Goal: Task Accomplishment & Management: Manage account settings

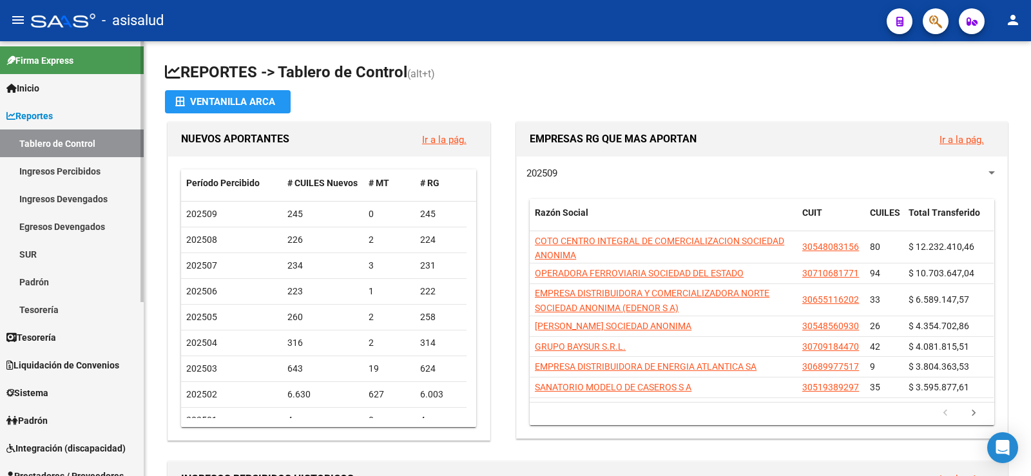
click at [48, 413] on link "Padrón" at bounding box center [72, 421] width 144 height 28
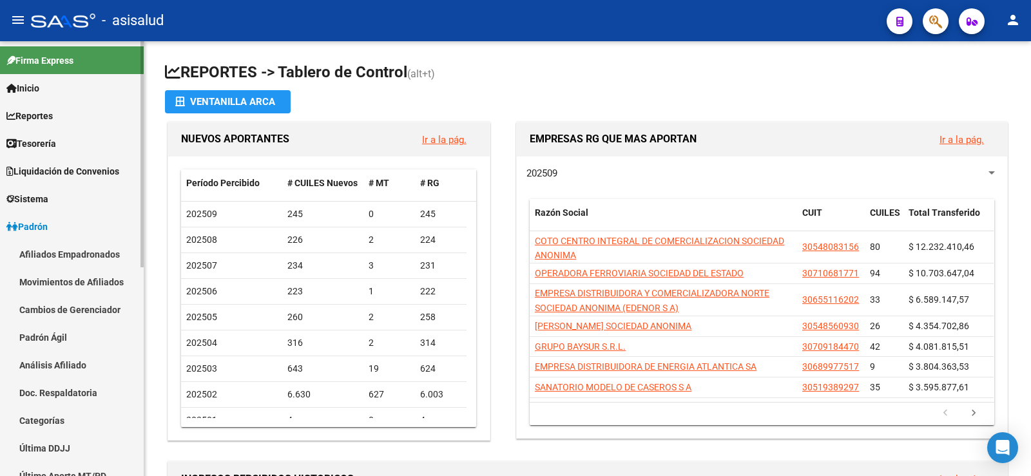
click at [60, 365] on link "Análisis Afiliado" at bounding box center [72, 365] width 144 height 28
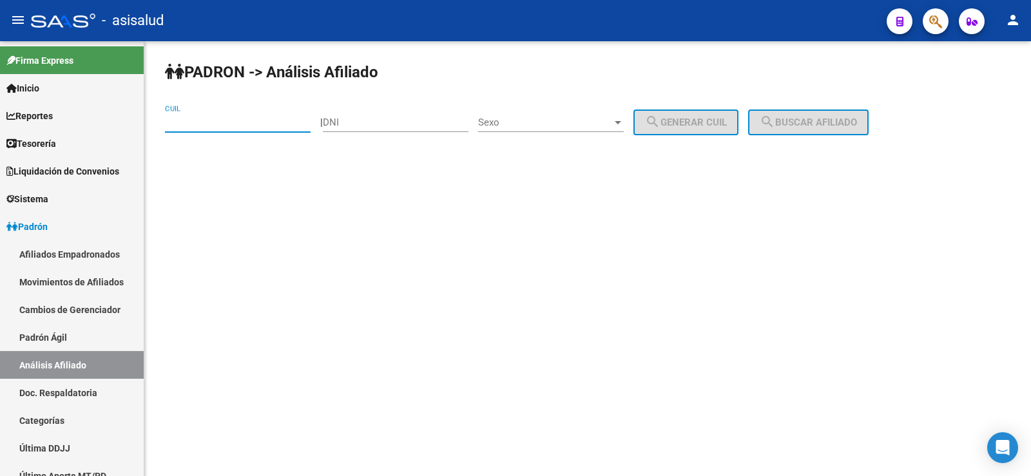
click at [204, 124] on input "CUIL" at bounding box center [238, 123] width 146 height 12
paste input "23-42592743-4"
type input "23-42592743-4"
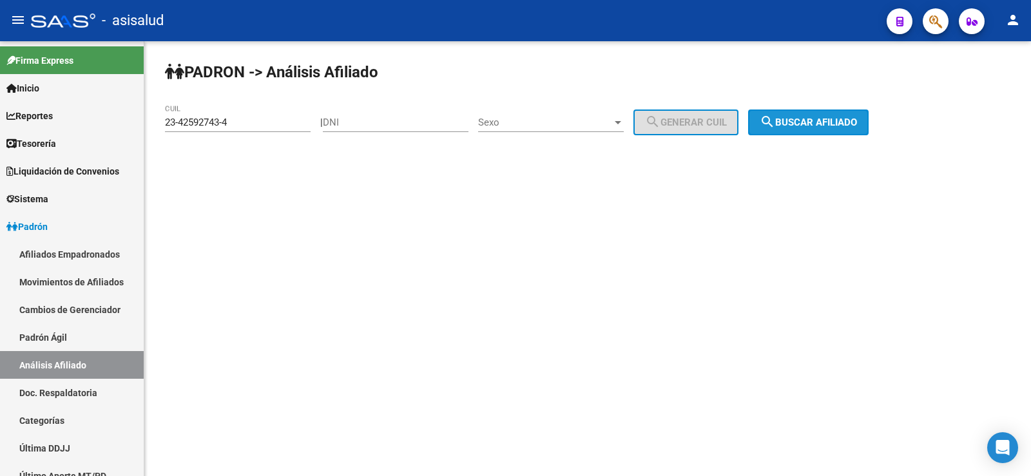
click at [853, 117] on span "search Buscar afiliado" at bounding box center [808, 123] width 97 height 12
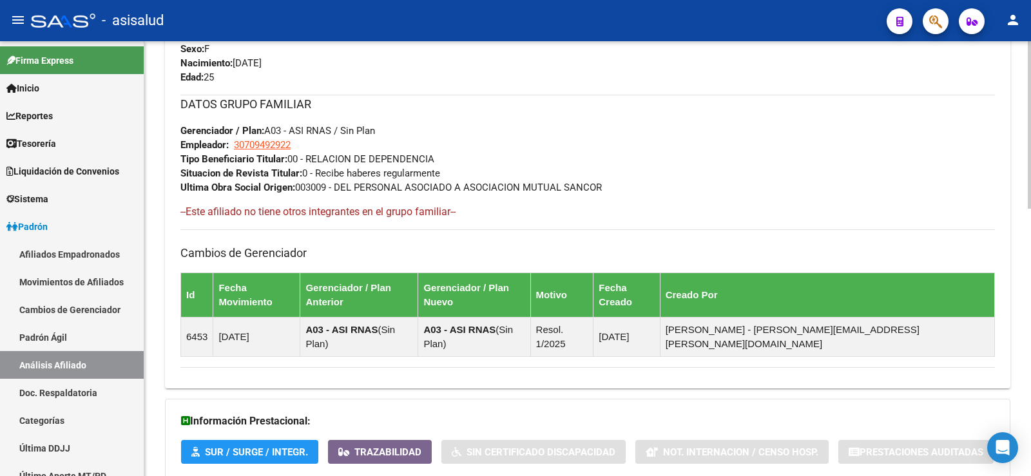
scroll to position [694, 0]
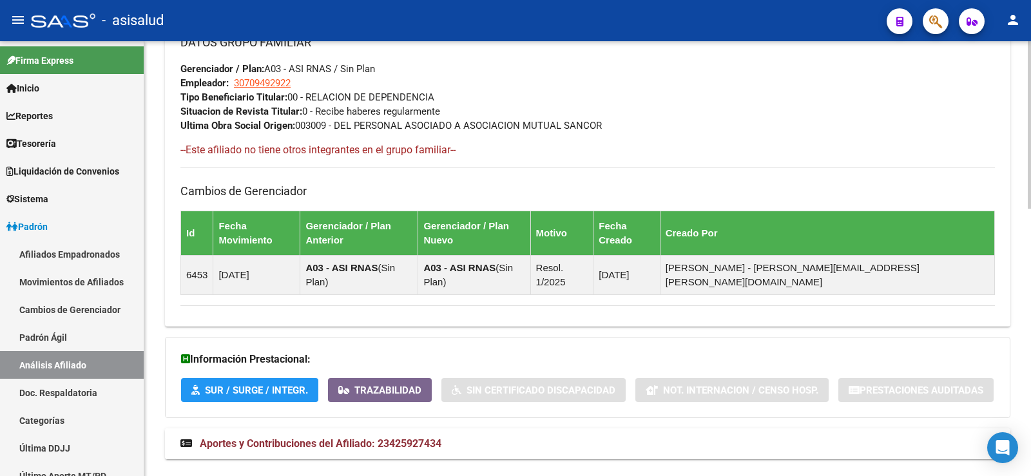
click at [444, 437] on mat-panel-title "Aportes y Contribuciones del Afiliado: 23425927434" at bounding box center [579, 444] width 799 height 14
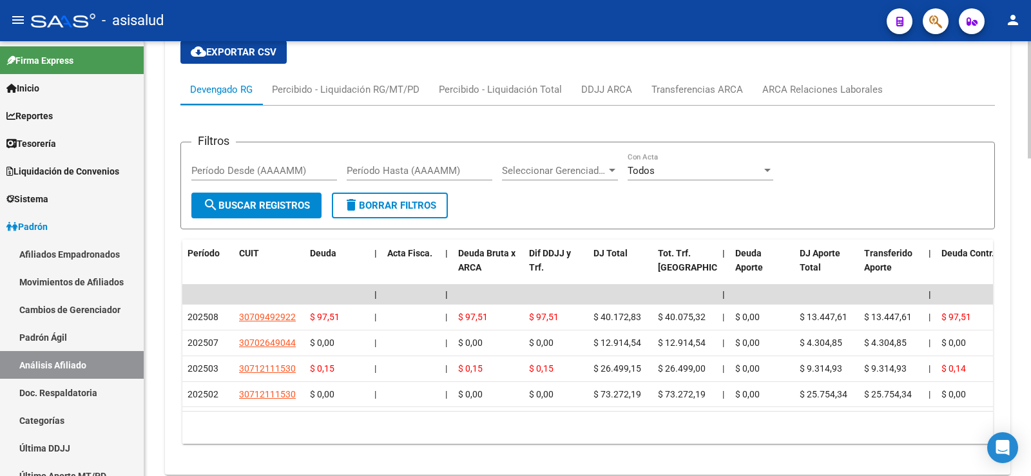
scroll to position [1155, 0]
click at [848, 82] on div "ARCA Relaciones Laborales" at bounding box center [823, 89] width 121 height 14
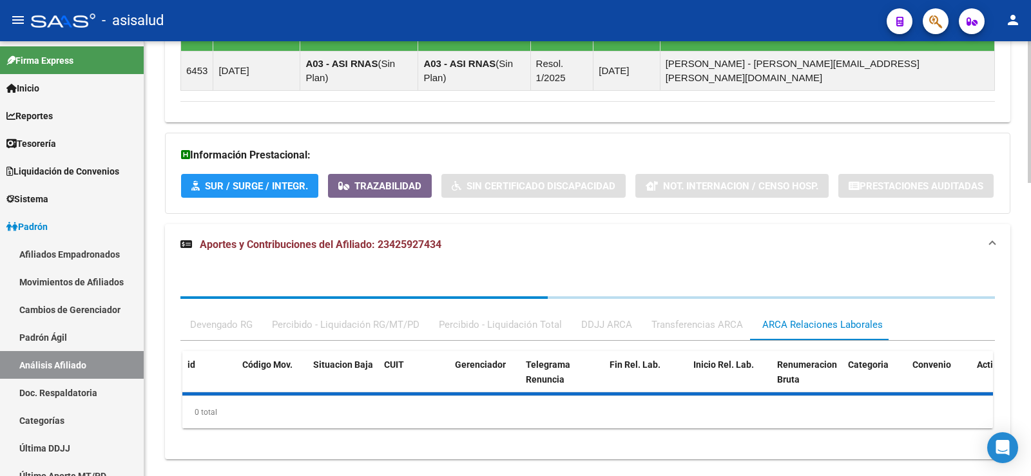
scroll to position [994, 0]
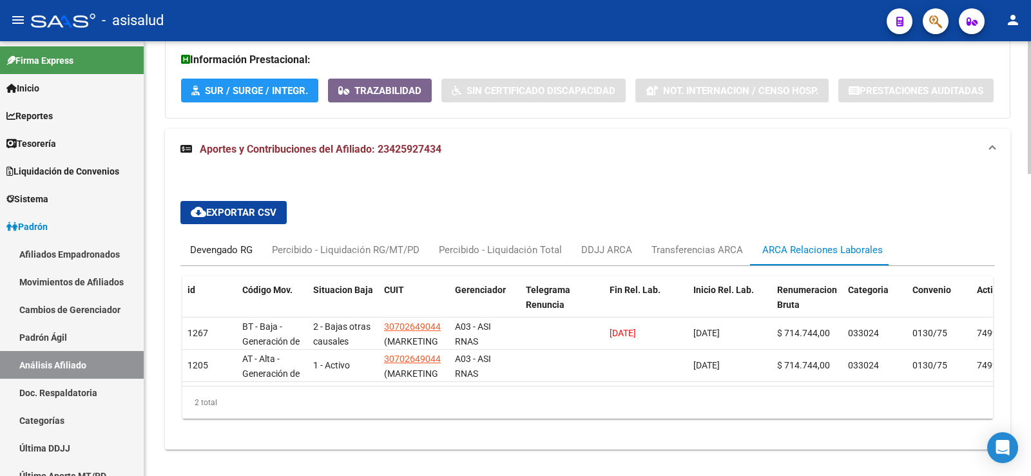
click at [230, 243] on div "Devengado RG" at bounding box center [221, 250] width 63 height 14
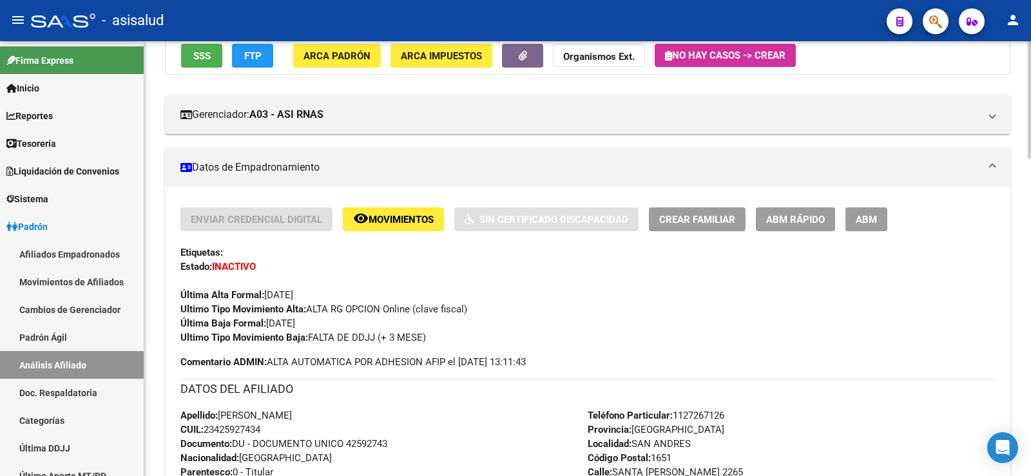
scroll to position [151, 0]
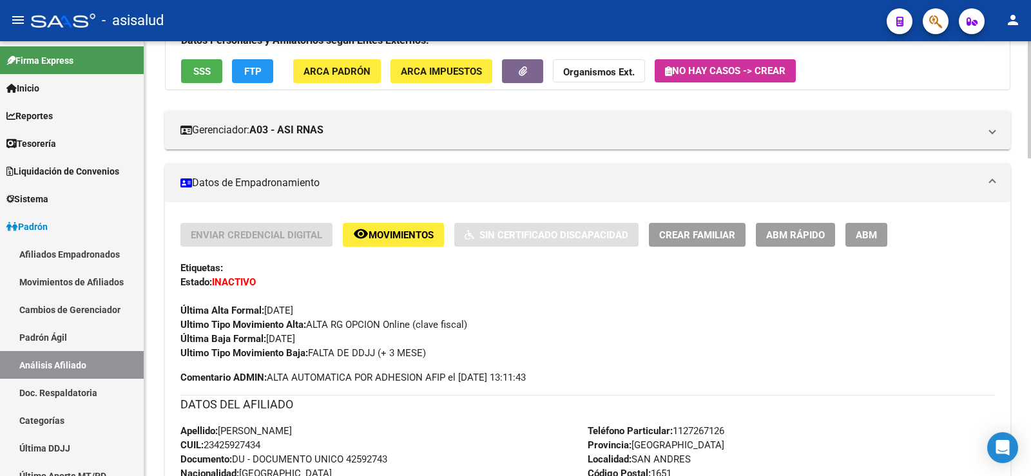
click at [815, 226] on button "ABM Rápido" at bounding box center [795, 235] width 79 height 24
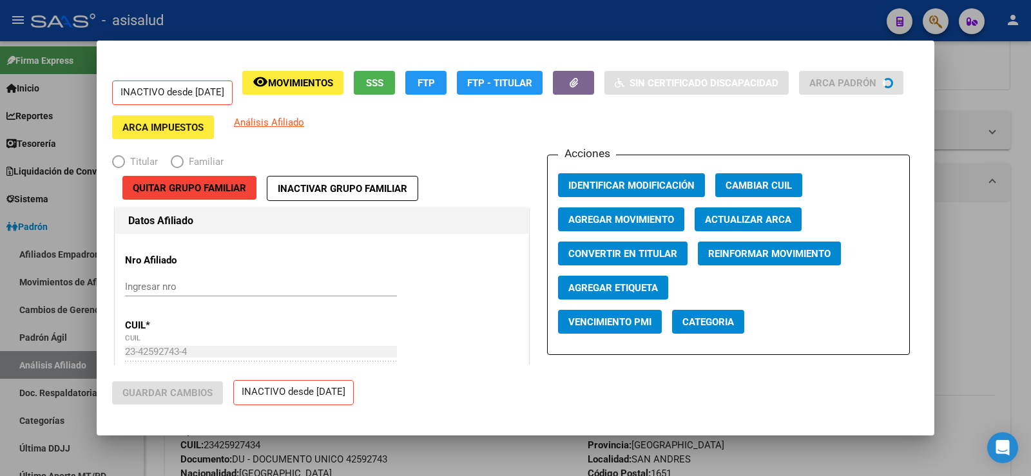
radio input "true"
type input "30-70949292-2"
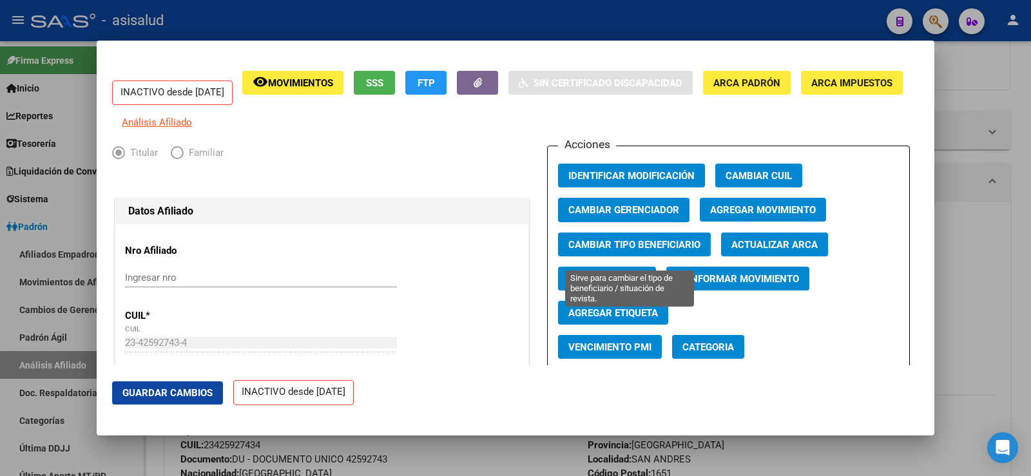
click at [643, 250] on span "Cambiar Tipo Beneficiario" at bounding box center [635, 245] width 132 height 12
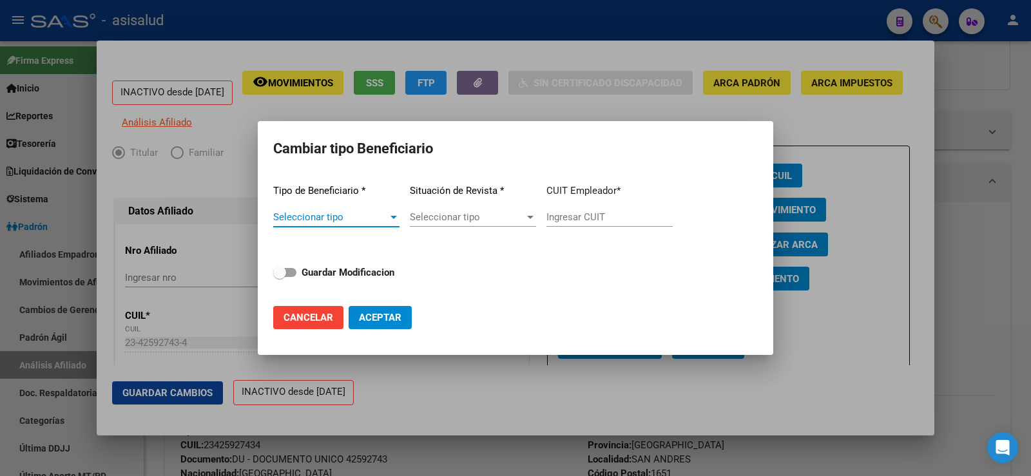
click at [389, 215] on div at bounding box center [394, 217] width 12 height 10
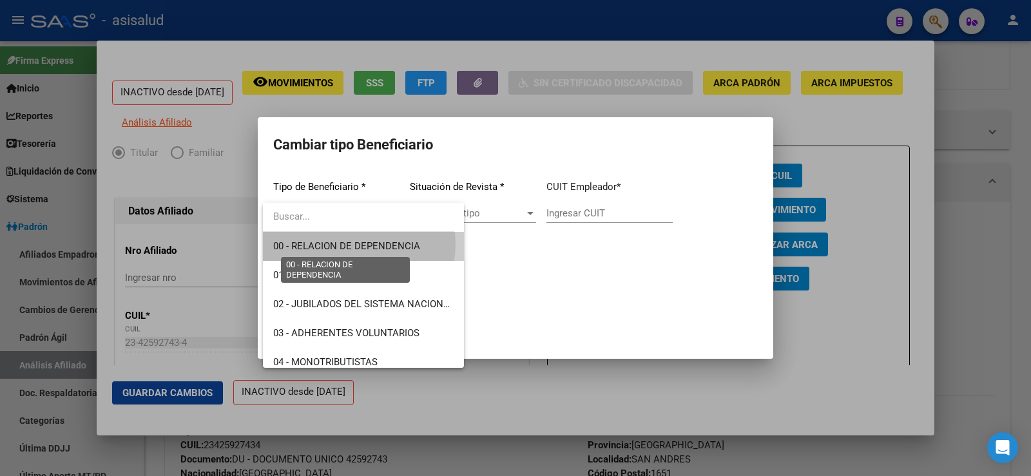
click at [350, 244] on span "00 - RELACION DE DEPENDENCIA" at bounding box center [346, 246] width 147 height 12
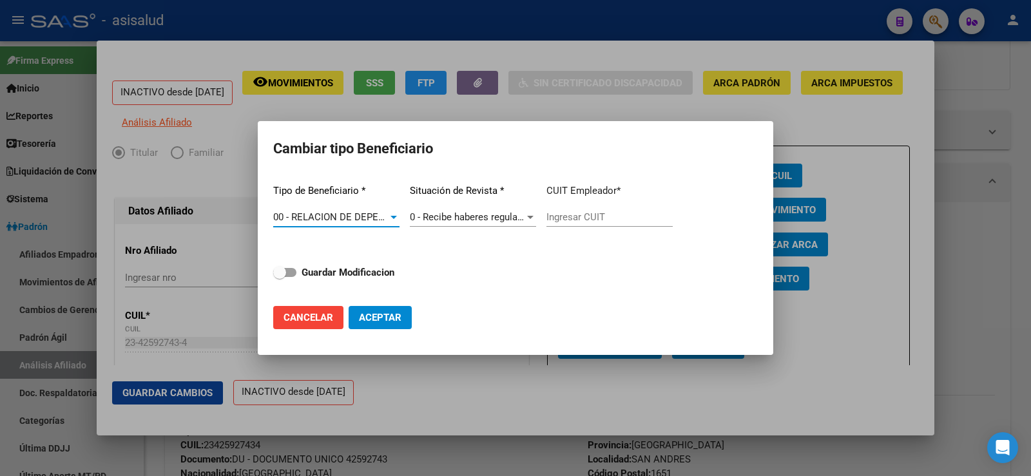
type input "30-70949292-2"
click at [297, 275] on label "Guardar Modificacion" at bounding box center [333, 272] width 121 height 15
click at [280, 277] on input "Guardar Modificacion" at bounding box center [279, 277] width 1 height 1
click at [378, 303] on mat-dialog-actions "Cancelar Aceptar" at bounding box center [515, 318] width 485 height 44
click at [380, 317] on span "Aceptar" at bounding box center [380, 318] width 43 height 12
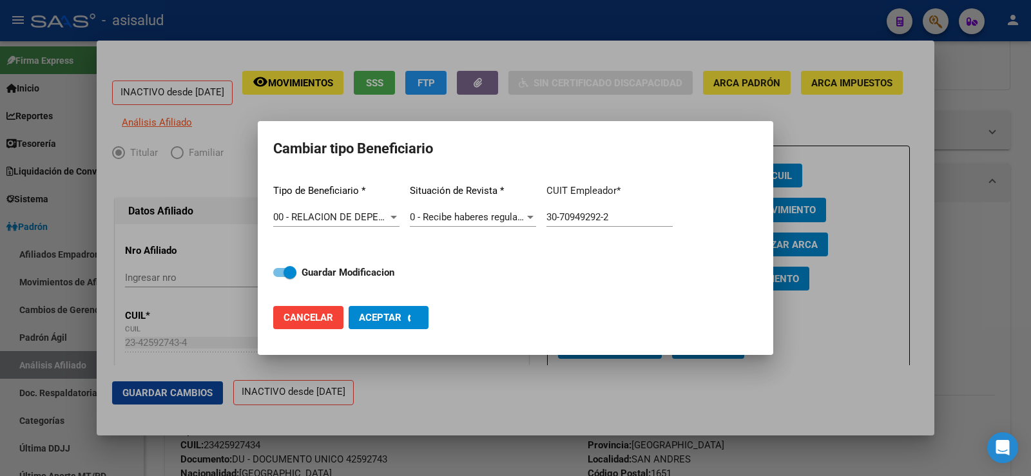
checkbox input "false"
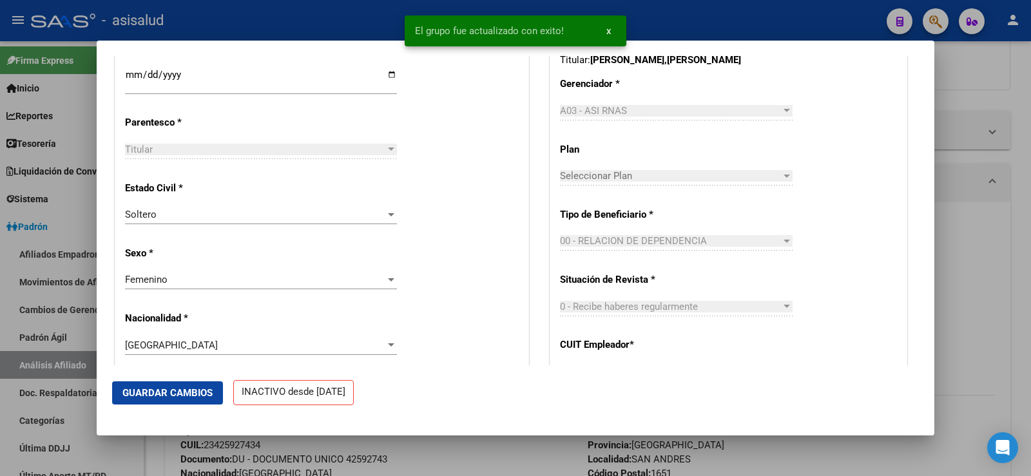
scroll to position [645, 0]
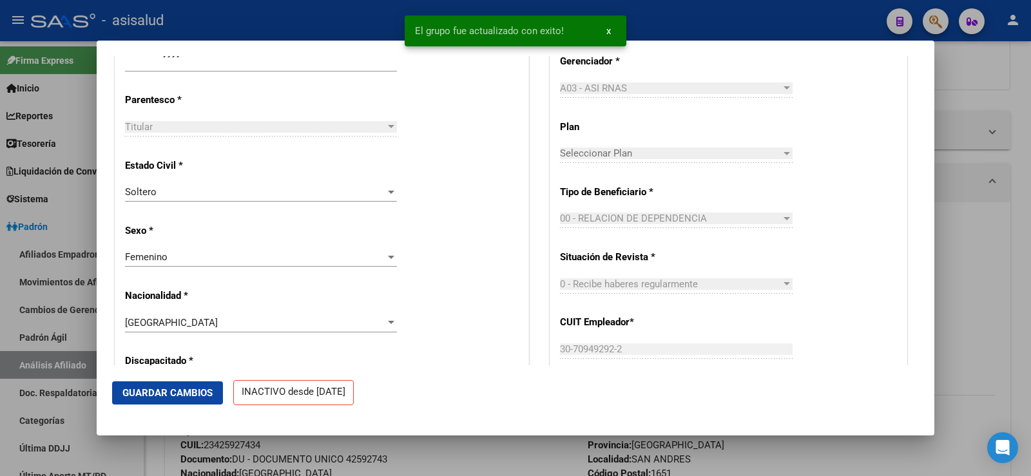
click at [172, 382] on button "Guardar Cambios" at bounding box center [167, 393] width 111 height 23
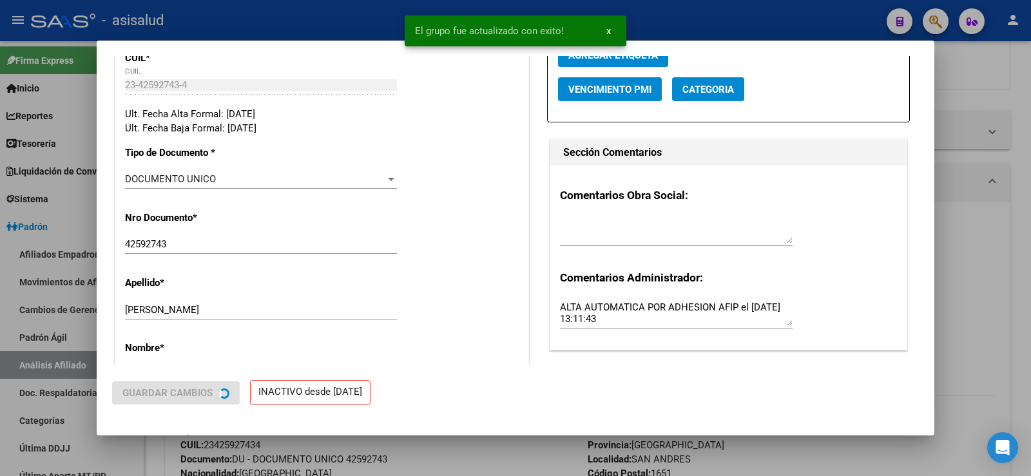
scroll to position [0, 0]
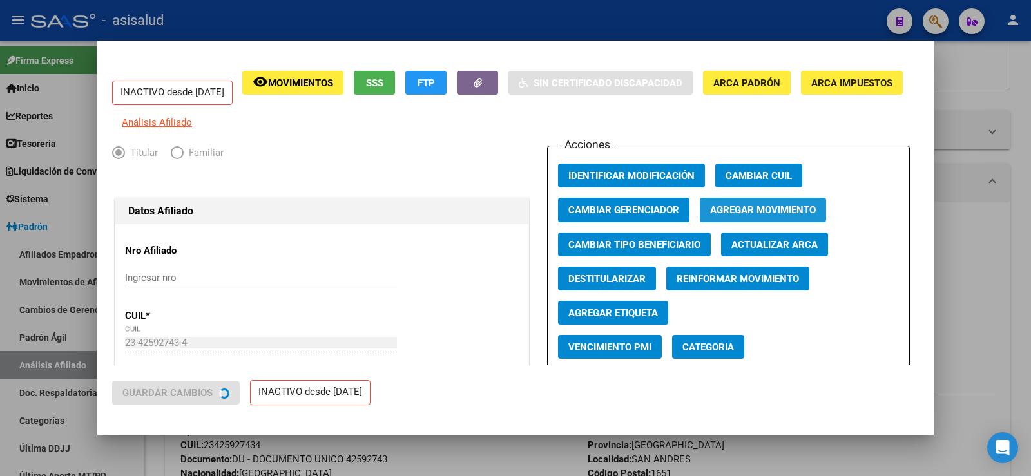
click at [745, 216] on span "Agregar Movimiento" at bounding box center [763, 211] width 106 height 12
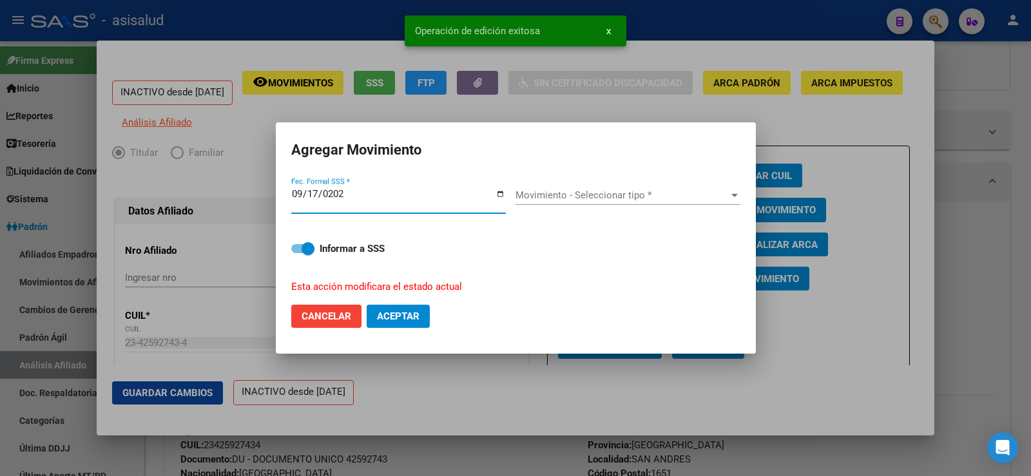
type input "2025-09-17"
click at [701, 190] on span "Movimiento - Seleccionar tipo *" at bounding box center [622, 196] width 213 height 12
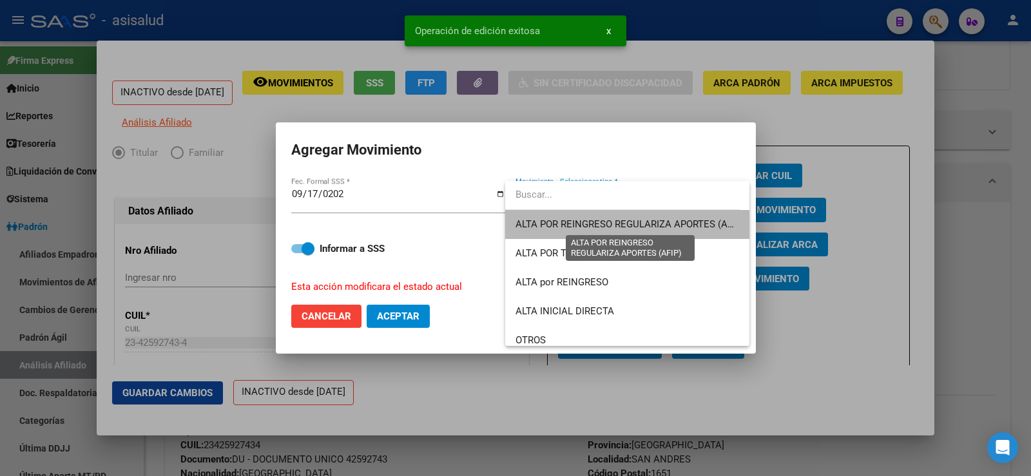
click at [656, 221] on span "ALTA POR REINGRESO REGULARIZA APORTES (AFIP)" at bounding box center [630, 225] width 229 height 12
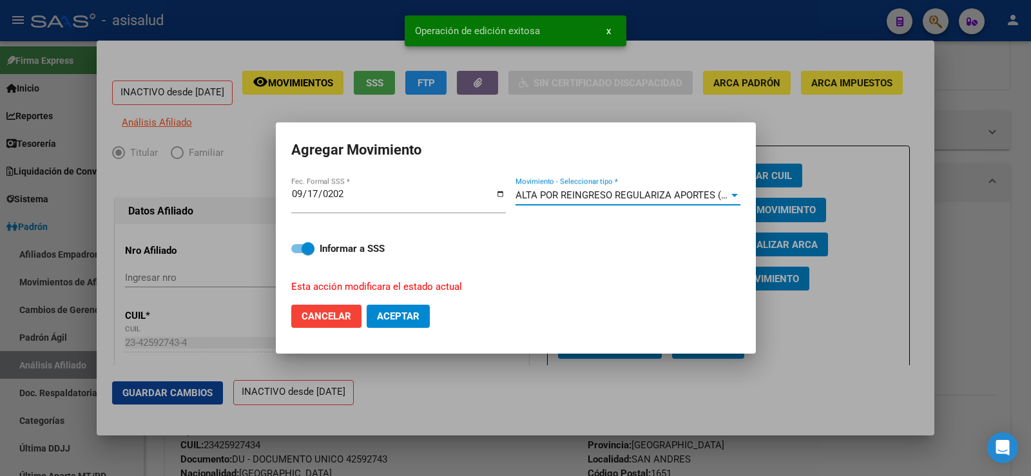
click at [389, 325] on button "Aceptar" at bounding box center [398, 316] width 63 height 23
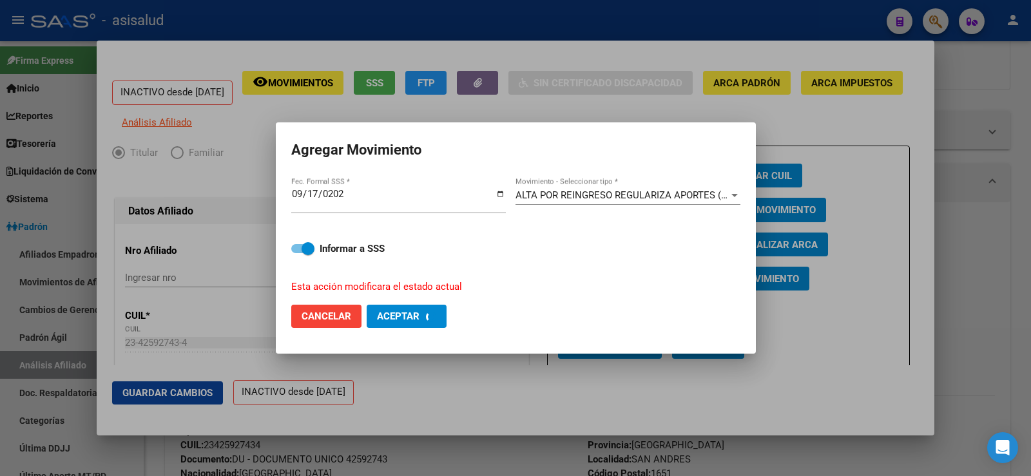
checkbox input "false"
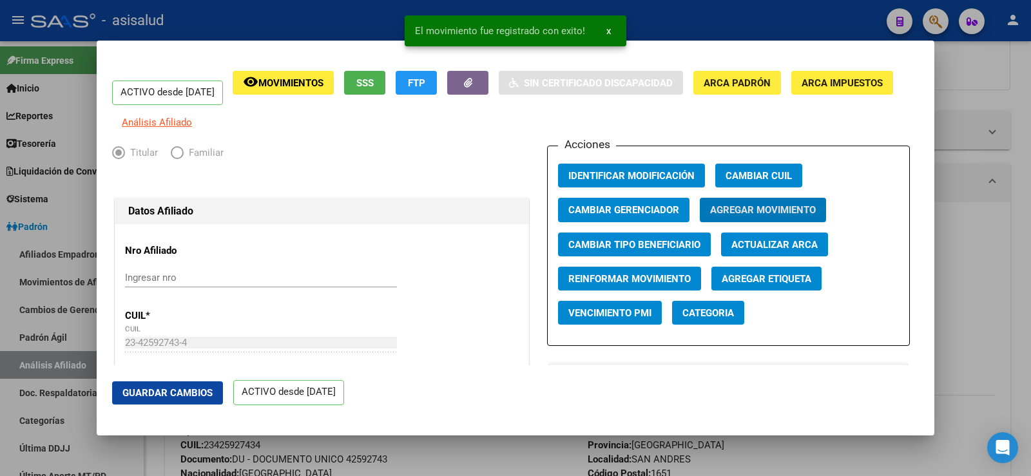
click at [206, 388] on span "Guardar Cambios" at bounding box center [167, 393] width 90 height 12
click at [1031, 118] on div at bounding box center [515, 238] width 1031 height 476
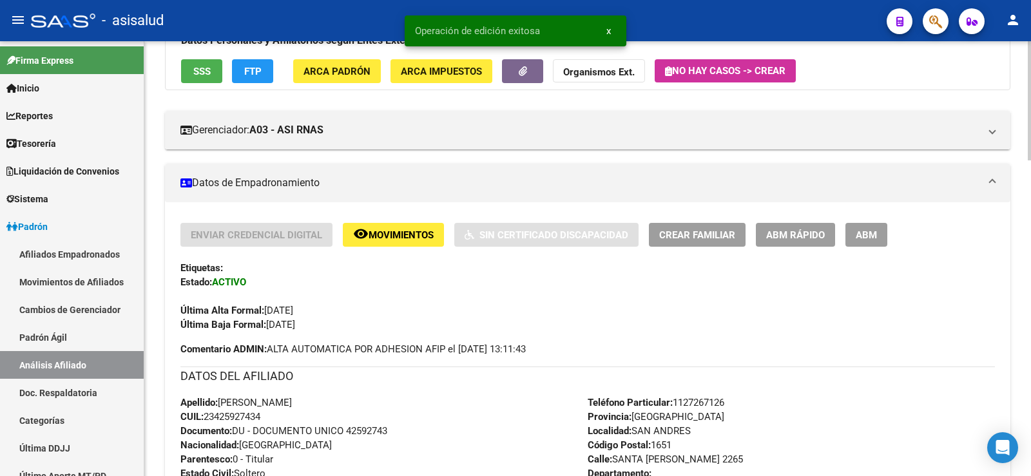
click at [714, 237] on span "Crear Familiar" at bounding box center [697, 235] width 76 height 12
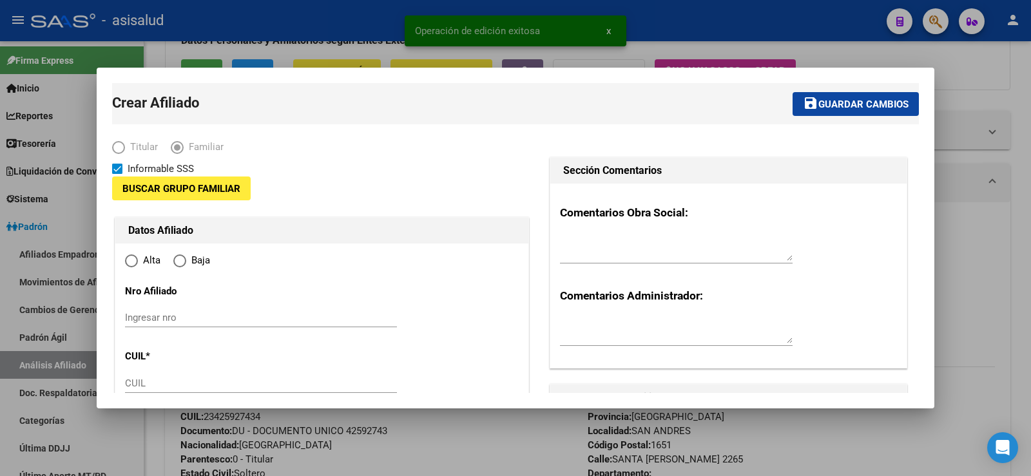
type input "30-70949292-2"
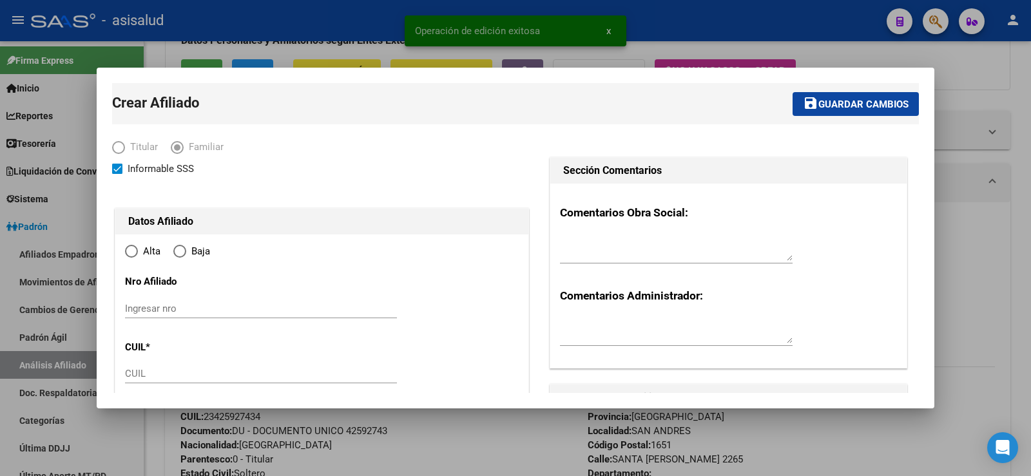
type input "SAN ANDRES"
type input "1651"
type input "SANTA ROSALIA"
type input "2265"
radio input "true"
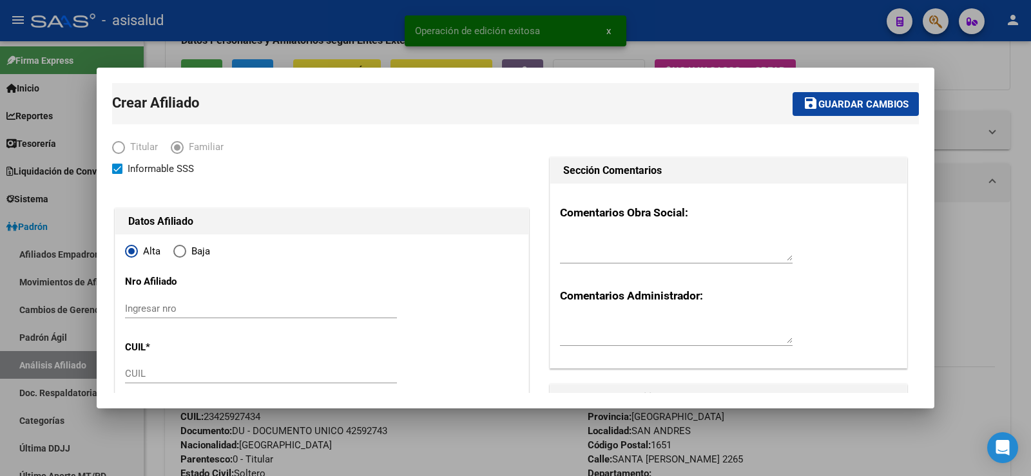
type input "30-70949292-2"
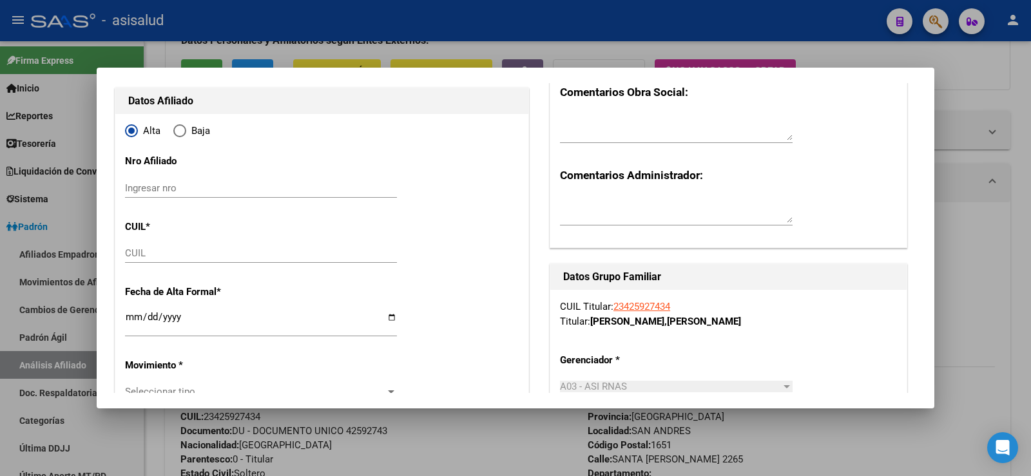
scroll to position [129, 0]
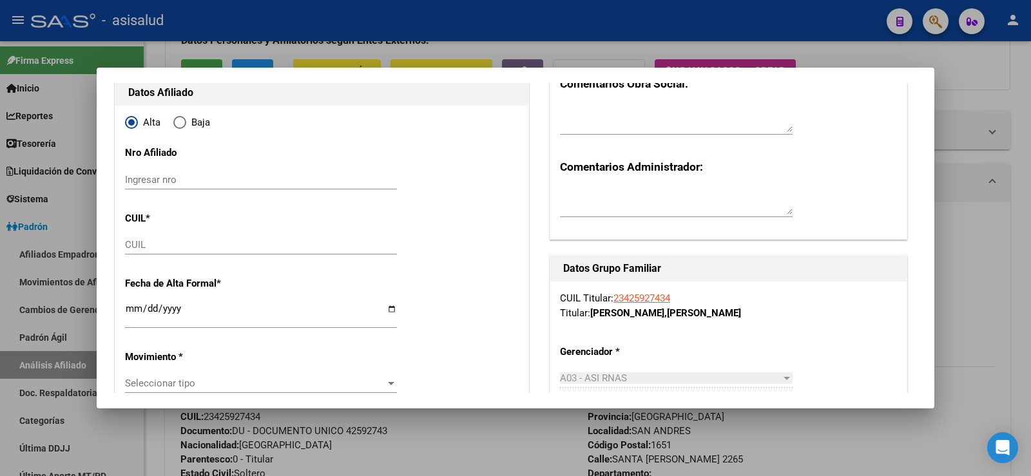
click at [137, 244] on input "CUIL" at bounding box center [261, 245] width 272 height 12
paste input "27-58907875-1"
type input "27-58907875-1"
click at [132, 315] on input "Ingresar fecha" at bounding box center [261, 314] width 272 height 21
type input "58907875"
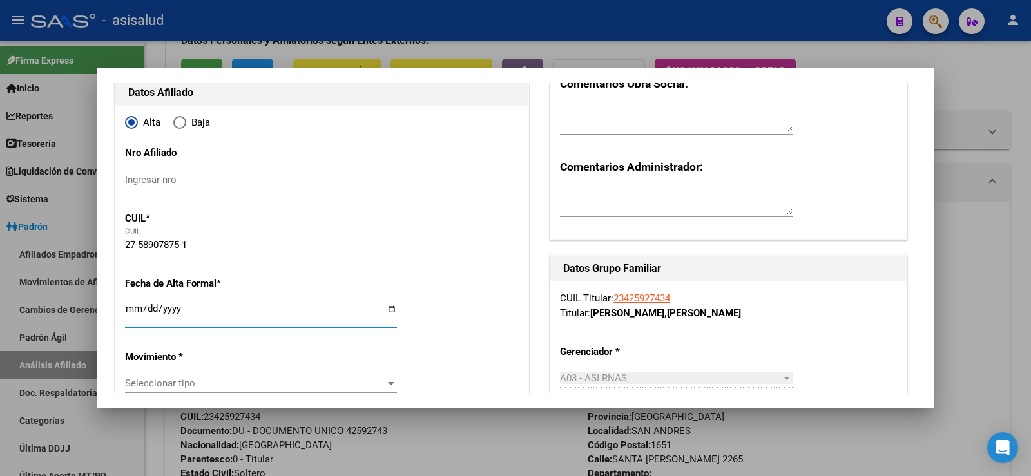
type input "YANIVELLI"
type input "ROMA ISABELLA"
type input "2021-06-23"
type input "JOS» [PERSON_NAME] PAZ"
type input "1665"
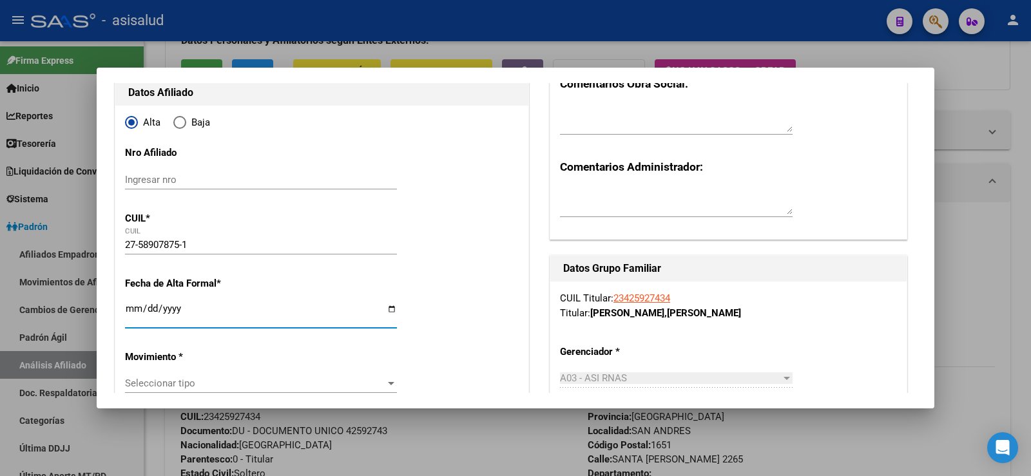
type input "S. LAMAS"
type input "2025-09-17"
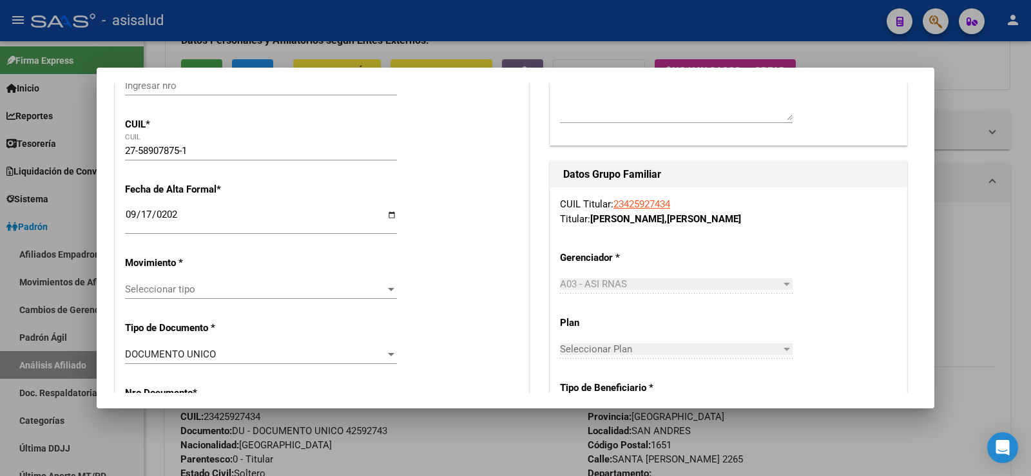
scroll to position [322, 0]
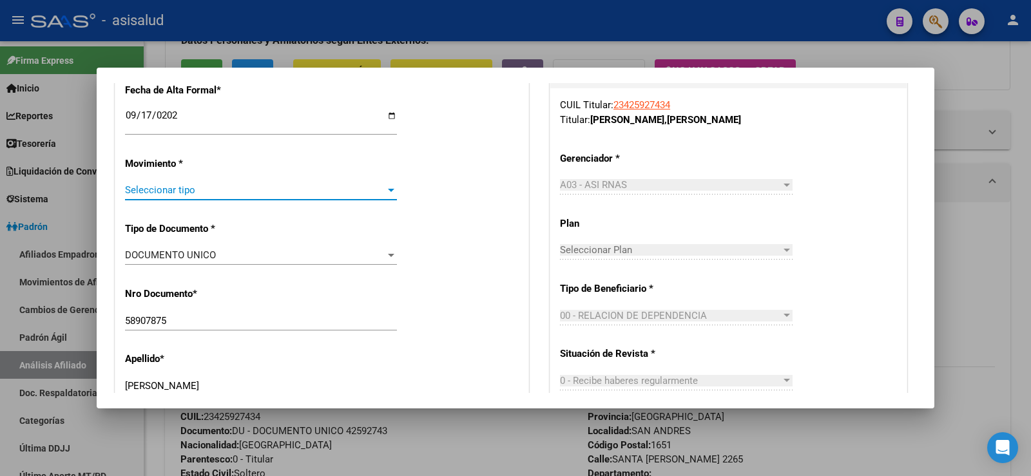
click at [148, 188] on span "Seleccionar tipo" at bounding box center [255, 190] width 260 height 12
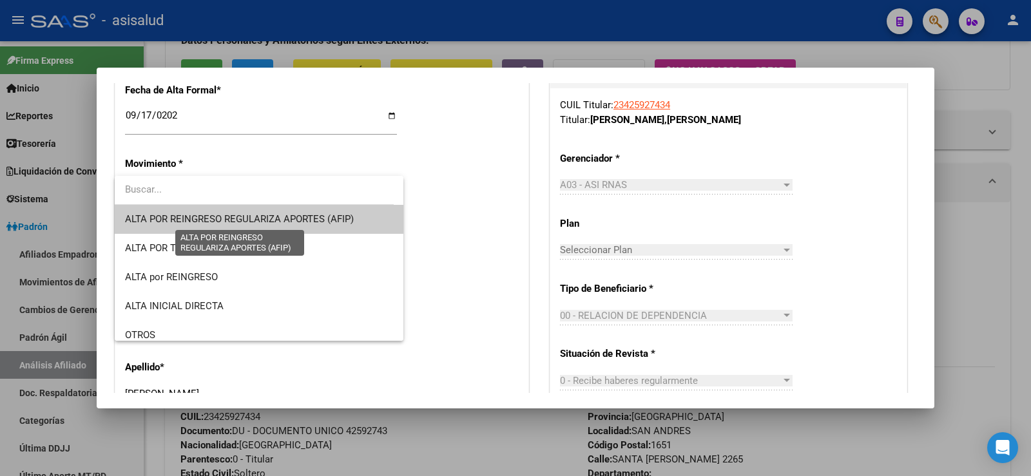
click at [170, 215] on span "ALTA POR REINGRESO REGULARIZA APORTES (AFIP)" at bounding box center [239, 219] width 229 height 12
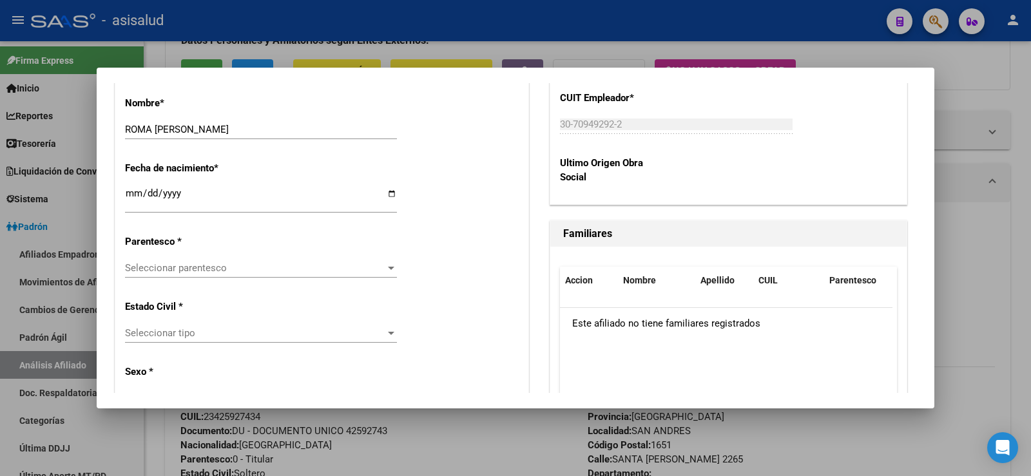
scroll to position [709, 0]
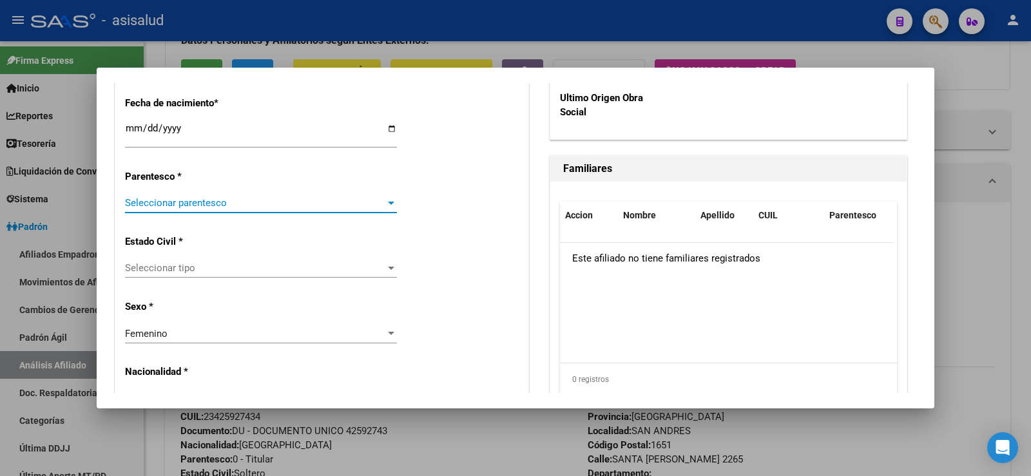
click at [170, 200] on span "Seleccionar parentesco" at bounding box center [255, 203] width 260 height 12
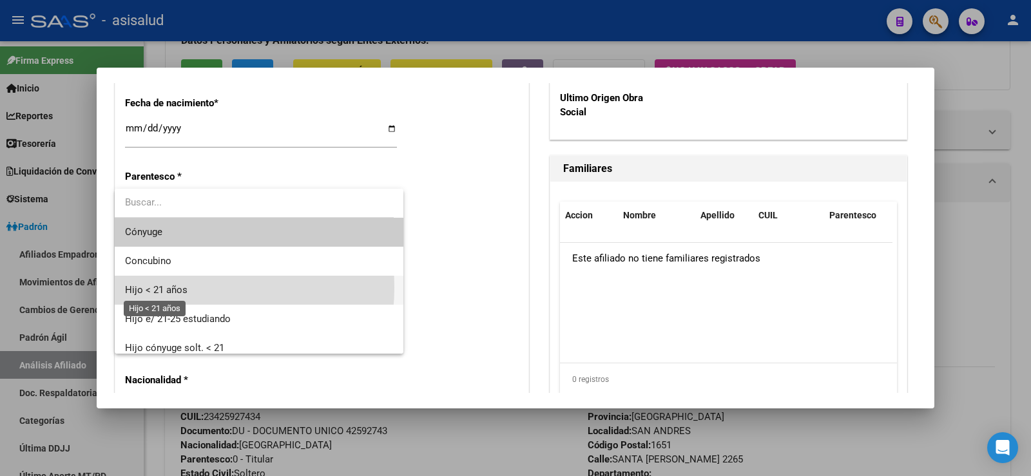
click at [164, 287] on span "Hijo < 21 años" at bounding box center [156, 290] width 63 height 12
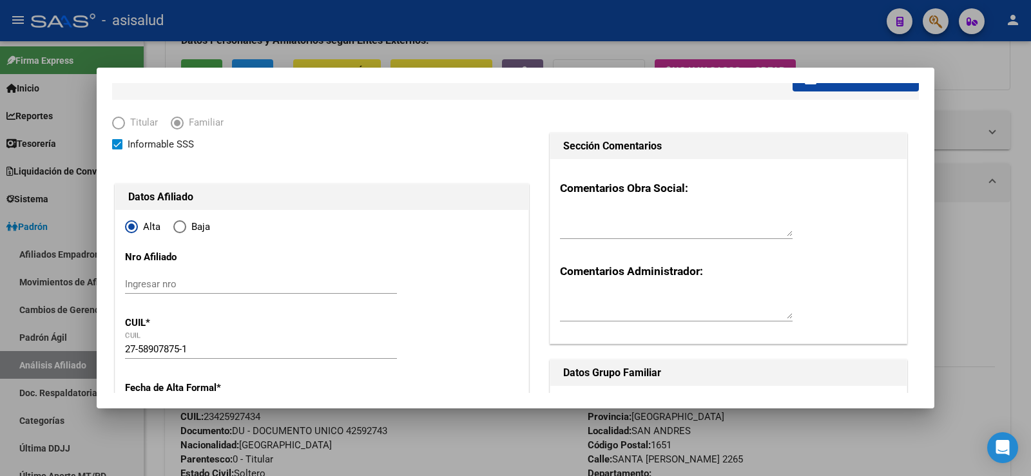
scroll to position [0, 0]
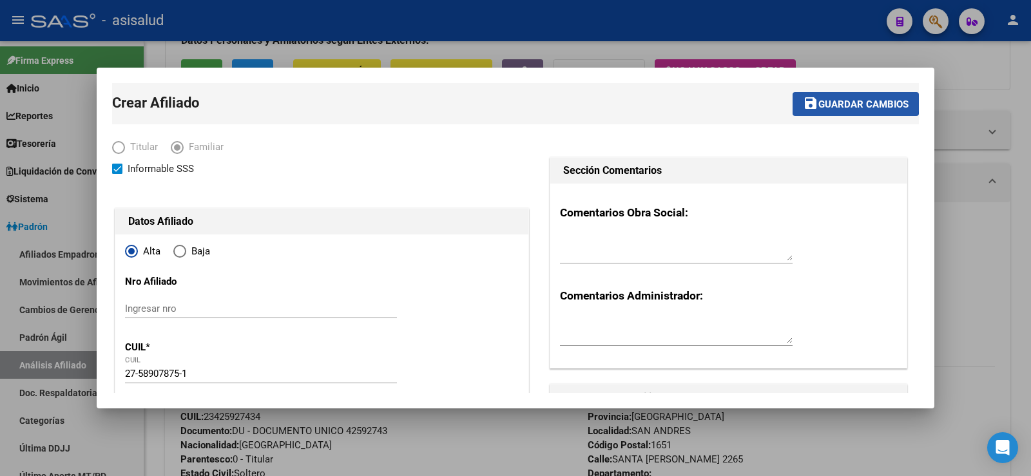
click at [828, 101] on span "Guardar cambios" at bounding box center [864, 105] width 90 height 12
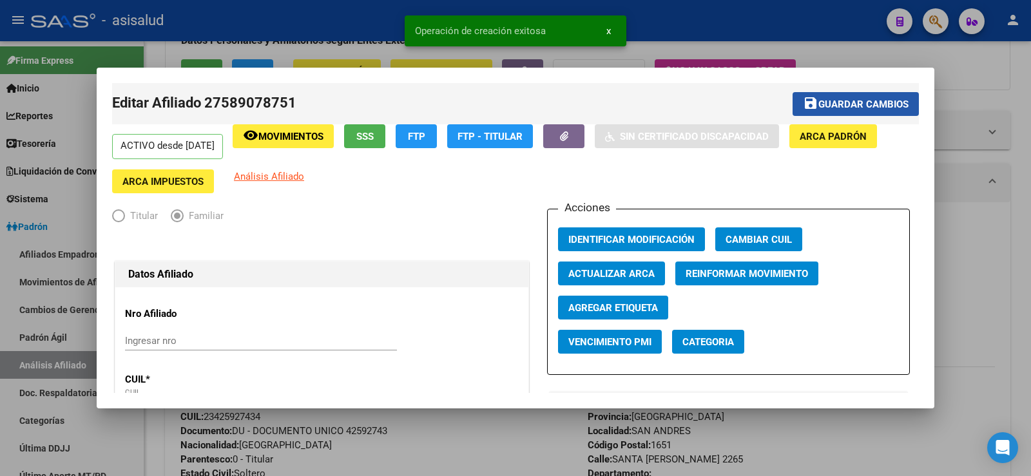
click at [862, 96] on button "save Guardar cambios" at bounding box center [856, 104] width 126 height 24
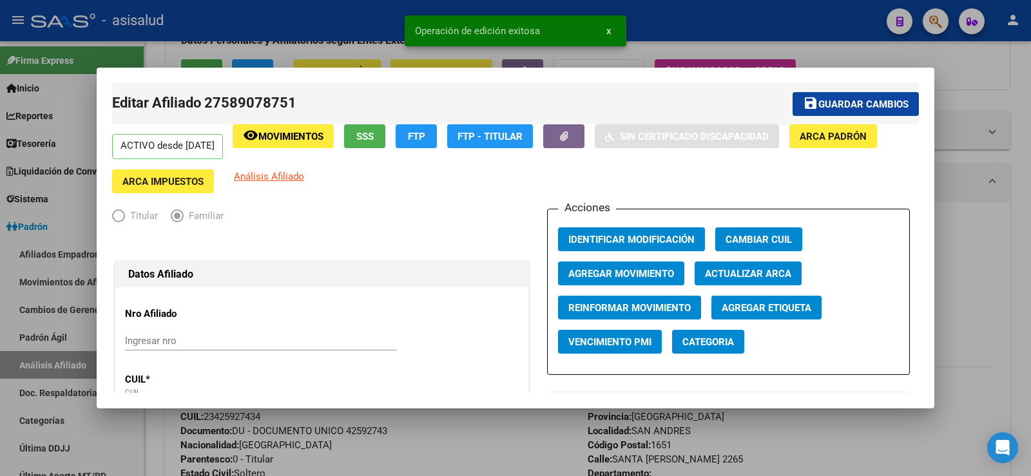
click at [965, 86] on div at bounding box center [515, 238] width 1031 height 476
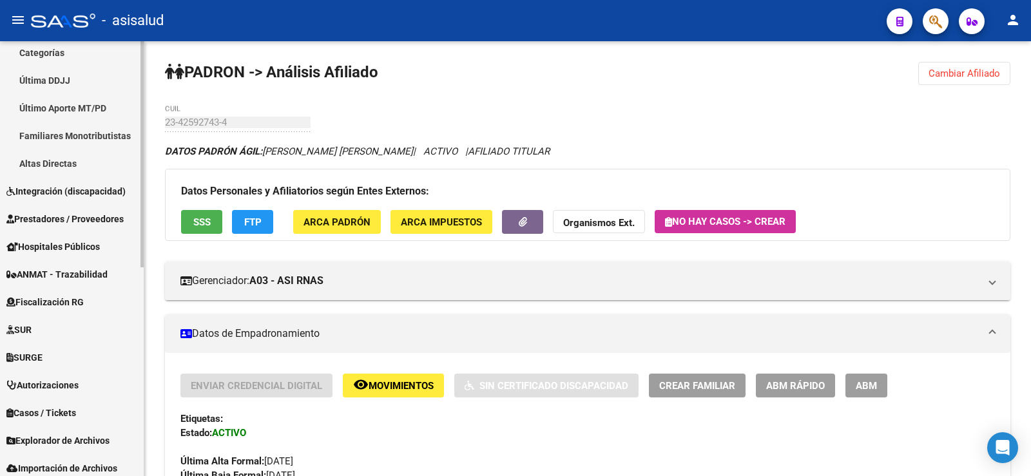
scroll to position [402, 0]
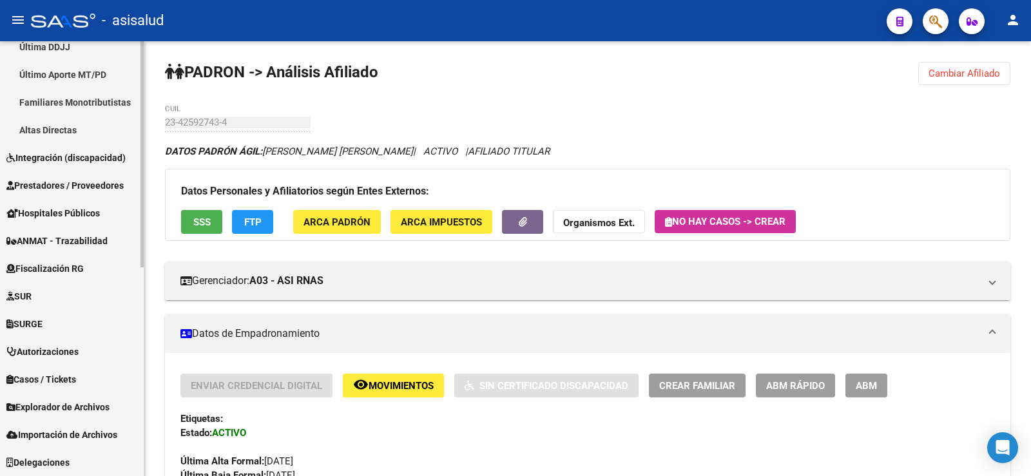
click at [61, 407] on span "Explorador de Archivos" at bounding box center [57, 407] width 103 height 14
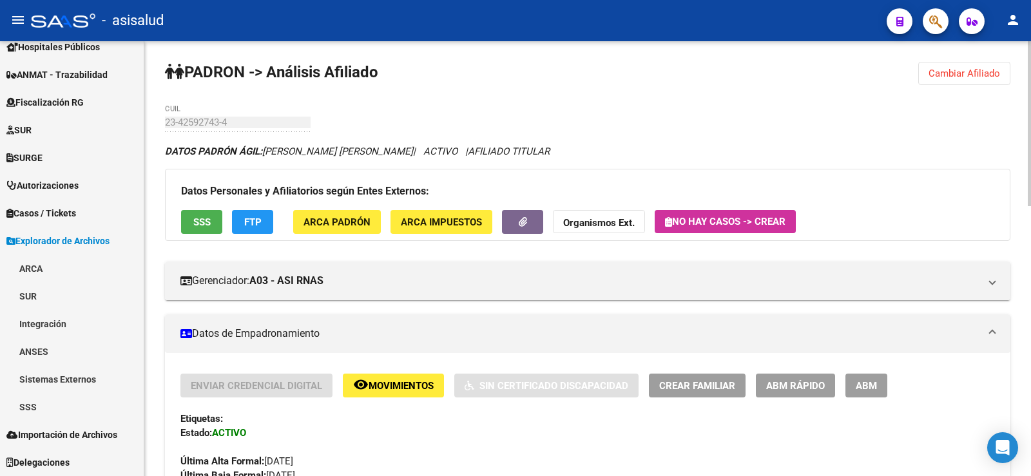
scroll to position [263, 0]
click at [44, 432] on span "Importación de Archivos" at bounding box center [61, 435] width 111 height 14
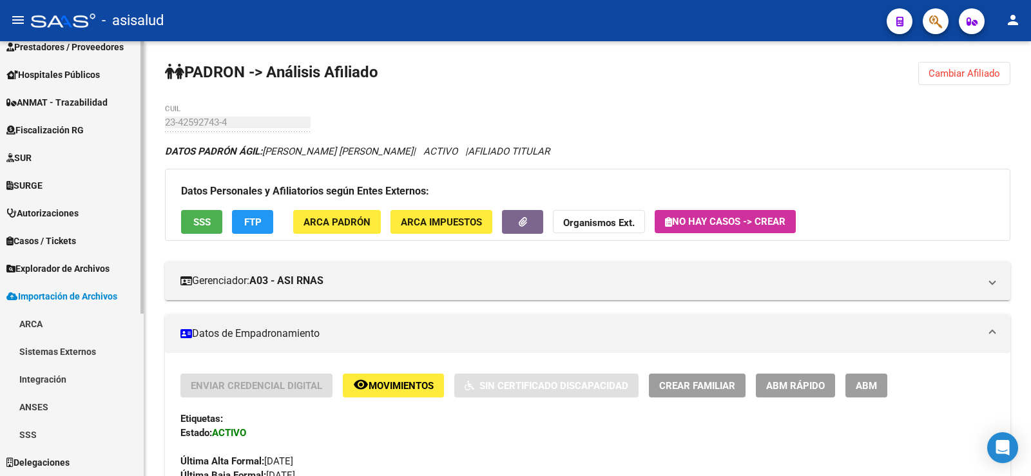
scroll to position [235, 0]
click at [34, 434] on link "SSS" at bounding box center [72, 435] width 144 height 28
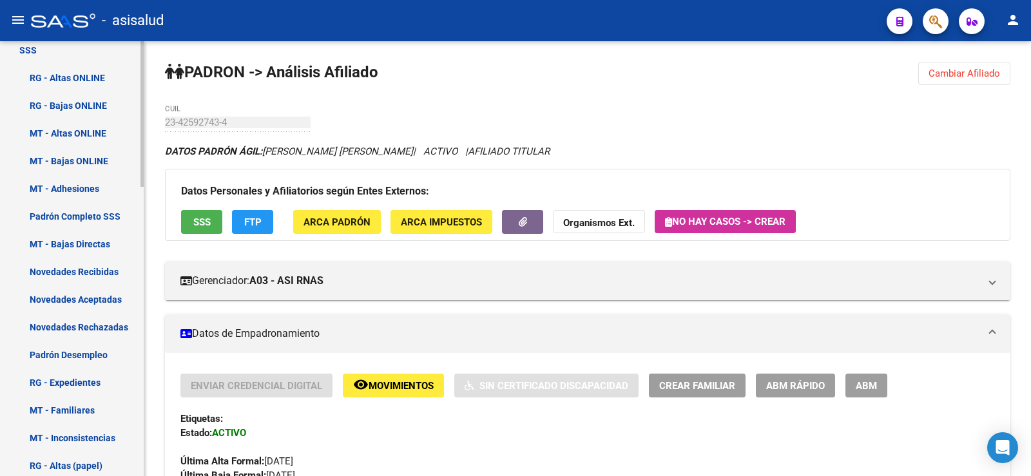
scroll to position [622, 0]
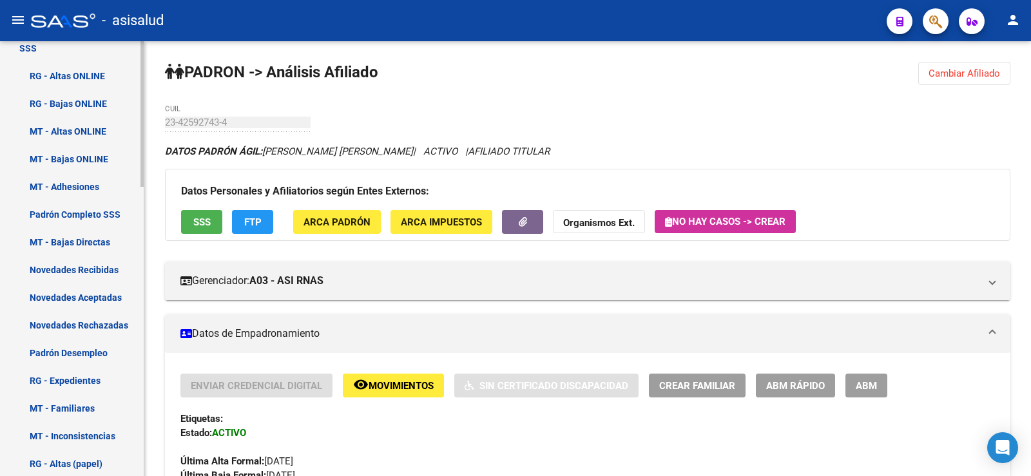
click at [105, 290] on link "Novedades Aceptadas" at bounding box center [72, 298] width 144 height 28
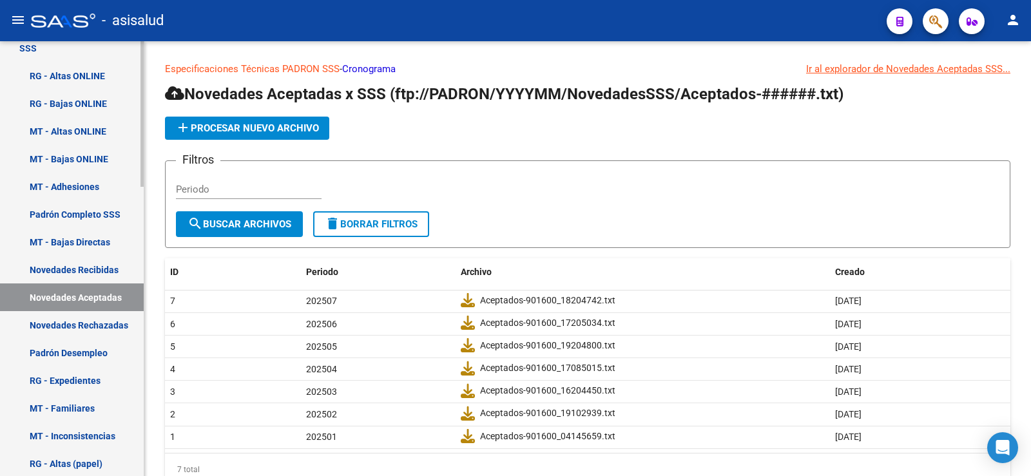
click at [102, 267] on link "Novedades Recibidas" at bounding box center [72, 270] width 144 height 28
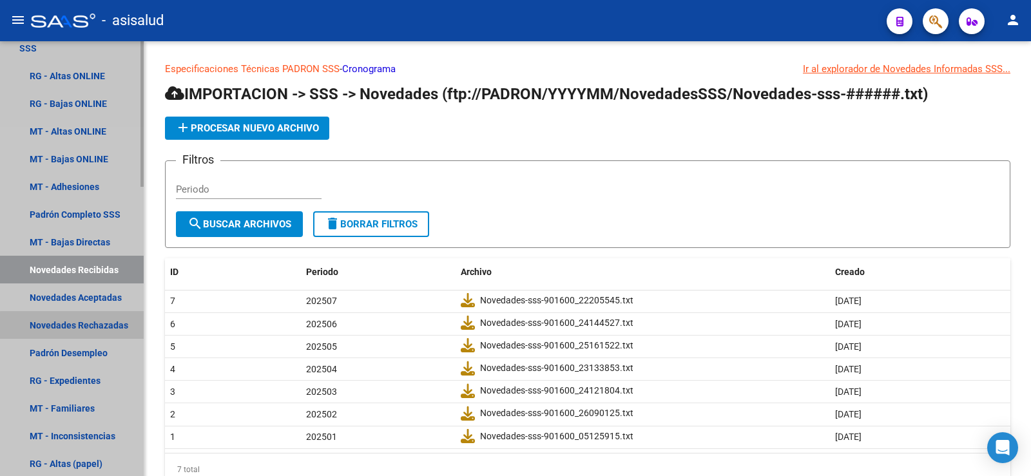
click at [90, 333] on link "Novedades Rechazadas" at bounding box center [72, 325] width 144 height 28
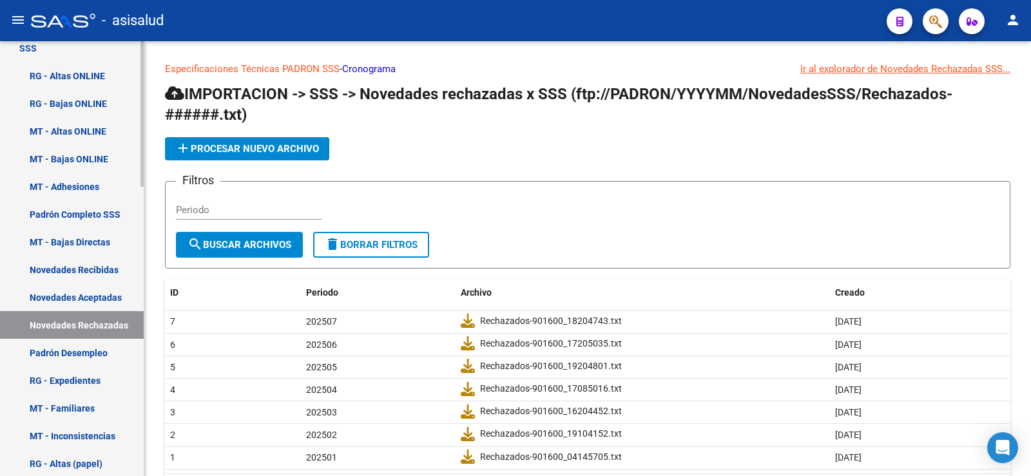
scroll to position [235, 0]
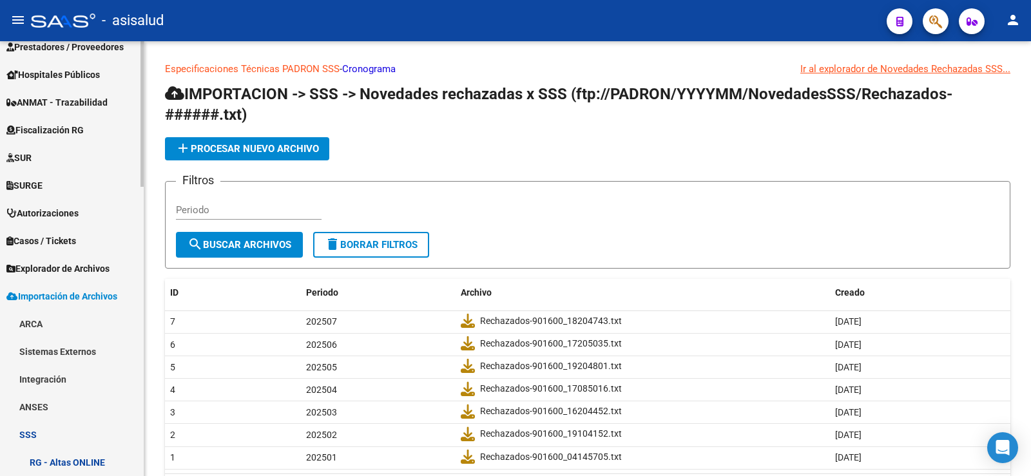
click at [43, 293] on span "Importación de Archivos" at bounding box center [61, 296] width 111 height 14
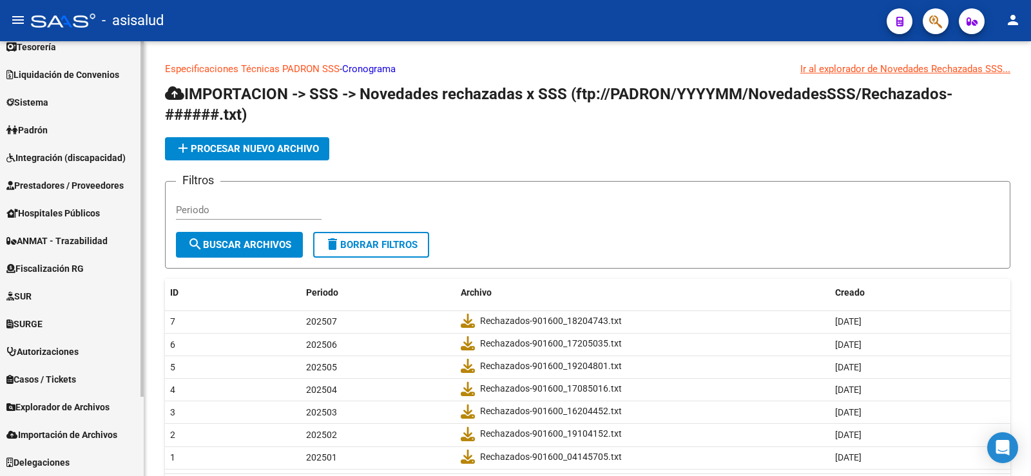
scroll to position [97, 0]
click at [29, 128] on span "Padrón" at bounding box center [26, 130] width 41 height 14
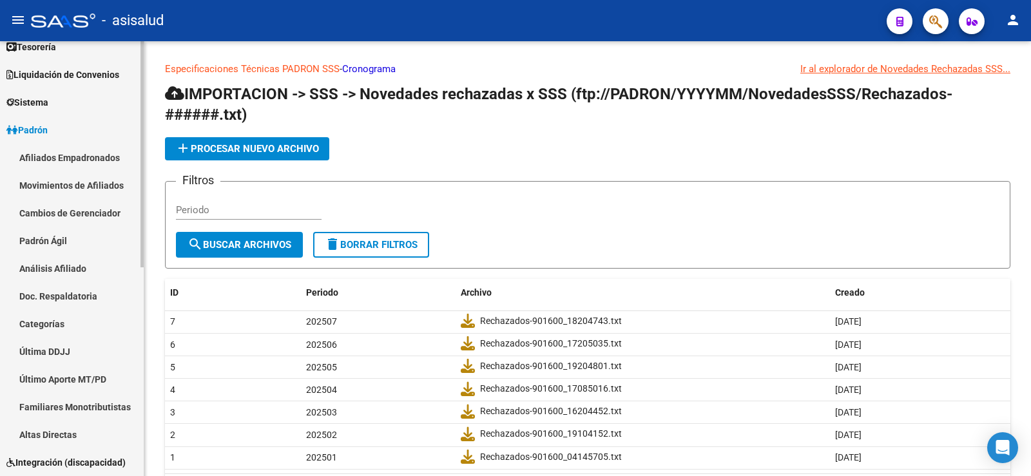
click at [68, 265] on link "Análisis Afiliado" at bounding box center [72, 269] width 144 height 28
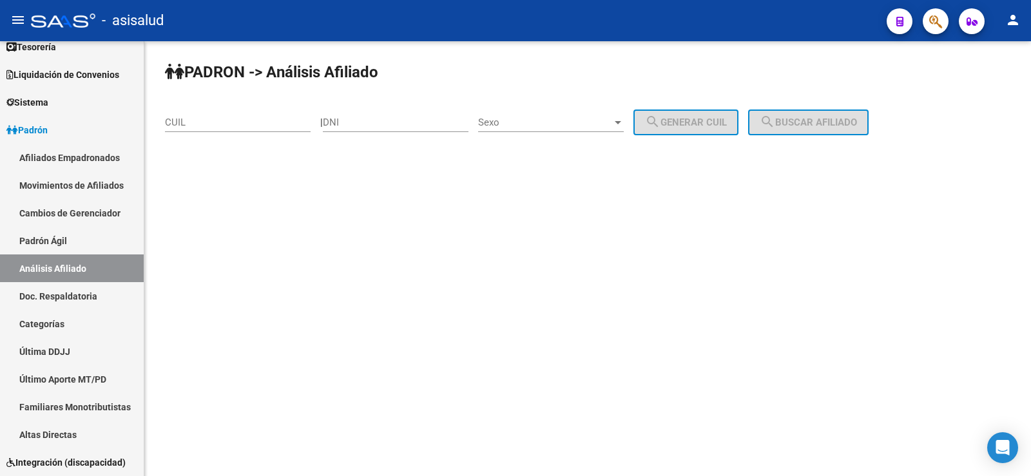
click at [191, 131] on div "CUIL" at bounding box center [238, 118] width 146 height 28
paste input "20-32383238-3"
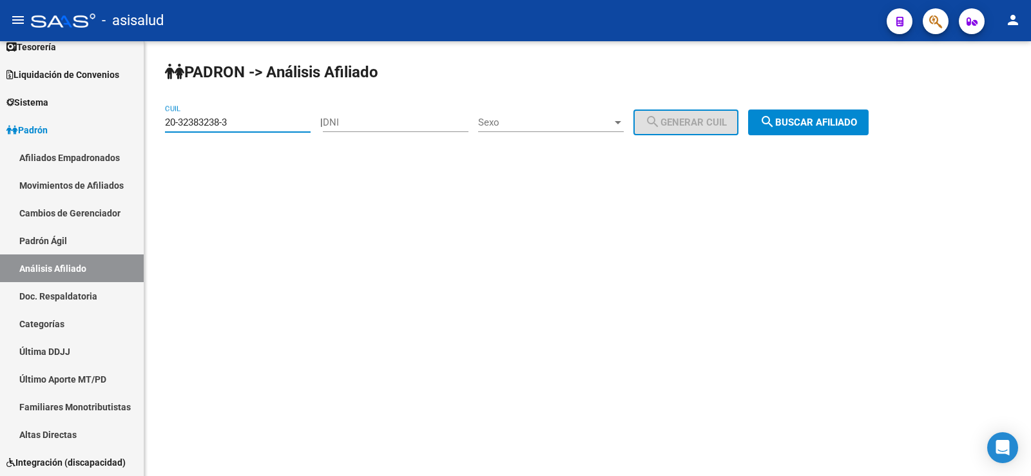
click at [837, 115] on button "search Buscar afiliado" at bounding box center [808, 123] width 121 height 26
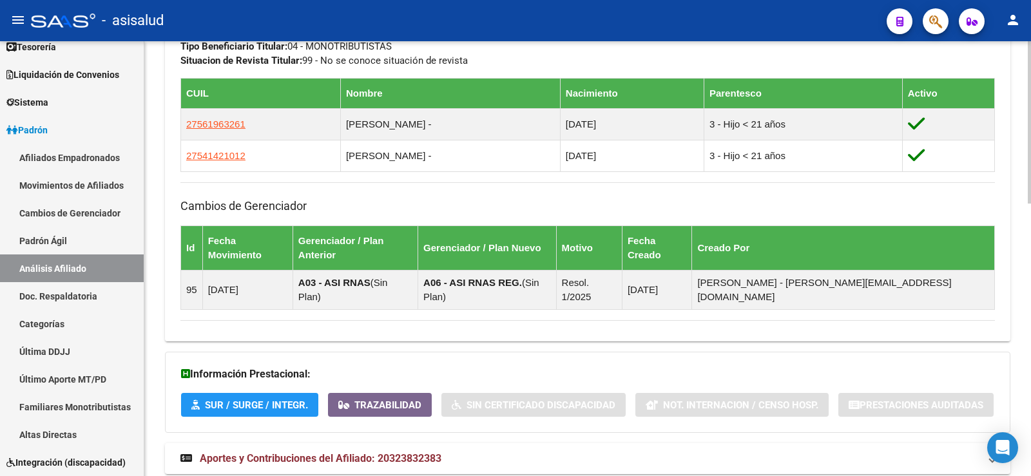
scroll to position [732, 0]
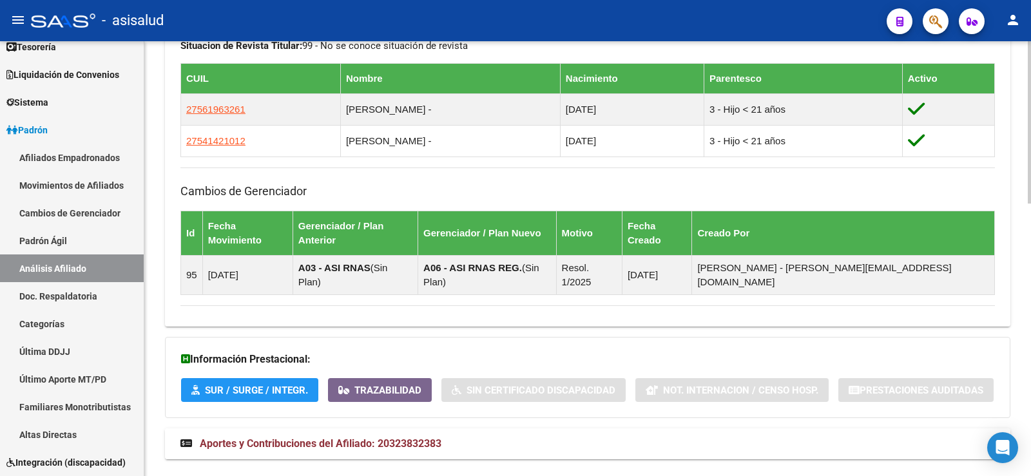
click at [442, 438] on span "Aportes y Contribuciones del Afiliado: 20323832383" at bounding box center [321, 444] width 242 height 12
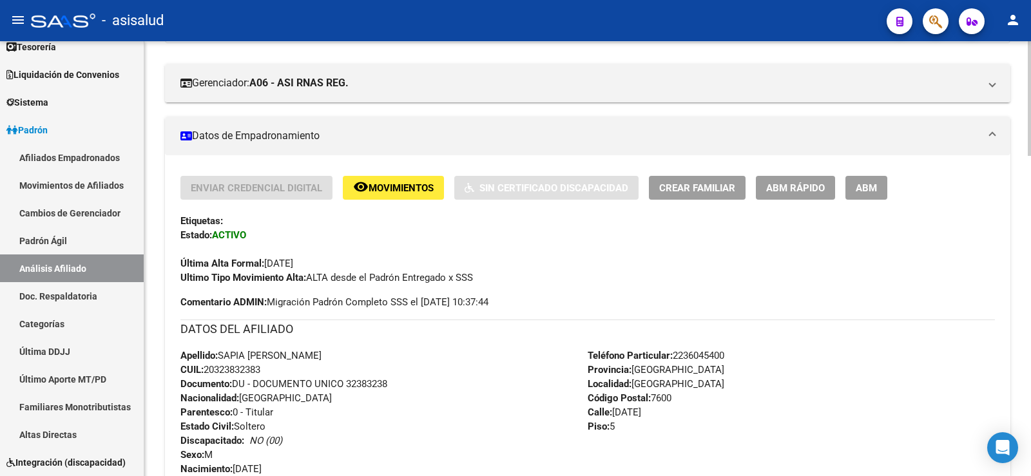
scroll to position [0, 0]
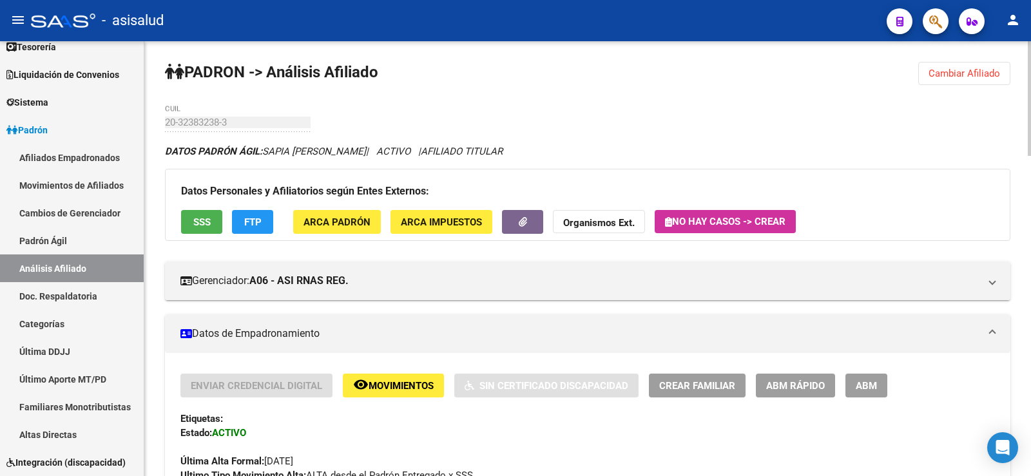
click at [942, 71] on span "Cambiar Afiliado" at bounding box center [965, 74] width 72 height 12
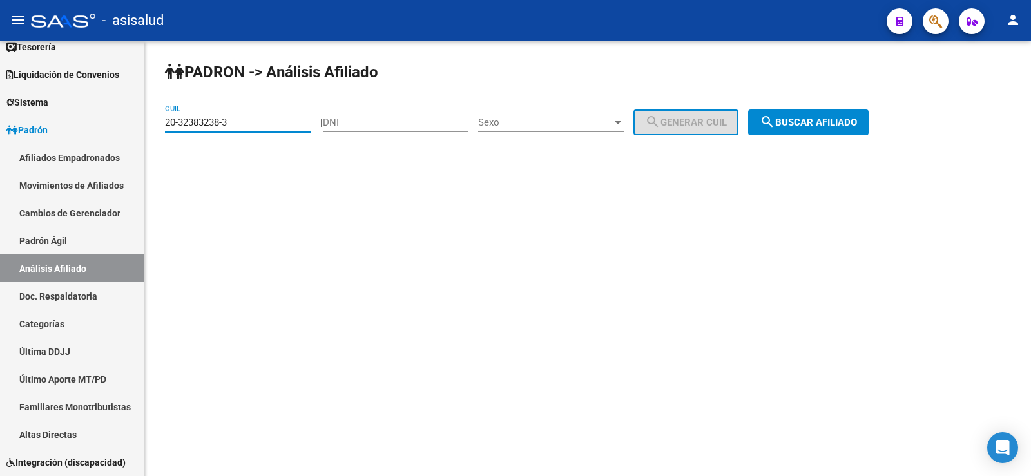
drag, startPoint x: 251, startPoint y: 120, endPoint x: 146, endPoint y: 117, distance: 105.1
click at [146, 117] on div "PADRON -> Análisis Afiliado 20-32383238-3 CUIL | DNI Sexo Sexo search Generar C…" at bounding box center [587, 108] width 887 height 135
paste input "26578749-6"
click at [775, 122] on mat-icon "search" at bounding box center [767, 121] width 15 height 15
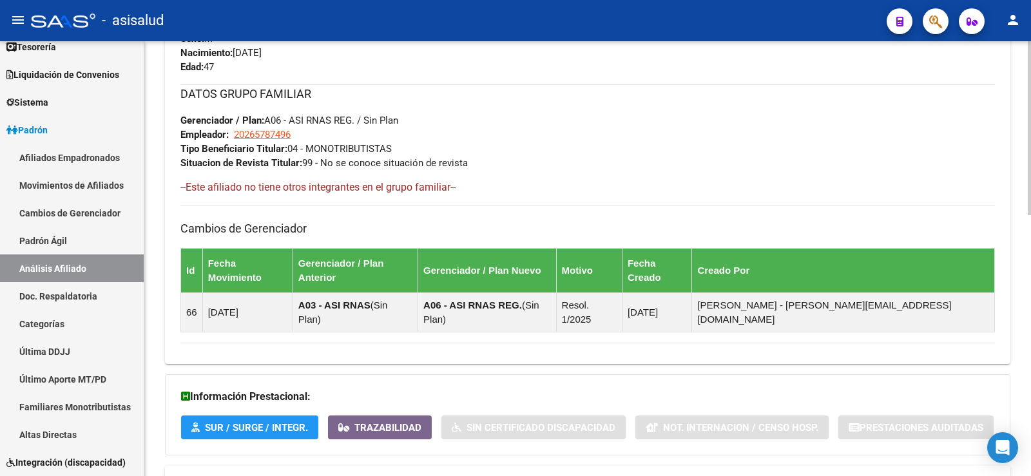
scroll to position [652, 0]
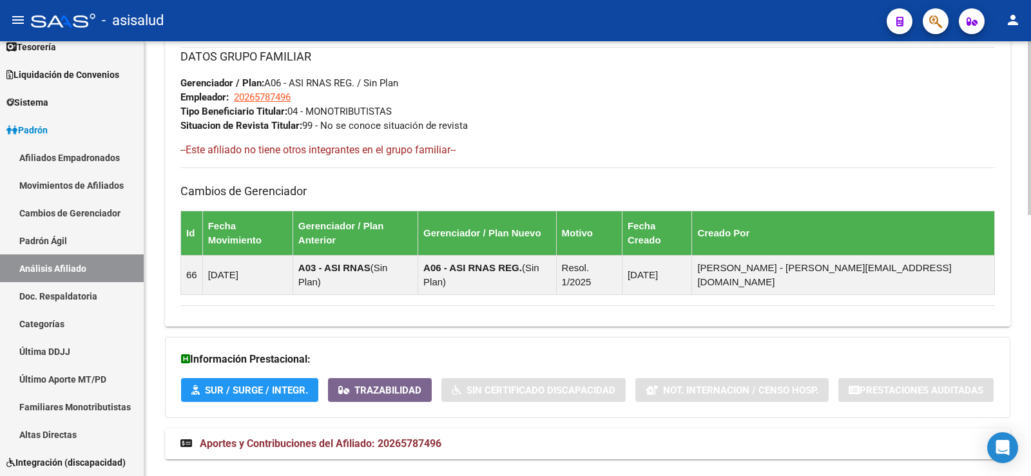
click at [385, 438] on span "Aportes y Contribuciones del Afiliado: 20265787496" at bounding box center [321, 444] width 242 height 12
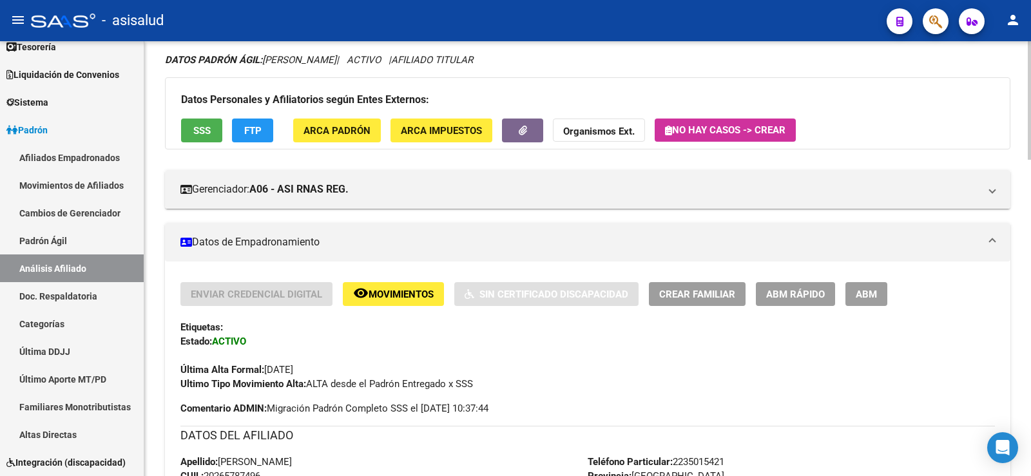
scroll to position [0, 0]
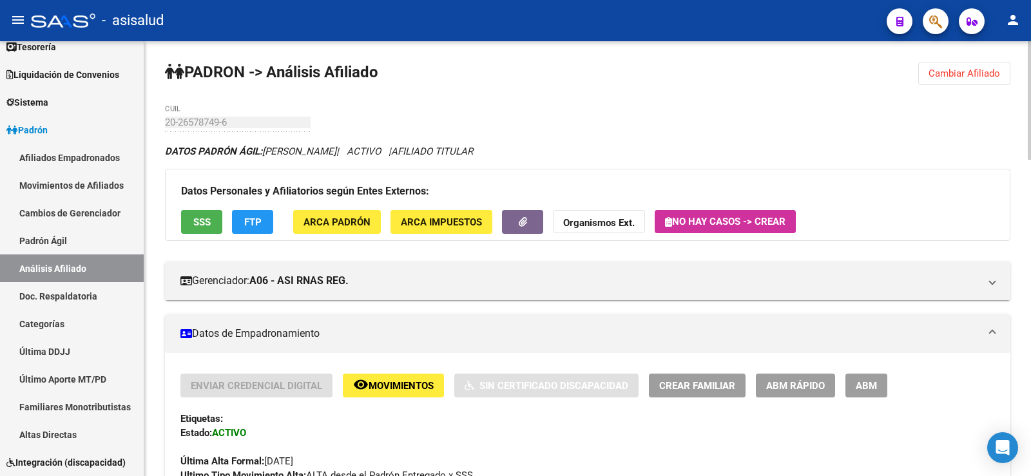
click at [970, 70] on span "Cambiar Afiliado" at bounding box center [965, 74] width 72 height 12
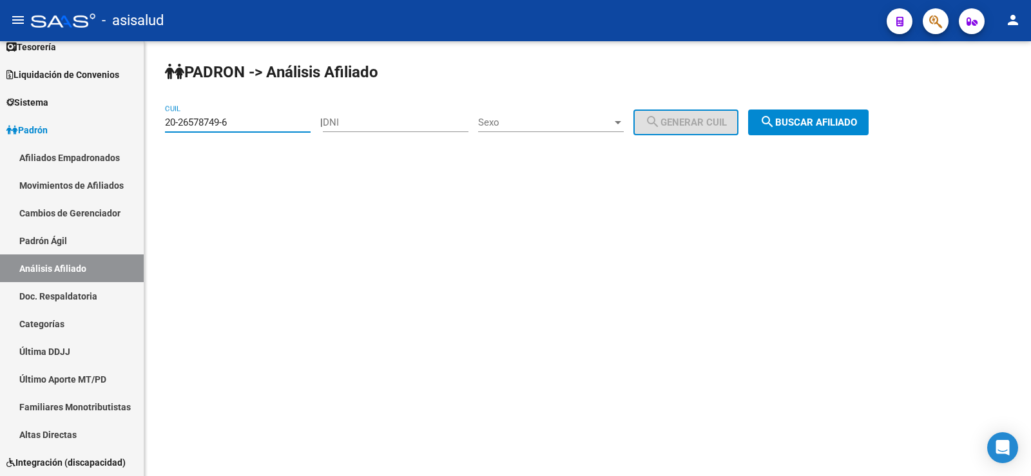
drag, startPoint x: 250, startPoint y: 122, endPoint x: 157, endPoint y: 122, distance: 93.5
click at [157, 122] on div "PADRON -> Análisis Afiliado 20-26578749-6 CUIL | DNI Sexo Sexo search Generar C…" at bounding box center [587, 108] width 887 height 135
paste input "7-28728012-8"
type input "27-28728012-8"
click at [818, 120] on span "search Buscar afiliado" at bounding box center [808, 123] width 97 height 12
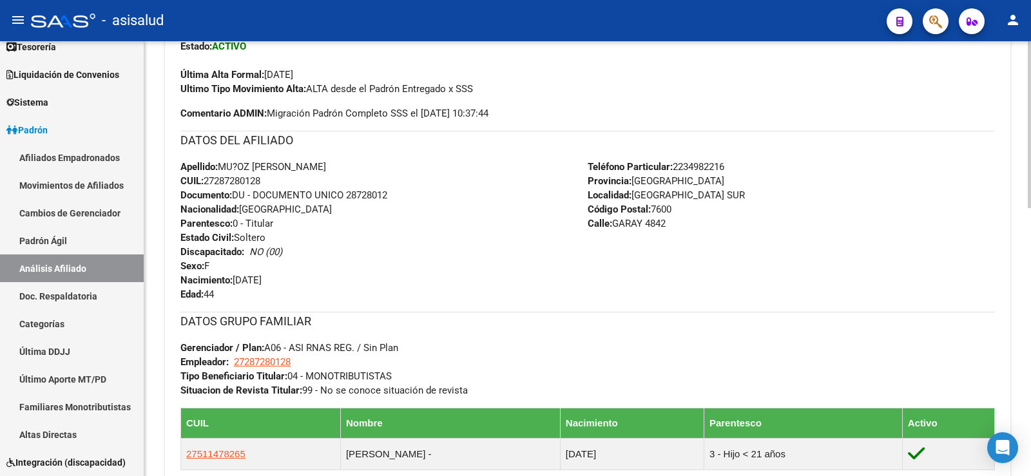
scroll to position [700, 0]
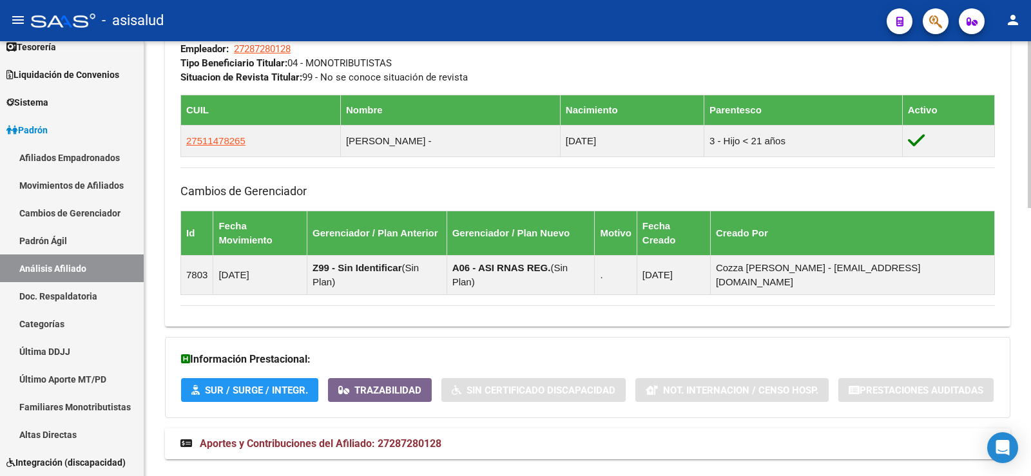
click at [391, 438] on span "Aportes y Contribuciones del Afiliado: 27287280128" at bounding box center [321, 444] width 242 height 12
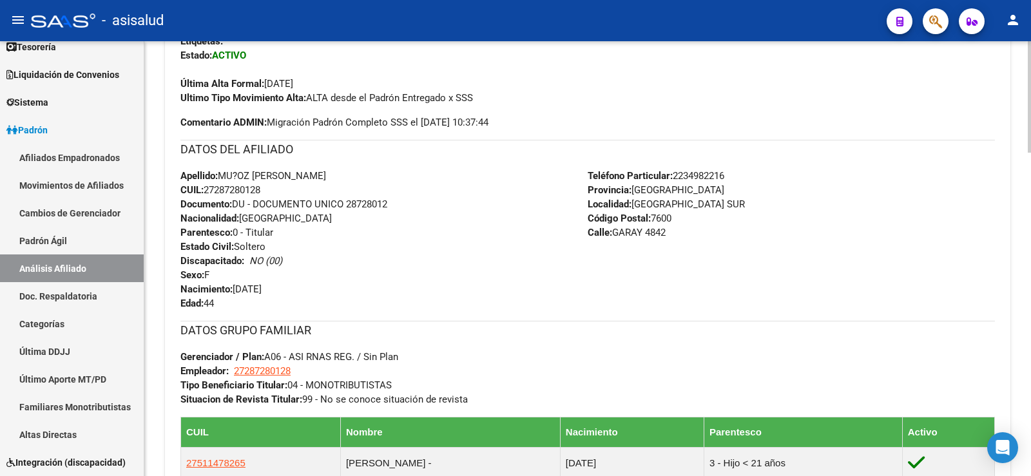
scroll to position [0, 0]
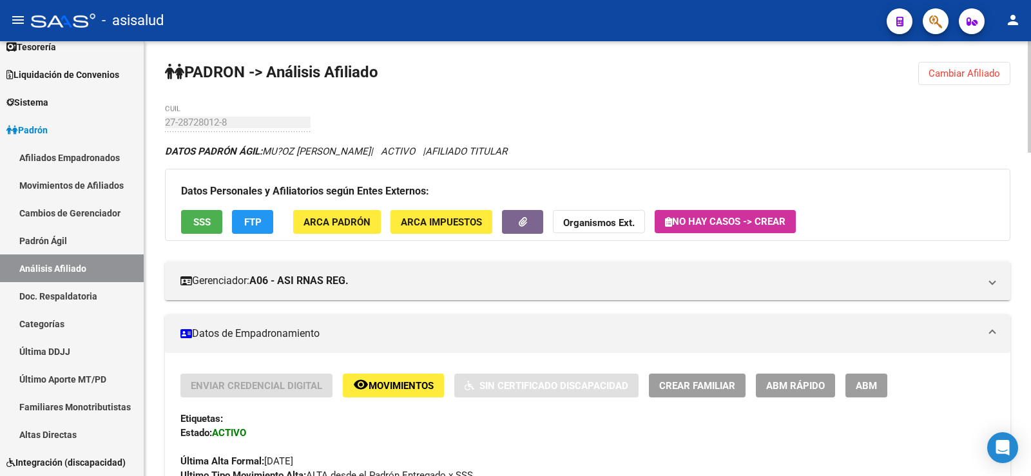
click at [258, 222] on span "FTP" at bounding box center [252, 223] width 17 height 12
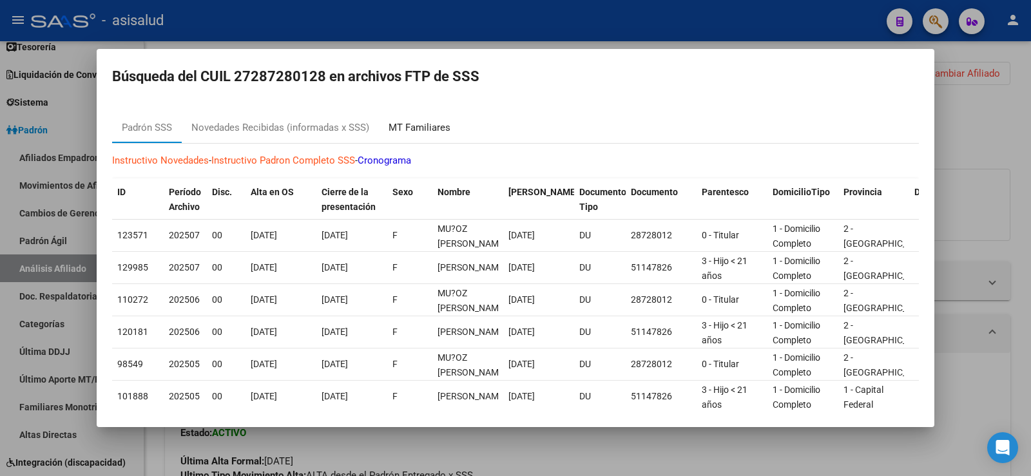
click at [416, 129] on div "MT Familiares" at bounding box center [420, 128] width 62 height 15
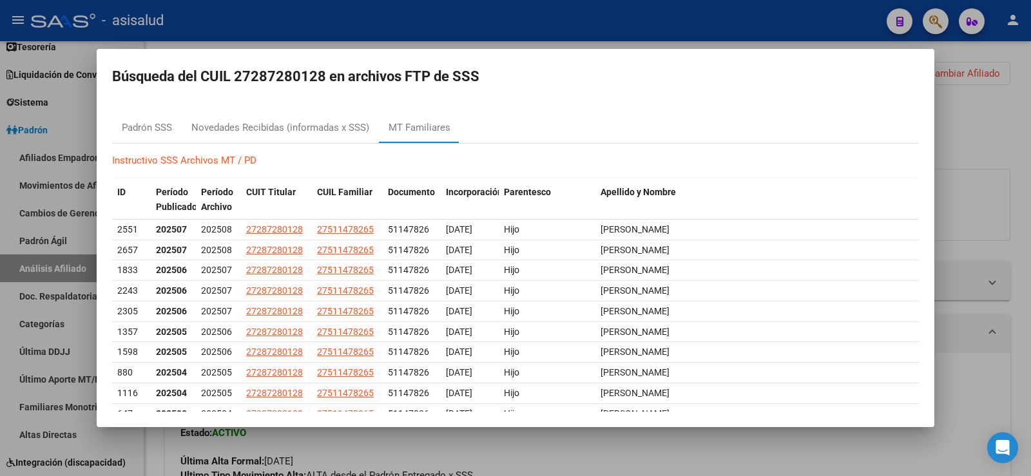
click at [1027, 92] on div at bounding box center [515, 238] width 1031 height 476
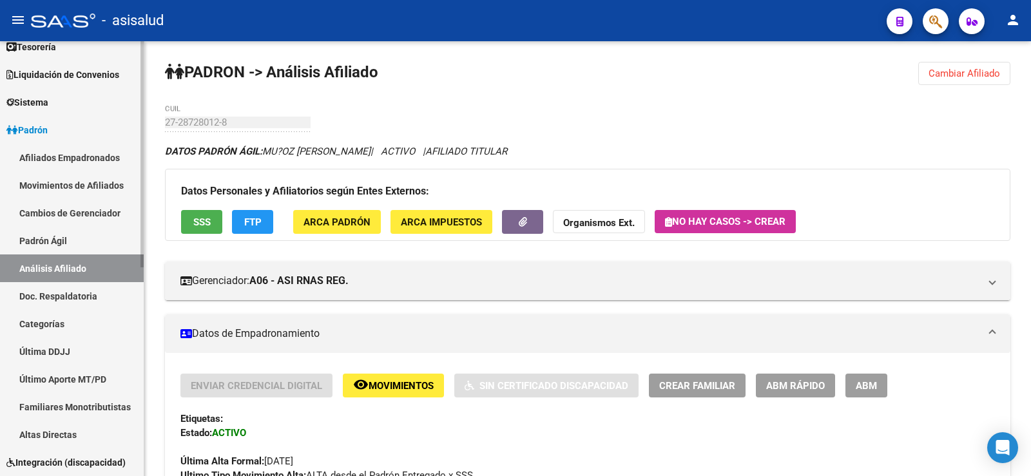
click at [72, 182] on link "Movimientos de Afiliados" at bounding box center [72, 185] width 144 height 28
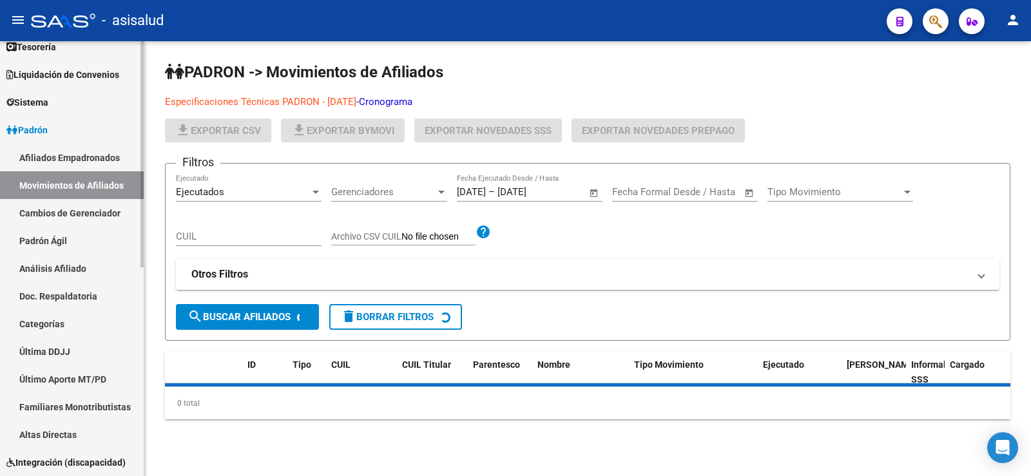
click at [93, 215] on link "Cambios de Gerenciador" at bounding box center [72, 213] width 144 height 28
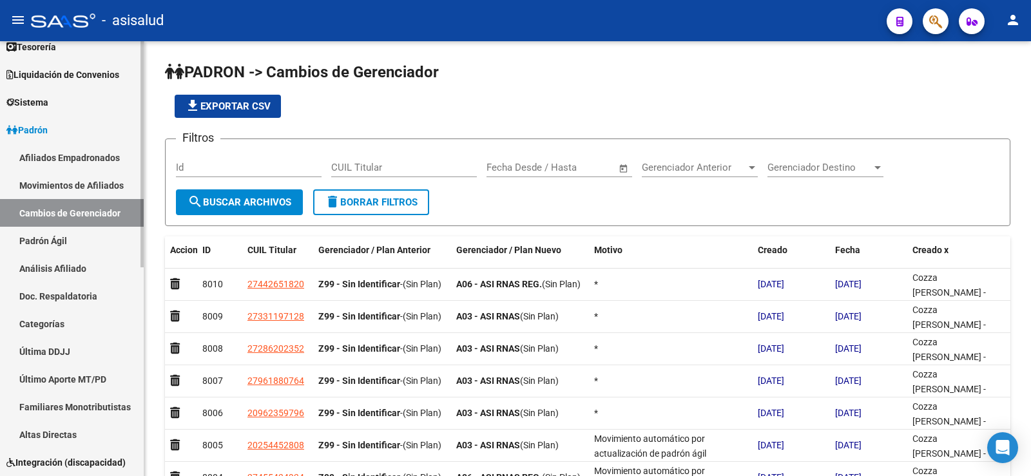
click at [56, 161] on link "Afiliados Empadronados" at bounding box center [72, 158] width 144 height 28
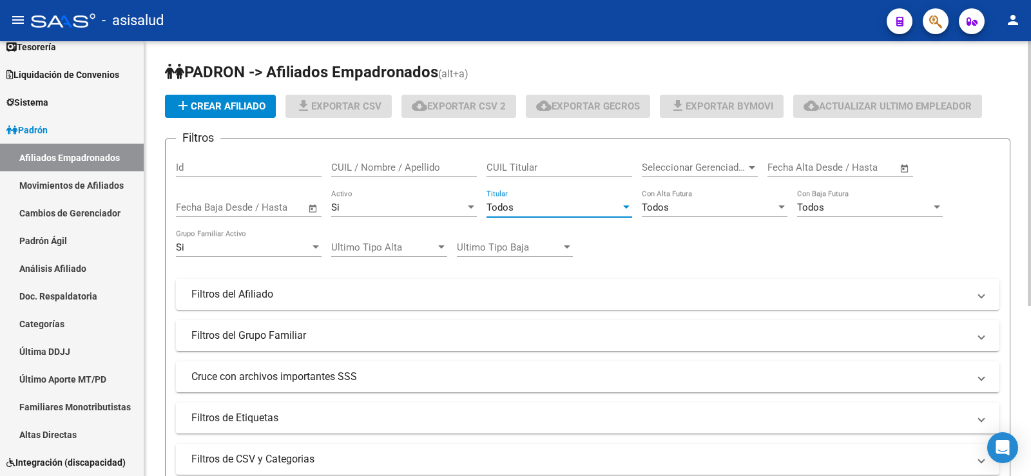
click at [534, 211] on div "Todos" at bounding box center [554, 208] width 134 height 12
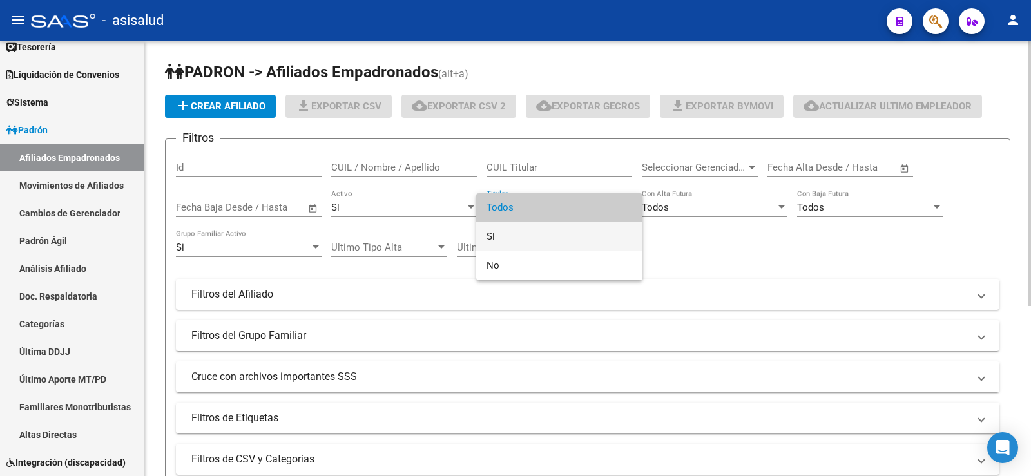
click at [527, 233] on span "Si" at bounding box center [560, 236] width 146 height 29
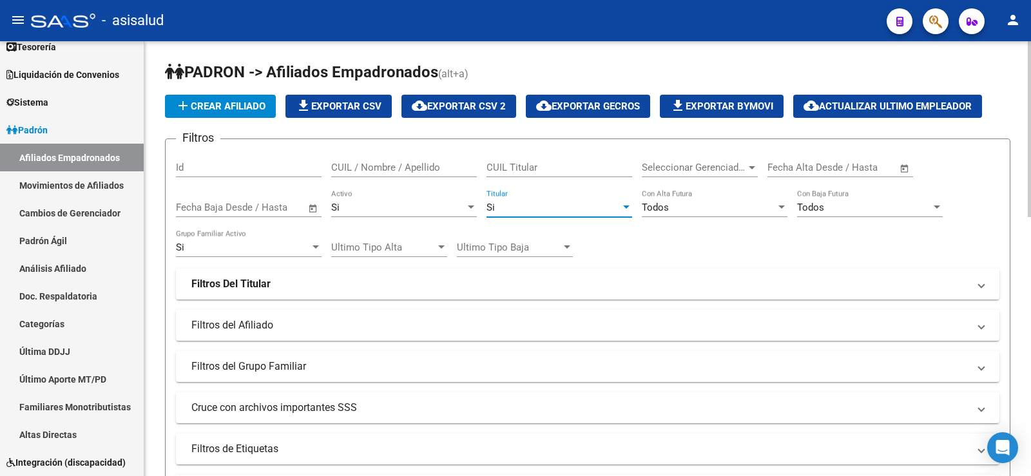
click at [720, 215] on div "Todos Con Alta Futura" at bounding box center [715, 204] width 146 height 28
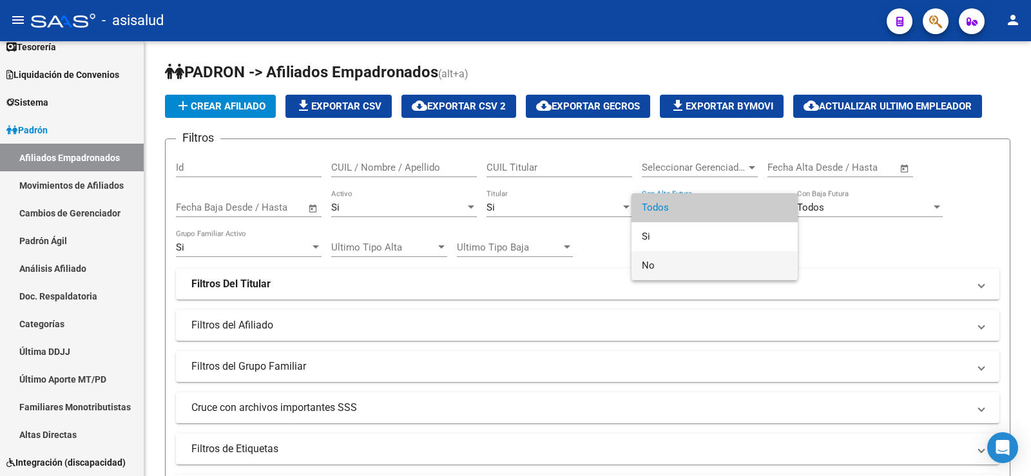
click at [683, 259] on span "No" at bounding box center [715, 265] width 146 height 29
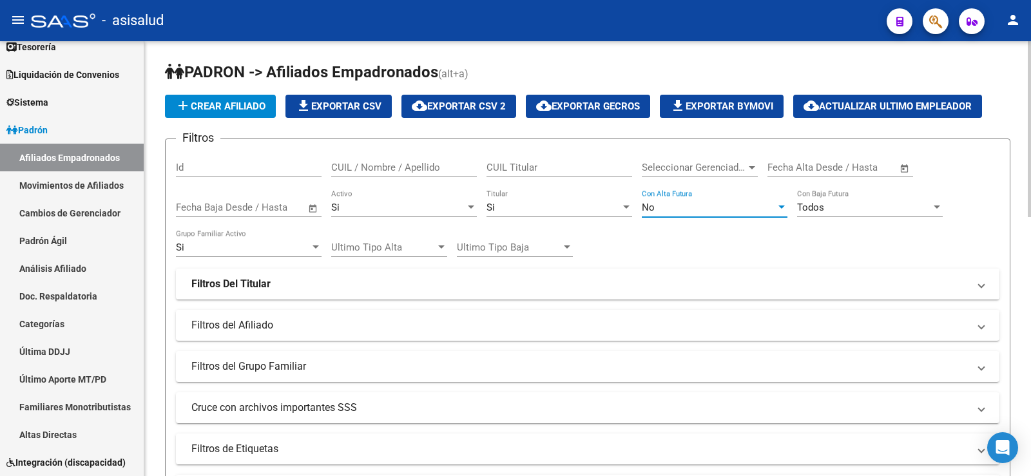
click at [801, 204] on span "Todos" at bounding box center [810, 208] width 27 height 12
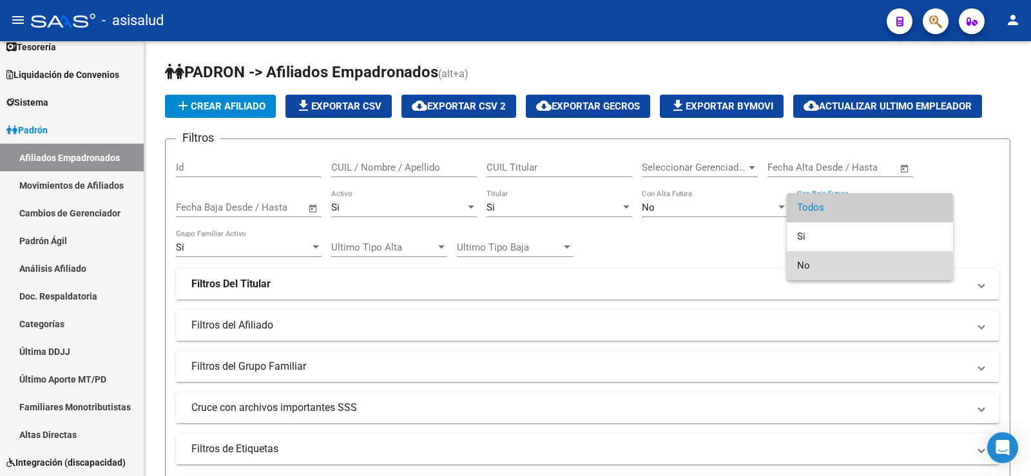
click at [806, 261] on span "No" at bounding box center [870, 265] width 146 height 29
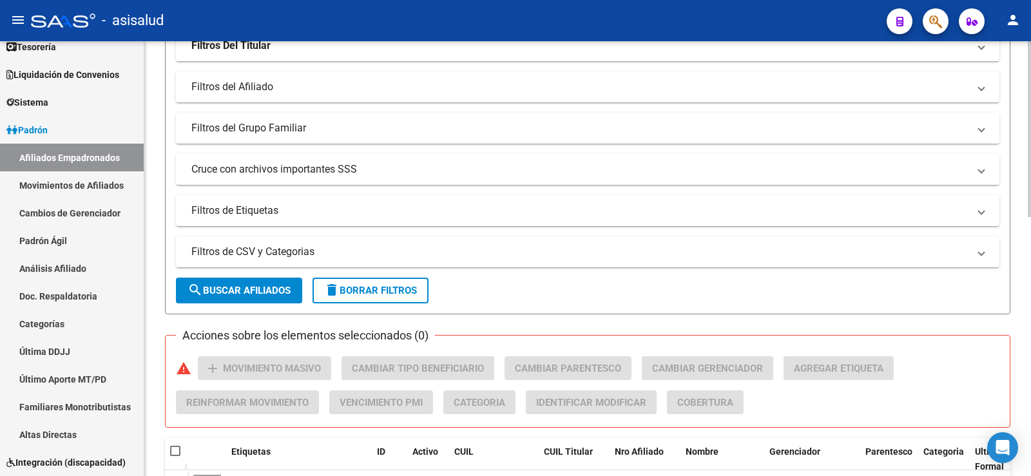
scroll to position [258, 0]
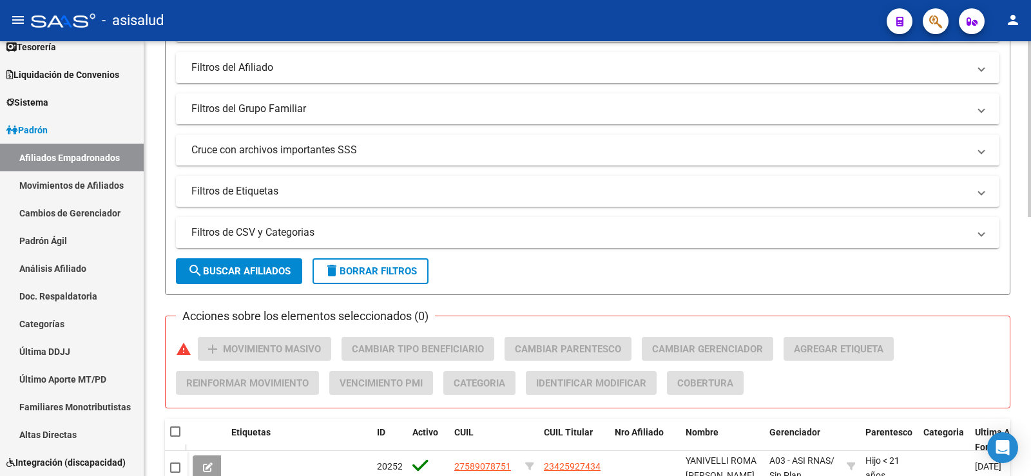
click at [279, 225] on mat-expansion-panel-header "Filtros de CSV y Categorias" at bounding box center [588, 232] width 824 height 31
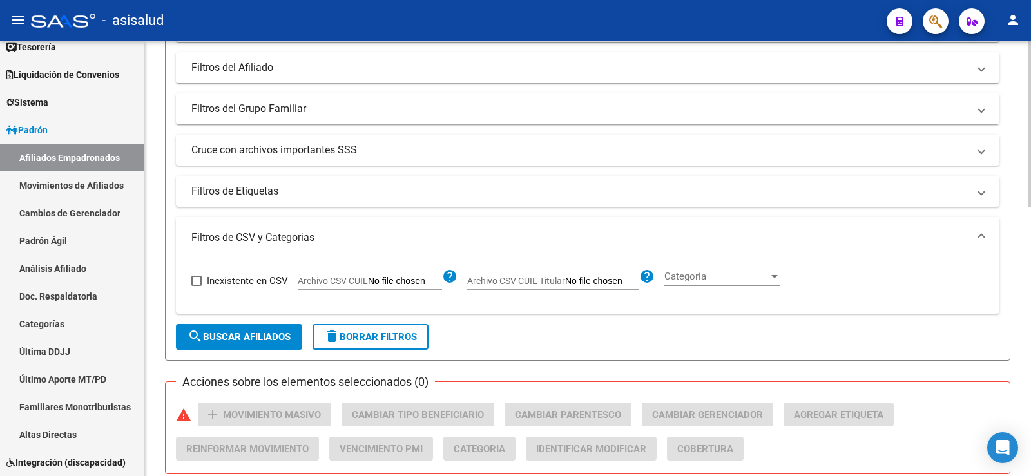
click at [543, 275] on app-file-filter "Archivo CSV CUIL Titular help" at bounding box center [561, 278] width 188 height 19
click at [601, 277] on input "Archivo CSV CUIL Titular" at bounding box center [602, 282] width 74 height 12
type input "C:\fakepath\Para SAAS.csv"
click at [280, 335] on span "search Buscar Afiliados" at bounding box center [239, 337] width 103 height 12
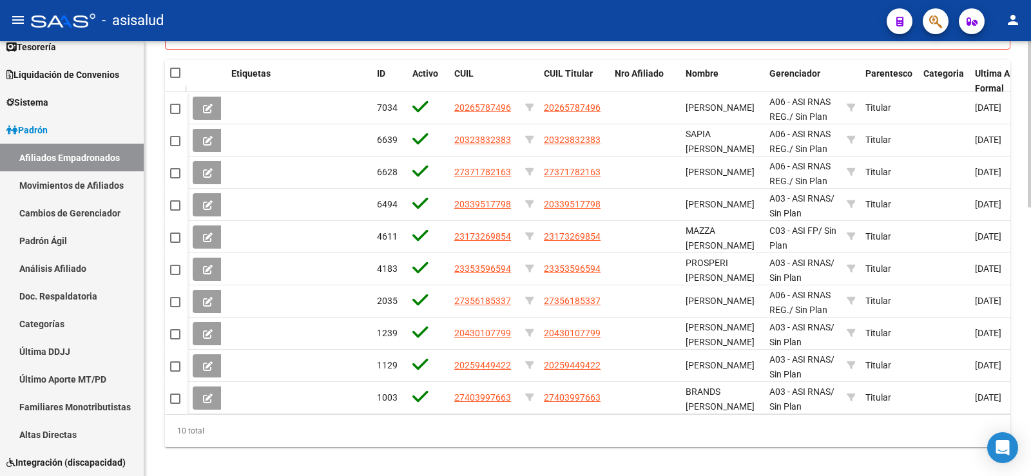
scroll to position [705, 0]
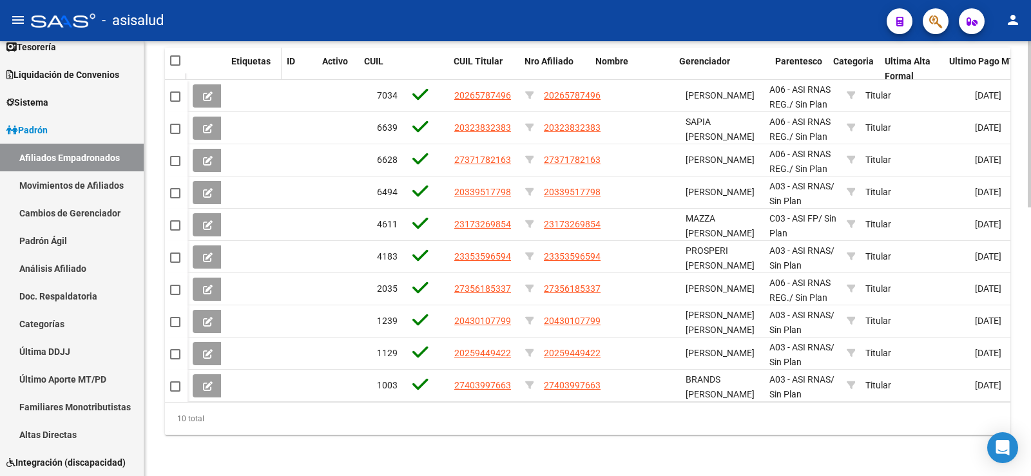
drag, startPoint x: 367, startPoint y: 58, endPoint x: 277, endPoint y: 63, distance: 90.4
click at [277, 63] on span at bounding box center [279, 69] width 6 height 43
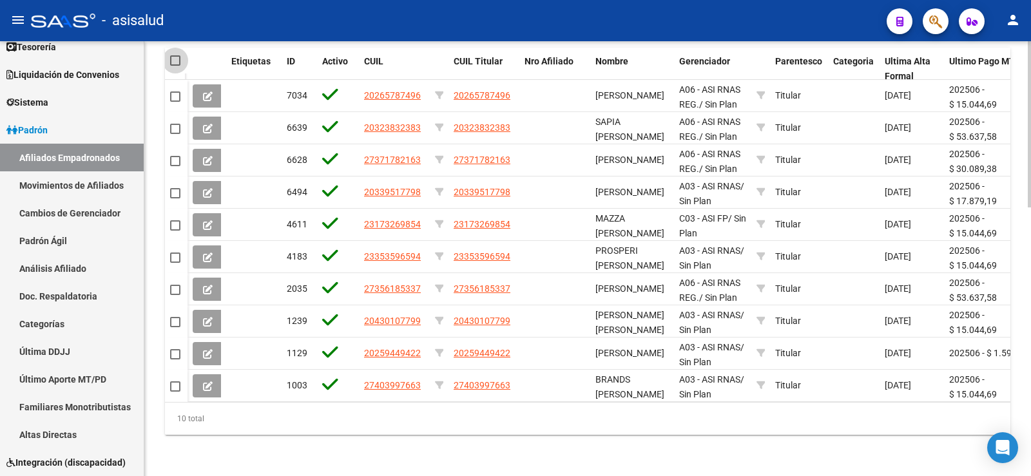
click at [175, 55] on span at bounding box center [175, 60] width 10 height 10
click at [175, 66] on input "checkbox" at bounding box center [175, 66] width 1 height 1
checkbox input "true"
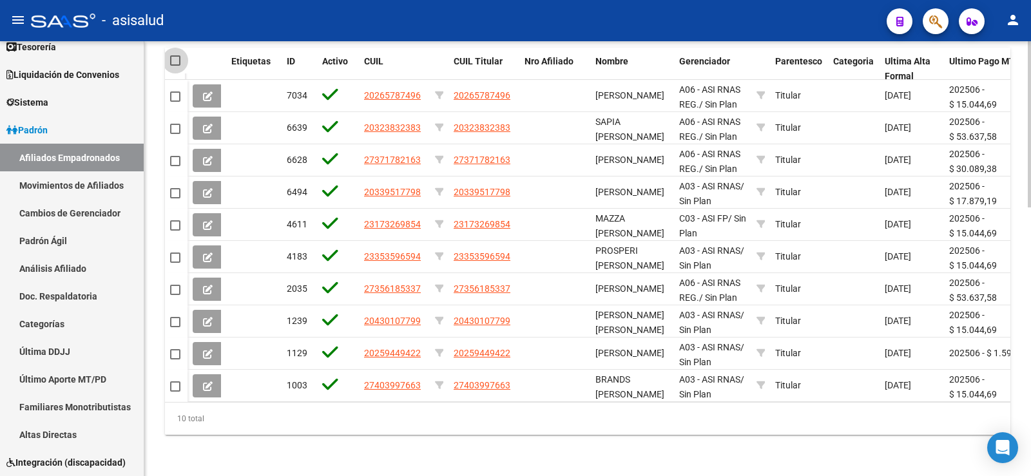
checkbox input "true"
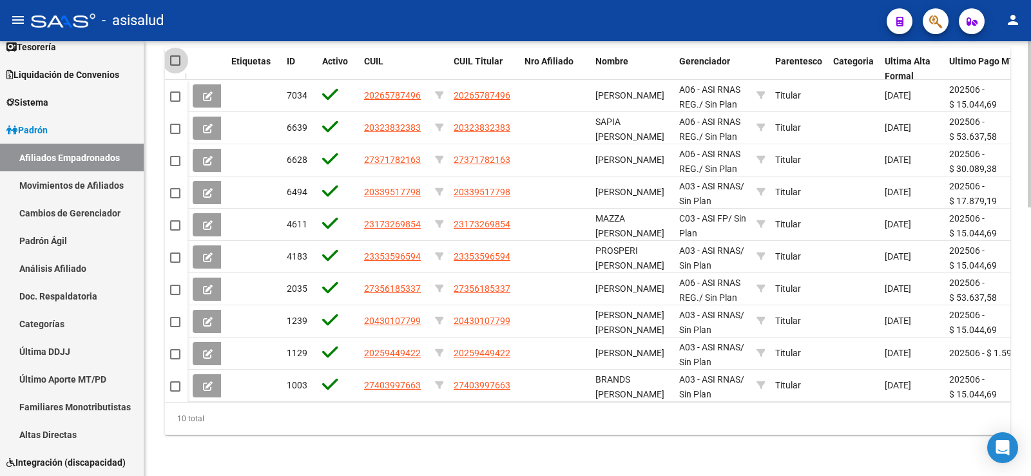
checkbox input "true"
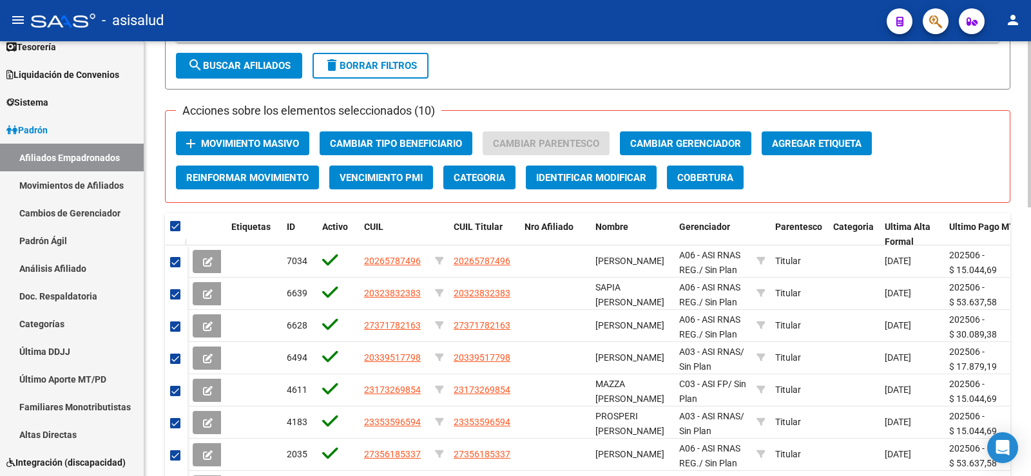
scroll to position [512, 0]
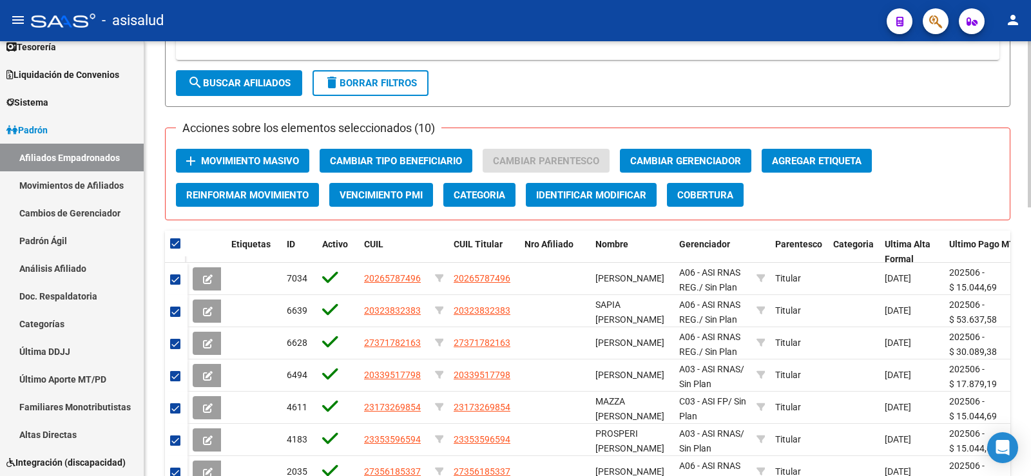
click at [264, 167] on span "Movimiento Masivo" at bounding box center [250, 161] width 98 height 12
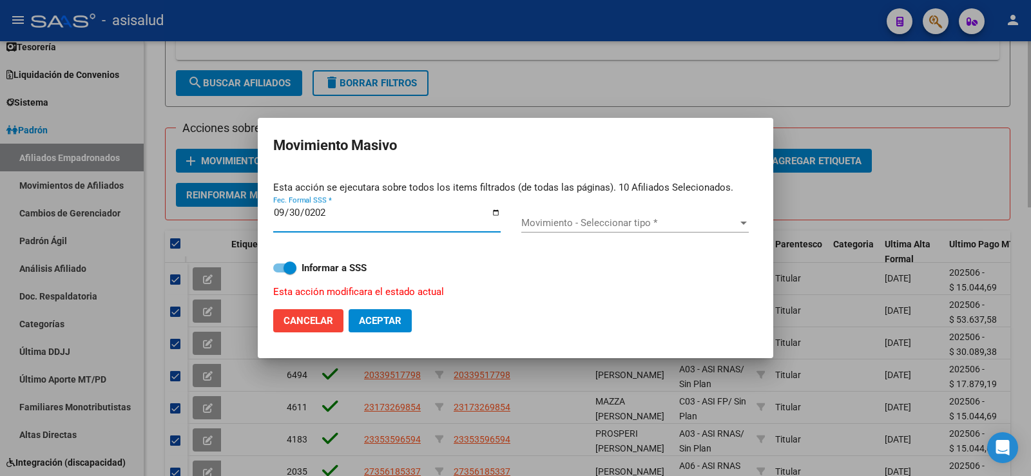
type input "[DATE]"
click at [569, 220] on span "Movimiento - Seleccionar tipo *" at bounding box center [629, 223] width 216 height 12
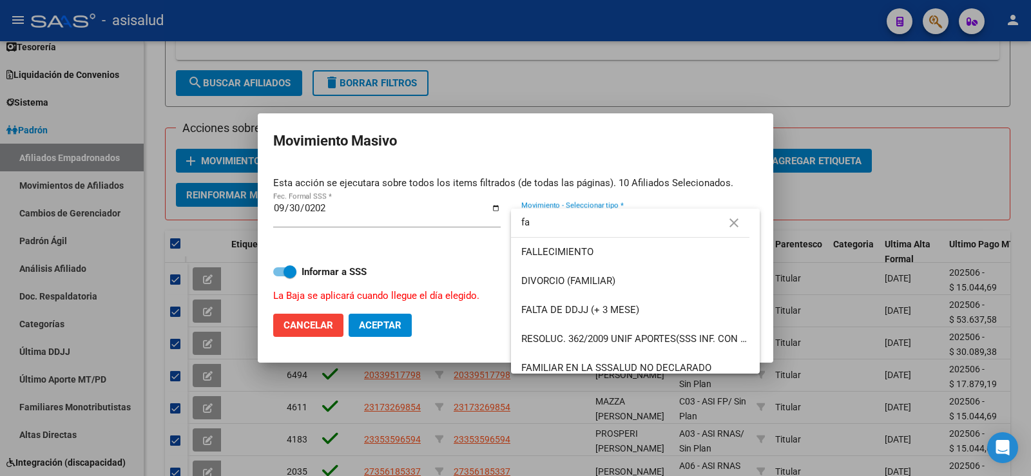
type input "f"
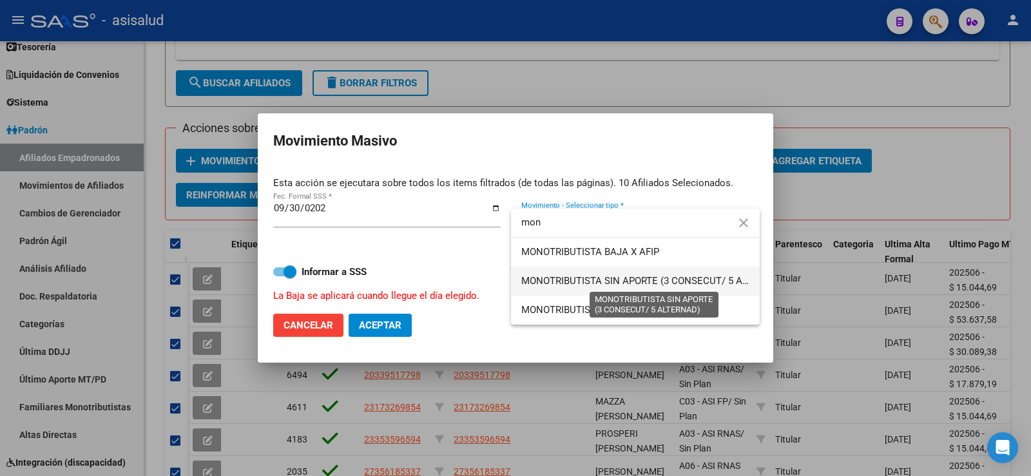
type input "mon"
click at [583, 275] on span "MONOTRIBUTISTA SIN APORTE (3 CONSECUT/ 5 ALTERNAD)" at bounding box center [654, 281] width 266 height 12
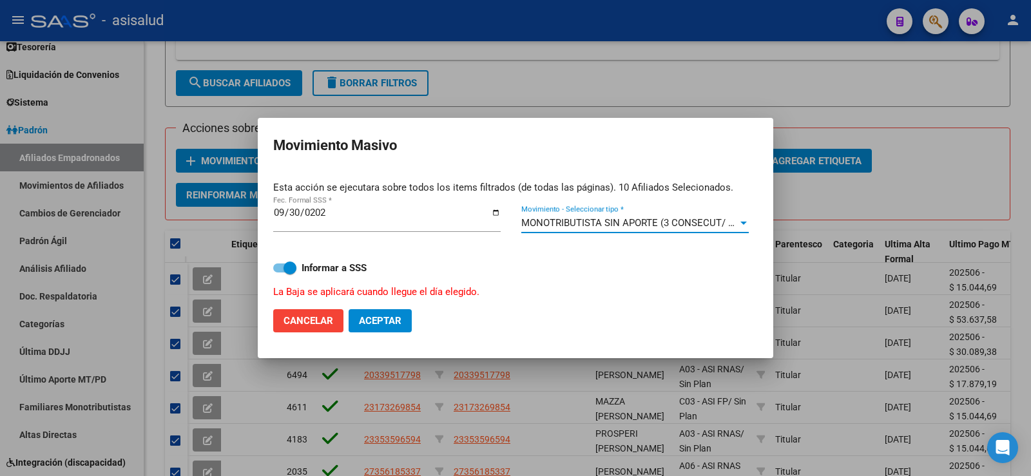
click at [398, 318] on span "Aceptar" at bounding box center [380, 321] width 43 height 12
checkbox input "false"
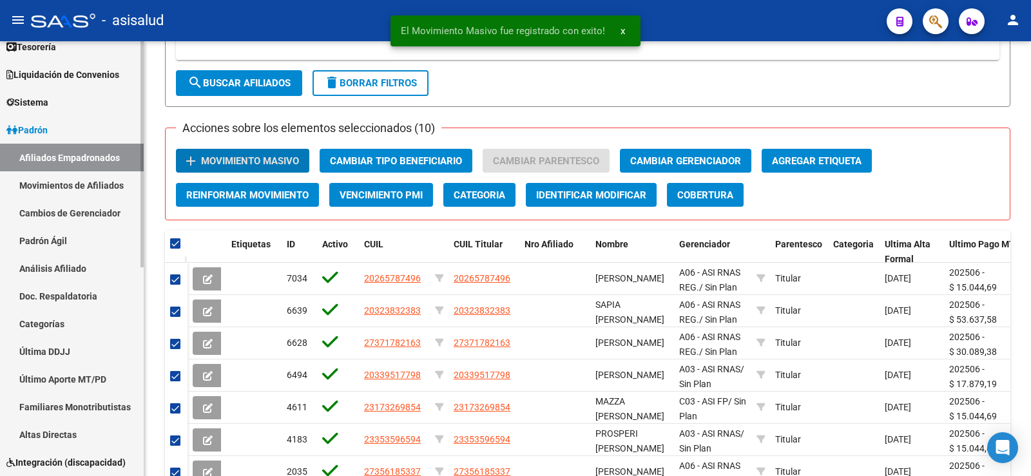
click at [70, 266] on link "Análisis Afiliado" at bounding box center [72, 269] width 144 height 28
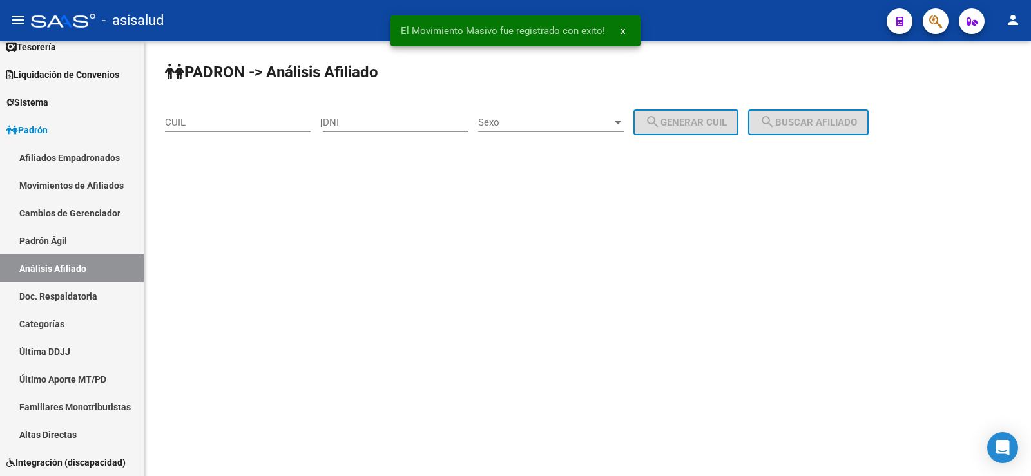
click at [211, 119] on input "CUIL" at bounding box center [238, 123] width 146 height 12
paste input "27-24295133-1"
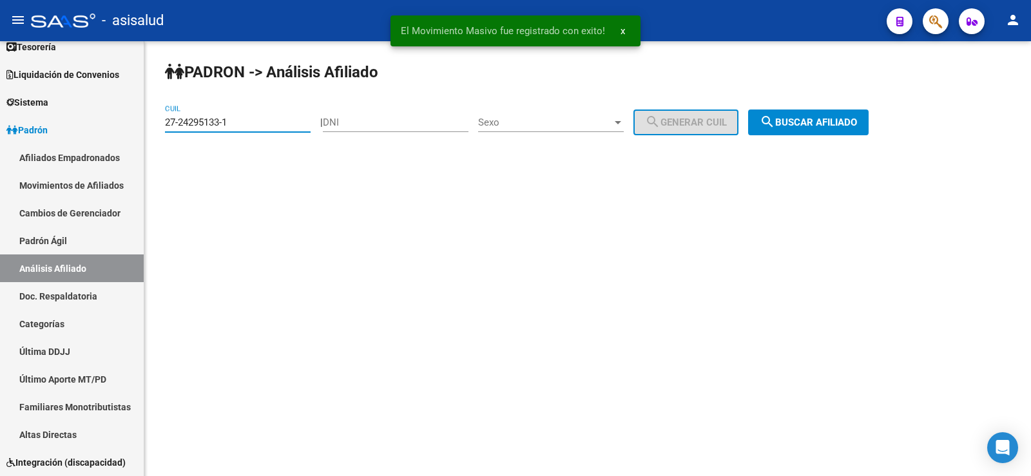
click at [823, 109] on div "PADRON -> Análisis Afiliado 27-24295133-1 CUIL | DNI Sexo Sexo search Generar C…" at bounding box center [587, 108] width 887 height 135
click at [835, 115] on button "search Buscar afiliado" at bounding box center [808, 123] width 121 height 26
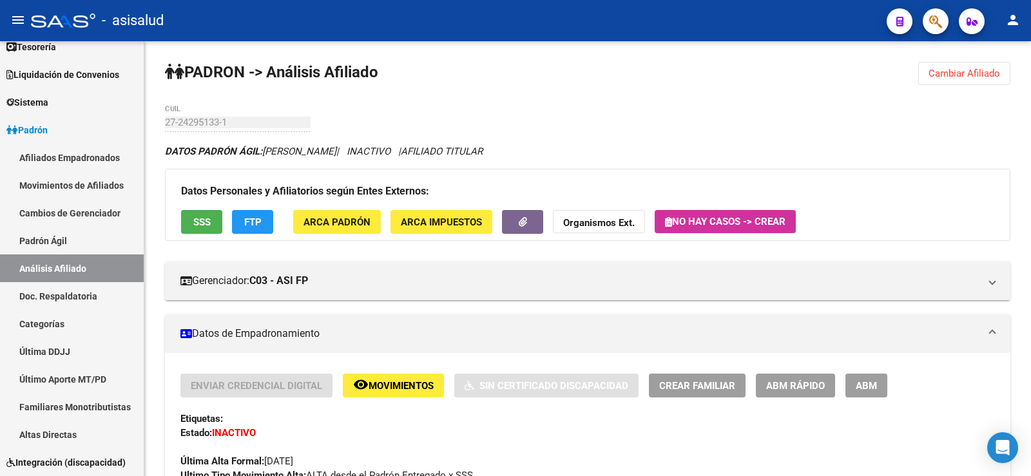
click at [978, 82] on button "Cambiar Afiliado" at bounding box center [965, 73] width 92 height 23
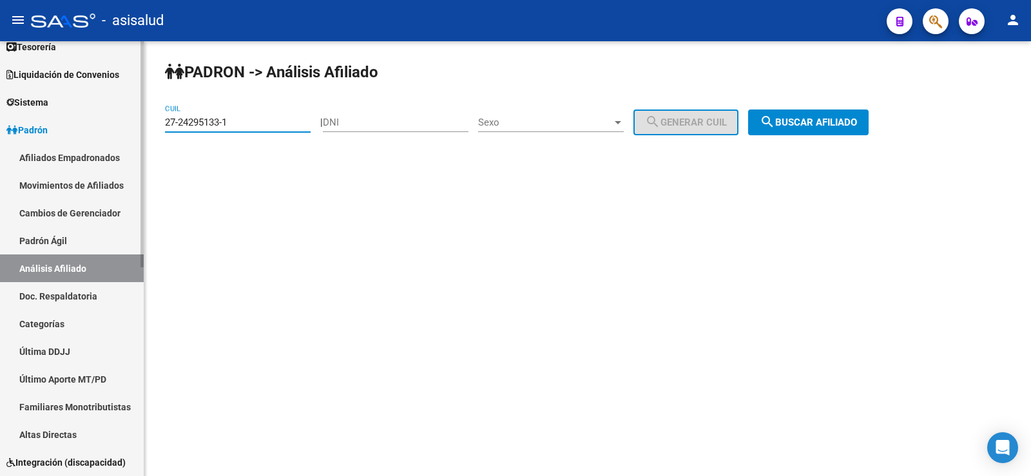
drag, startPoint x: 235, startPoint y: 122, endPoint x: 135, endPoint y: 122, distance: 99.9
click at [135, 122] on mat-sidenav-container "Firma Express Inicio Calendario SSS Instructivos Contacto OS Reportes Tablero d…" at bounding box center [515, 258] width 1031 height 435
paste input "3-32575662-4"
type input "23-32575662-4"
click at [857, 119] on span "search Buscar afiliado" at bounding box center [808, 123] width 97 height 12
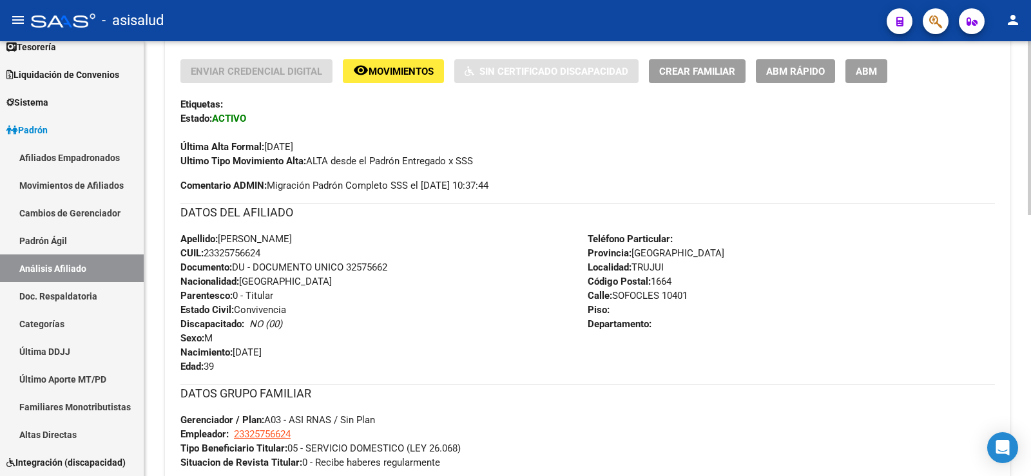
scroll to position [265, 0]
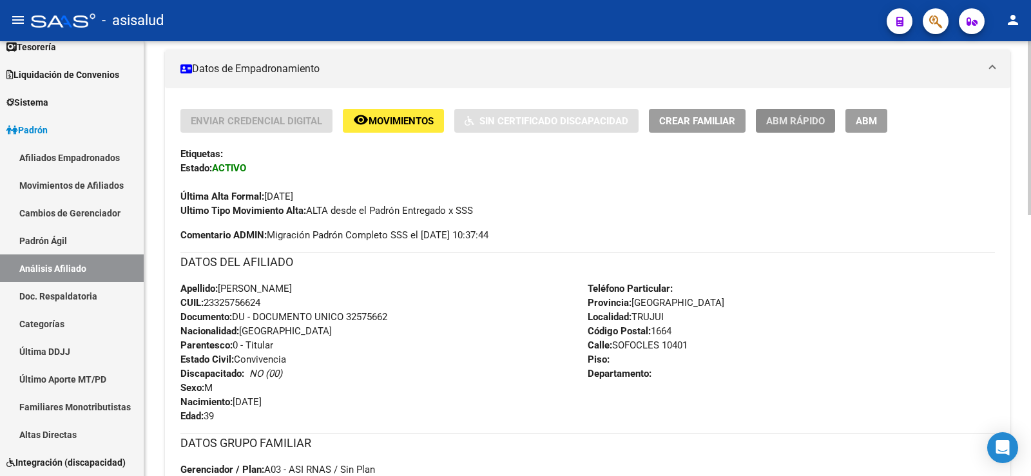
click at [774, 124] on span "ABM Rápido" at bounding box center [795, 121] width 59 height 12
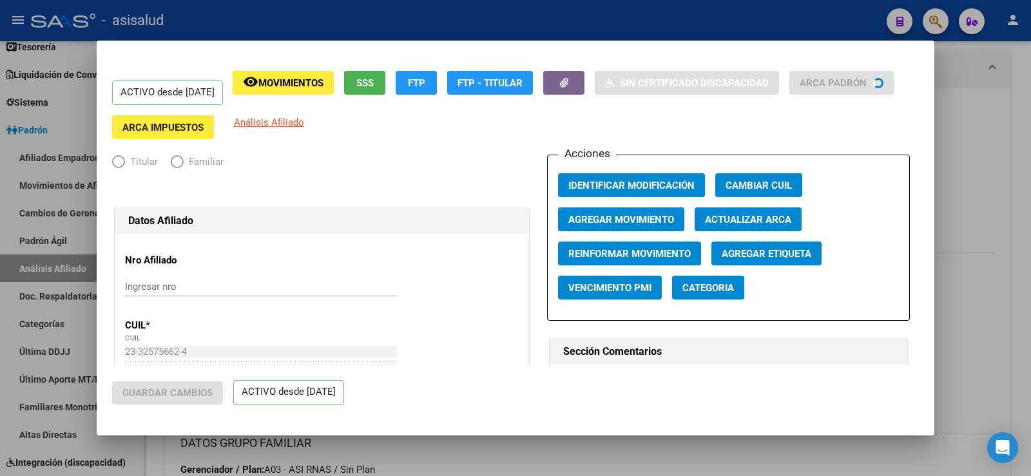
radio input "true"
type input "23-32575662-4"
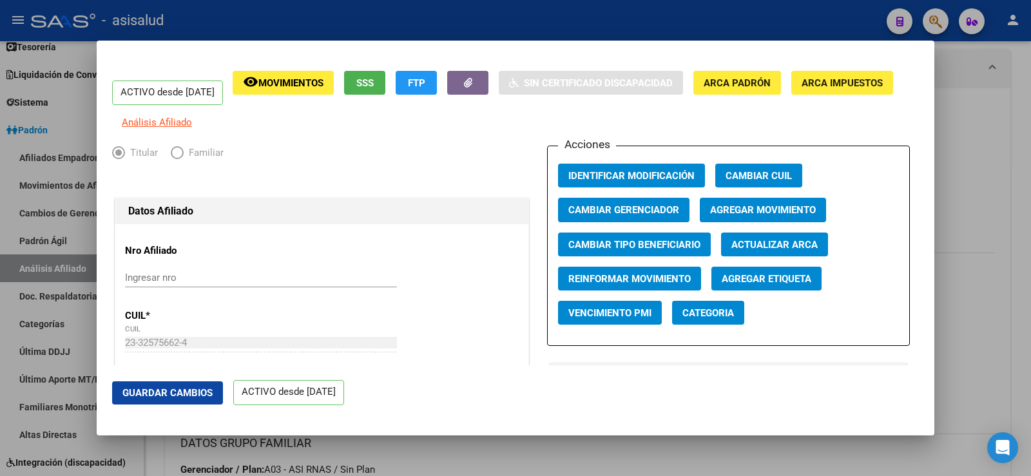
click at [758, 217] on span "Agregar Movimiento" at bounding box center [763, 211] width 106 height 12
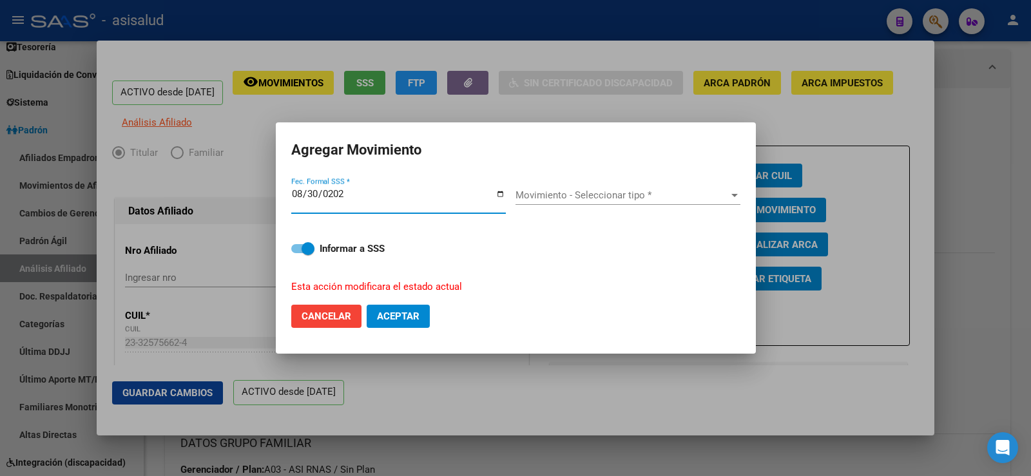
type input "[DATE]"
click at [688, 190] on span "Movimiento - Seleccionar tipo *" at bounding box center [622, 196] width 213 height 12
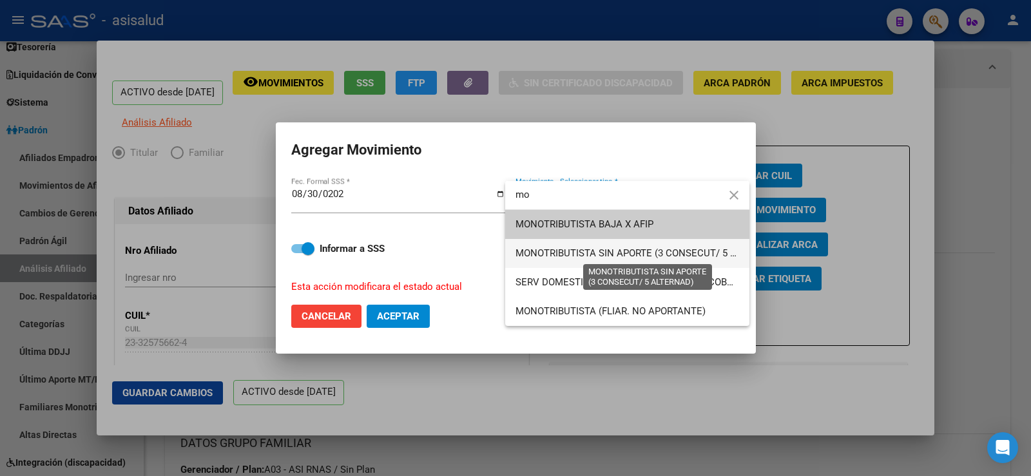
type input "mo"
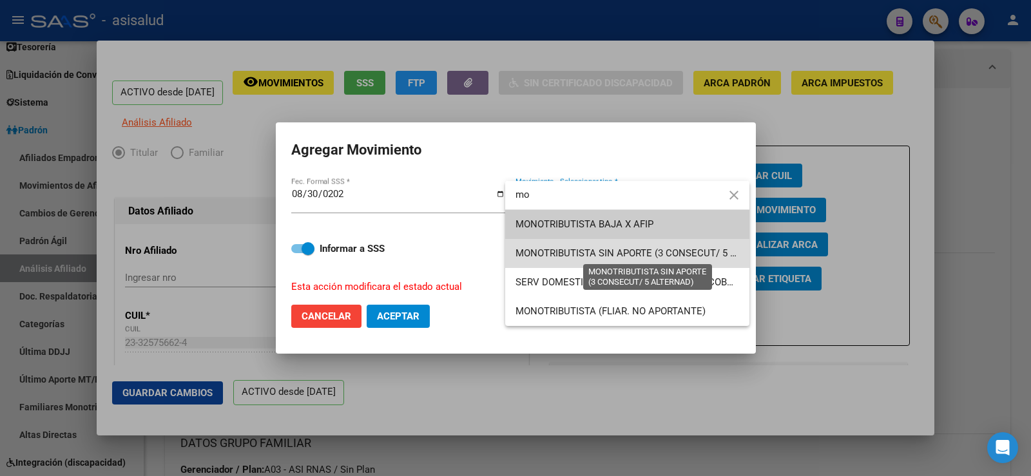
click at [605, 257] on span "MONOTRIBUTISTA SIN APORTE (3 CONSECUT/ 5 ALTERNAD)" at bounding box center [649, 254] width 266 height 12
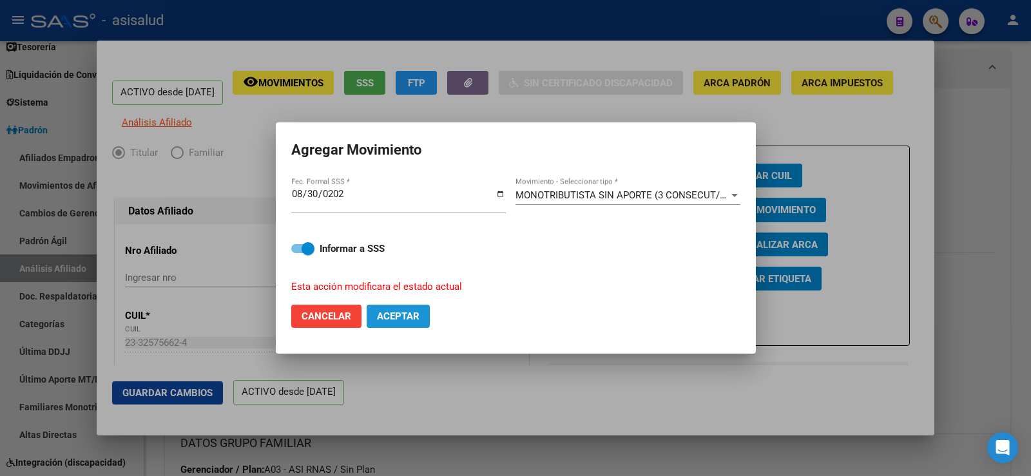
click at [406, 317] on span "Aceptar" at bounding box center [398, 317] width 43 height 12
checkbox input "false"
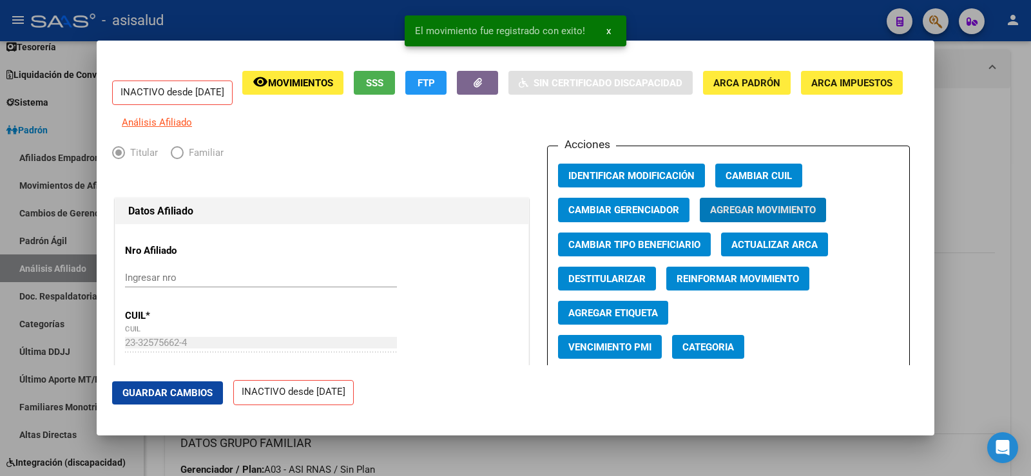
click at [605, 284] on span "Destitularizar" at bounding box center [607, 279] width 77 height 12
radio input "false"
radio input "true"
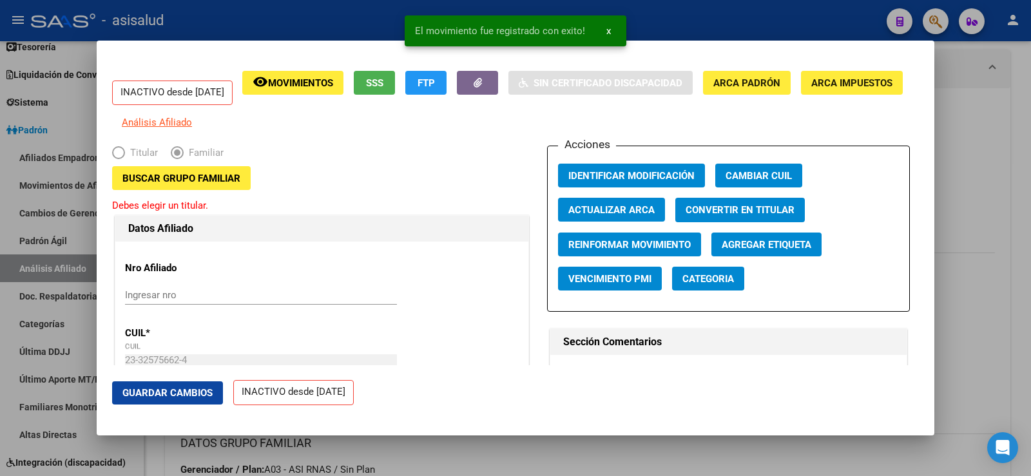
click at [197, 184] on span "Buscar Grupo Familiar" at bounding box center [181, 179] width 118 height 12
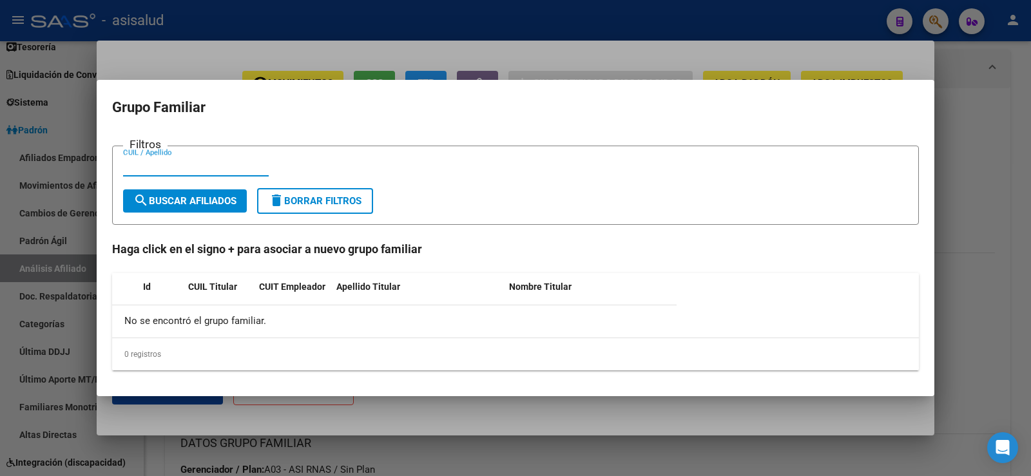
paste input "20-33312322-4"
click at [138, 168] on input "20-33312322-4" at bounding box center [196, 167] width 146 height 12
click at [178, 165] on input "2033312322-4" at bounding box center [196, 167] width 146 height 12
type input "20333123224"
click at [185, 195] on span "search Buscar Afiliados" at bounding box center [184, 201] width 103 height 12
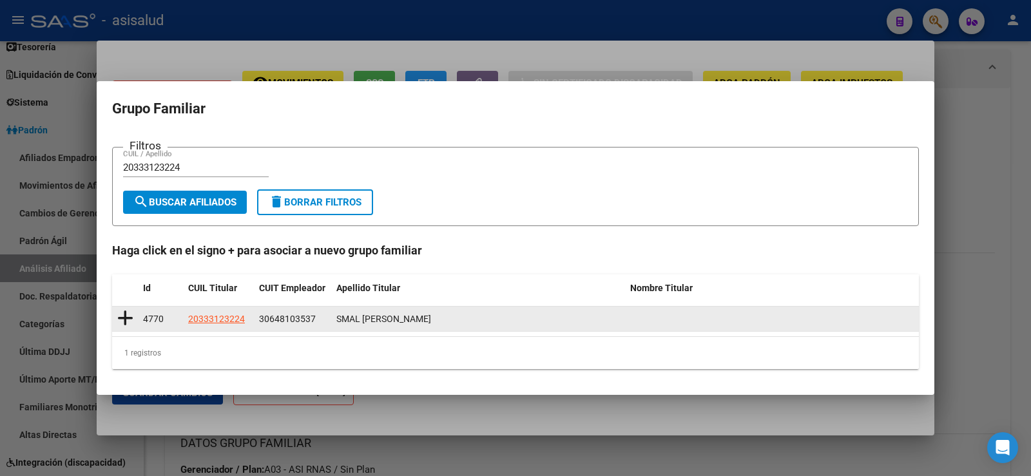
click at [126, 320] on icon at bounding box center [125, 318] width 16 height 18
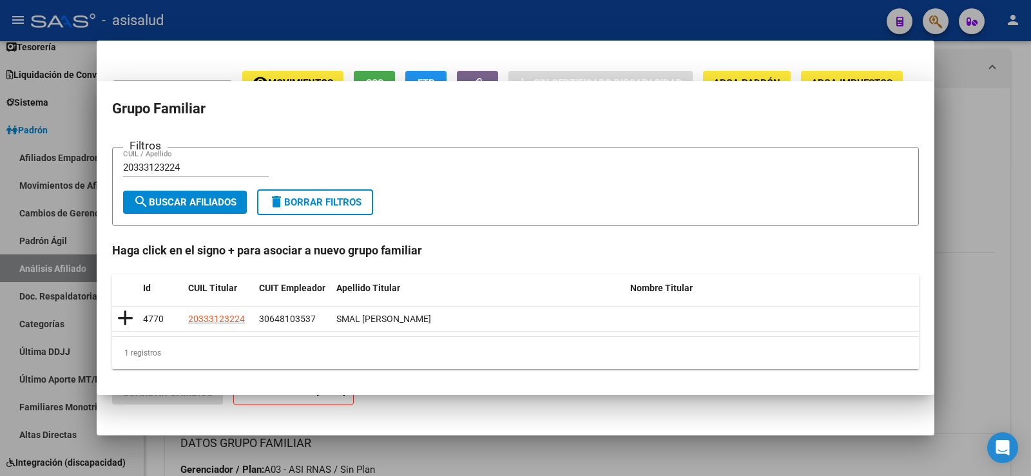
type input "30-64810353-7"
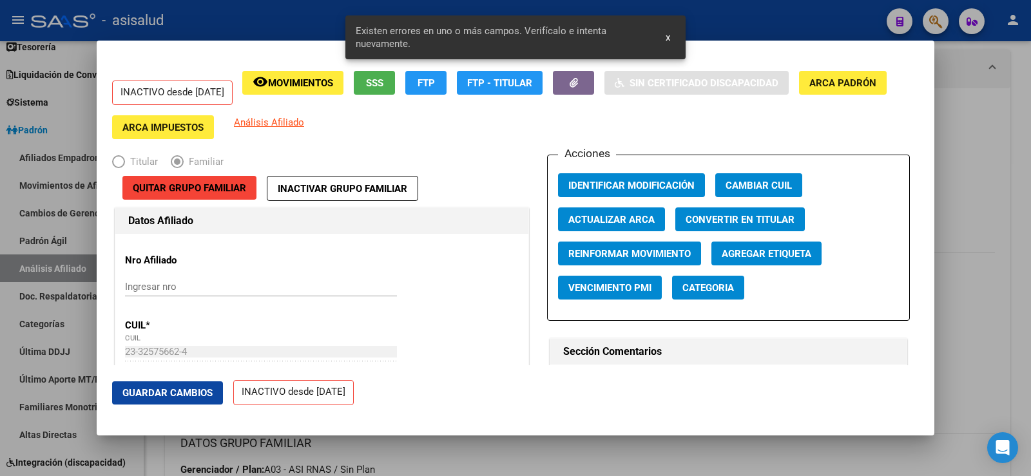
click at [190, 394] on span "Guardar Cambios" at bounding box center [167, 393] width 90 height 12
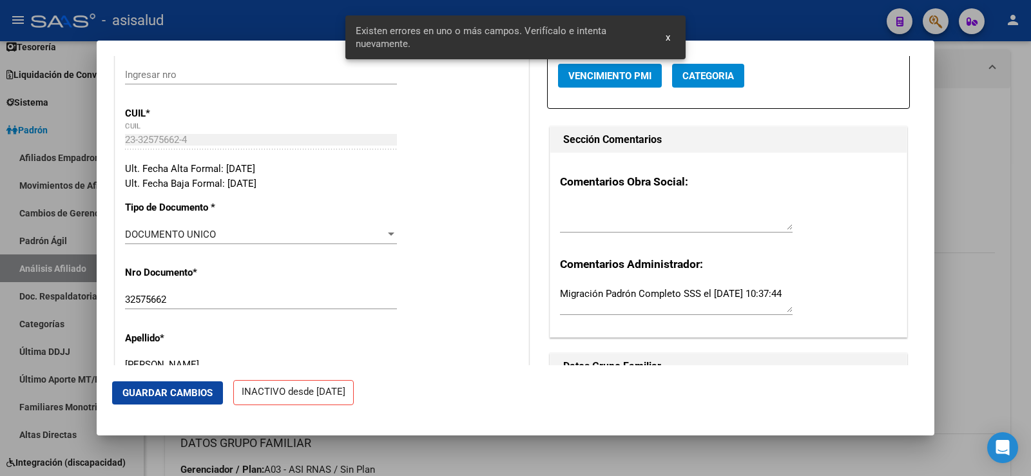
scroll to position [64, 0]
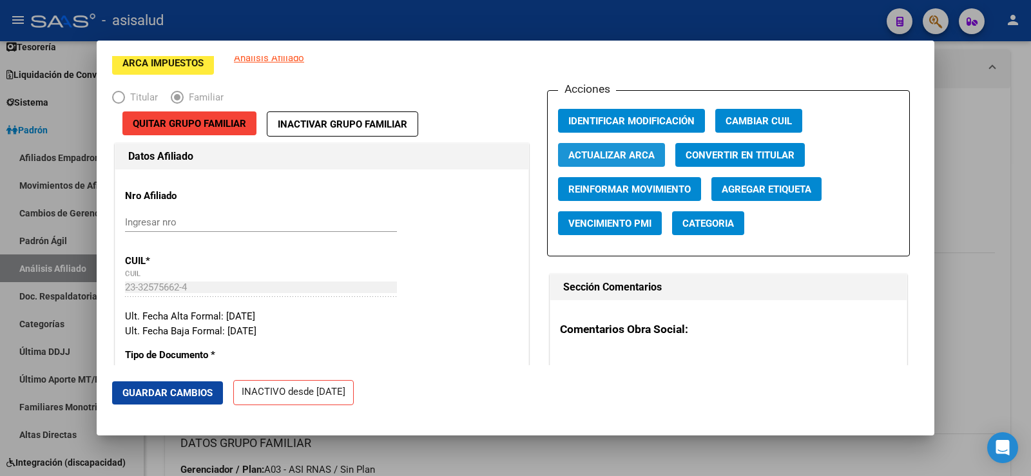
click at [609, 154] on span "Actualizar ARCA" at bounding box center [612, 156] width 86 height 12
type input "ALMARAZ"
type input "[PERSON_NAME]"
type input "[DATE]"
type input "TRUJUI"
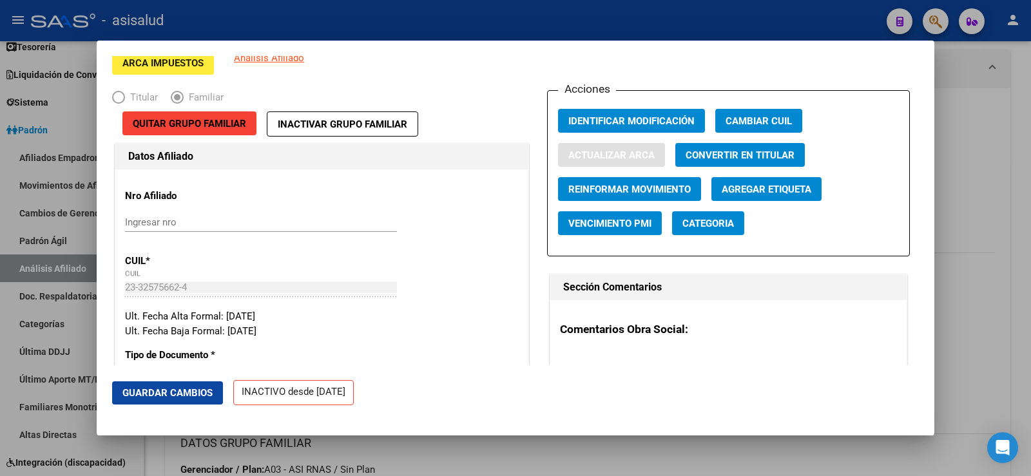
type input "SOFOCLES"
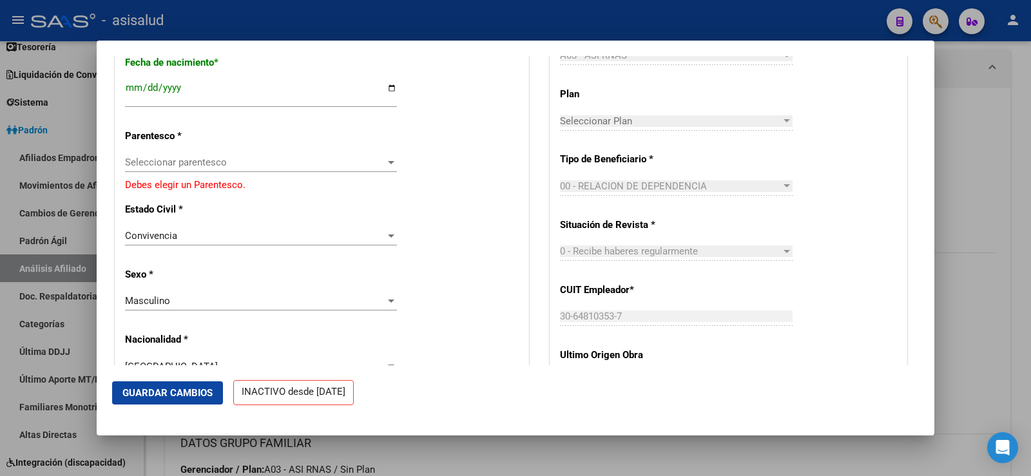
scroll to position [645, 0]
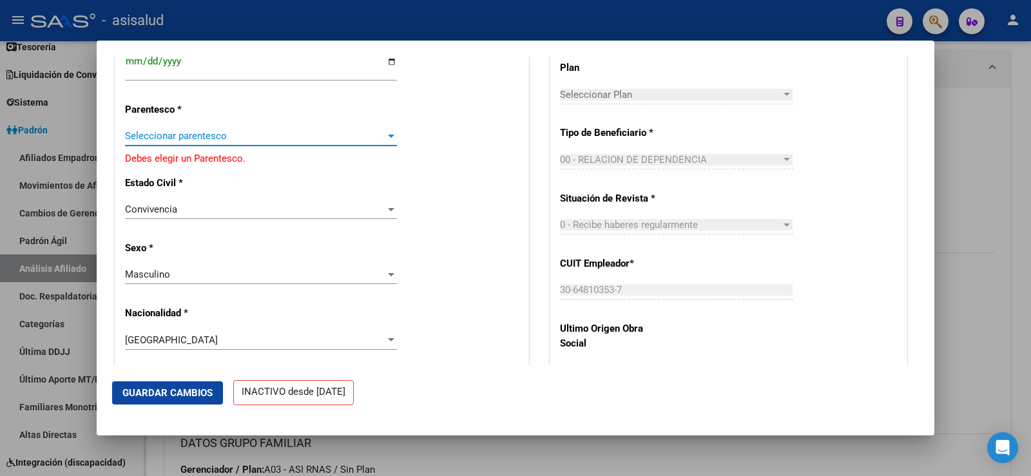
click at [182, 140] on span "Seleccionar parentesco" at bounding box center [255, 136] width 260 height 12
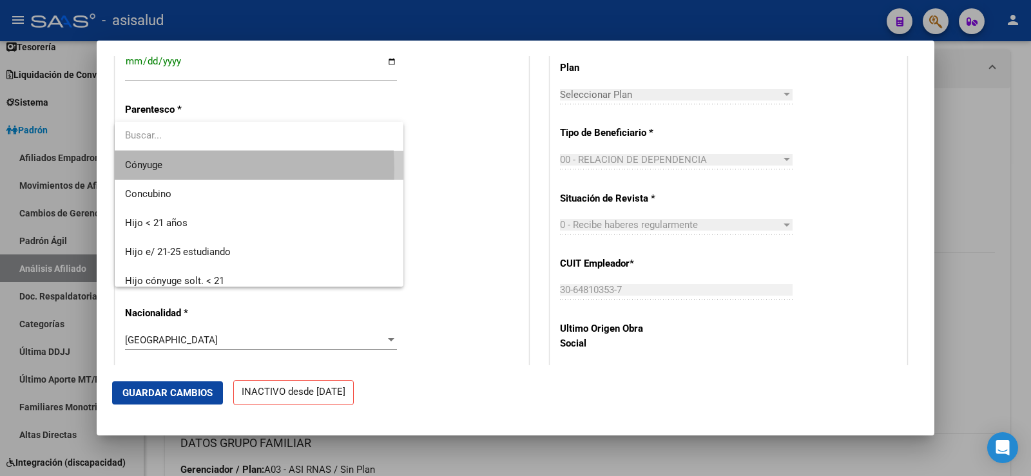
click at [168, 169] on span "Cónyuge" at bounding box center [259, 165] width 268 height 29
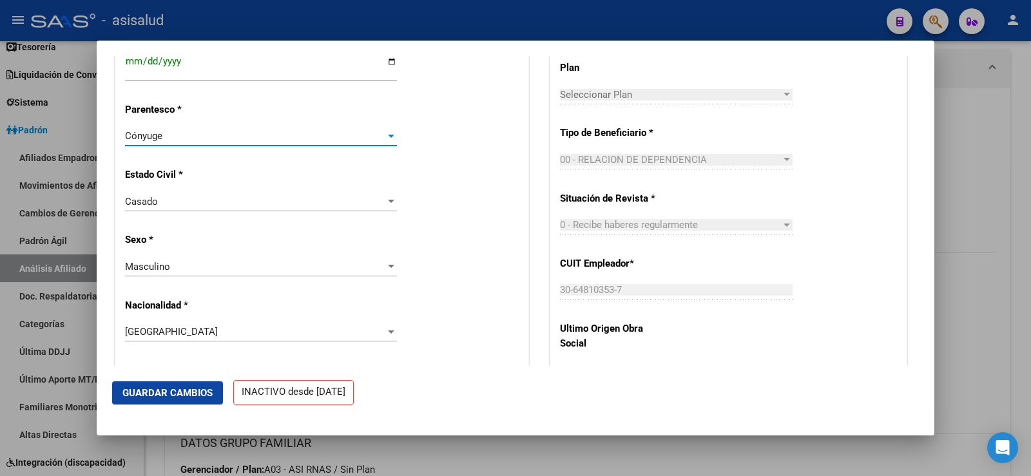
click at [180, 268] on div "Masculino" at bounding box center [255, 267] width 260 height 12
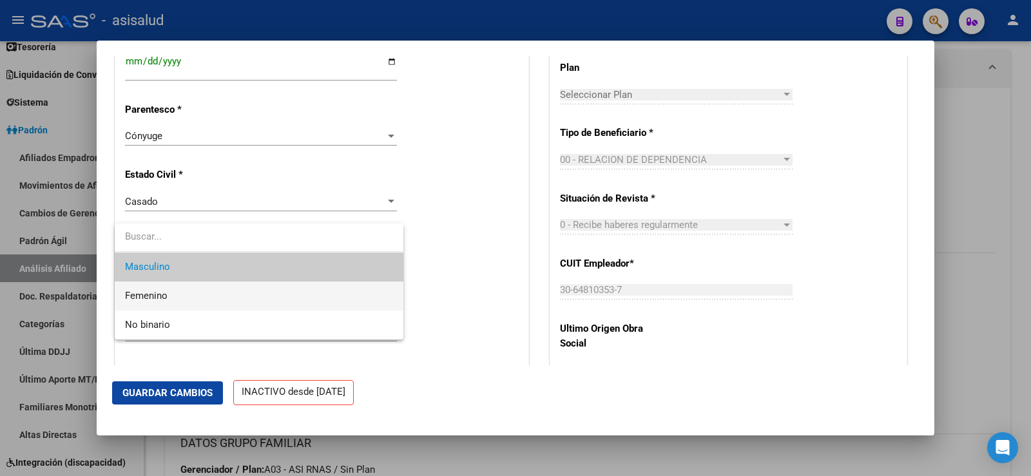
click at [153, 288] on span "Femenino" at bounding box center [259, 296] width 268 height 29
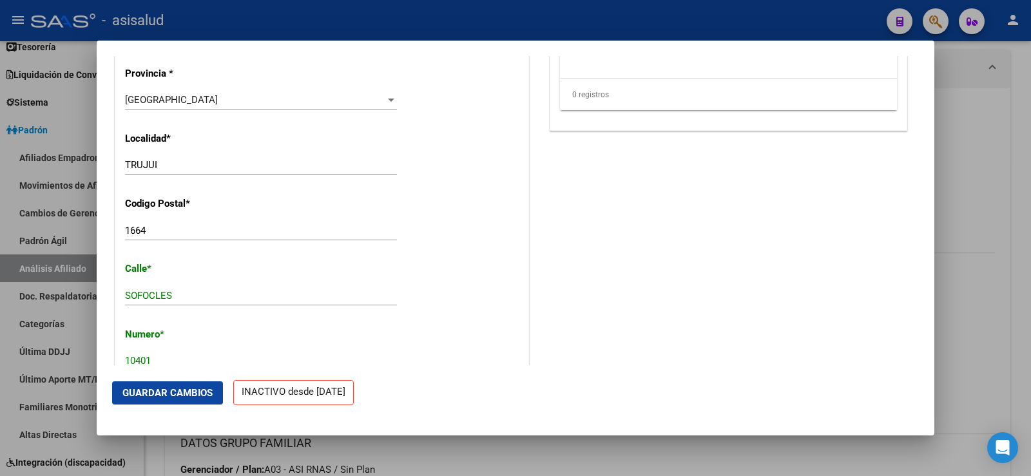
scroll to position [1225, 0]
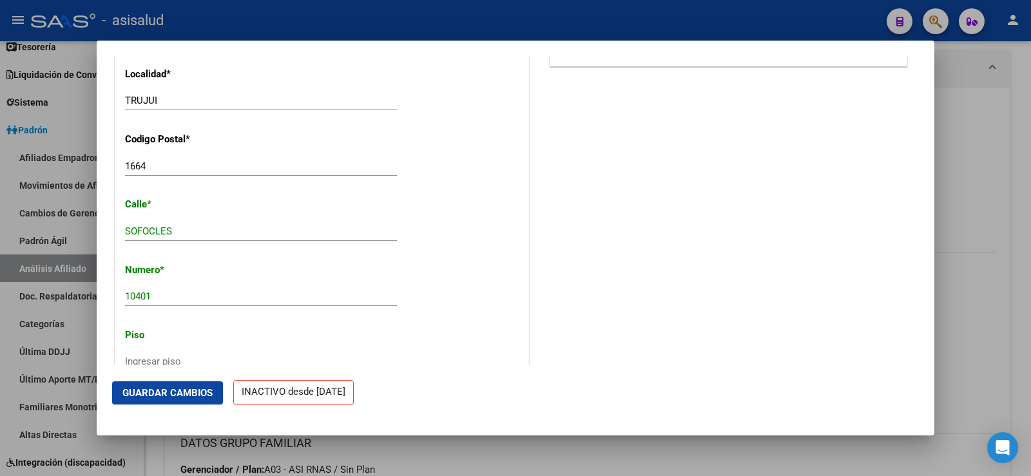
click at [180, 384] on button "Guardar Cambios" at bounding box center [167, 393] width 111 height 23
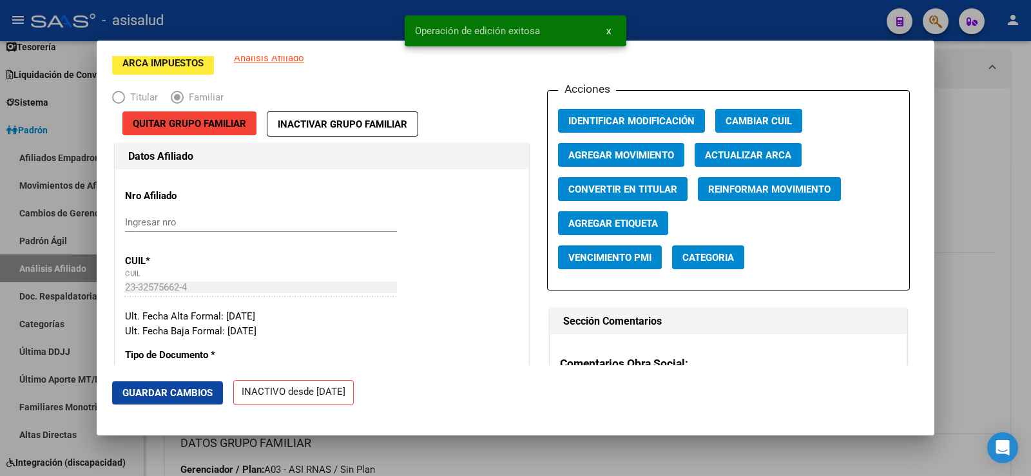
scroll to position [0, 0]
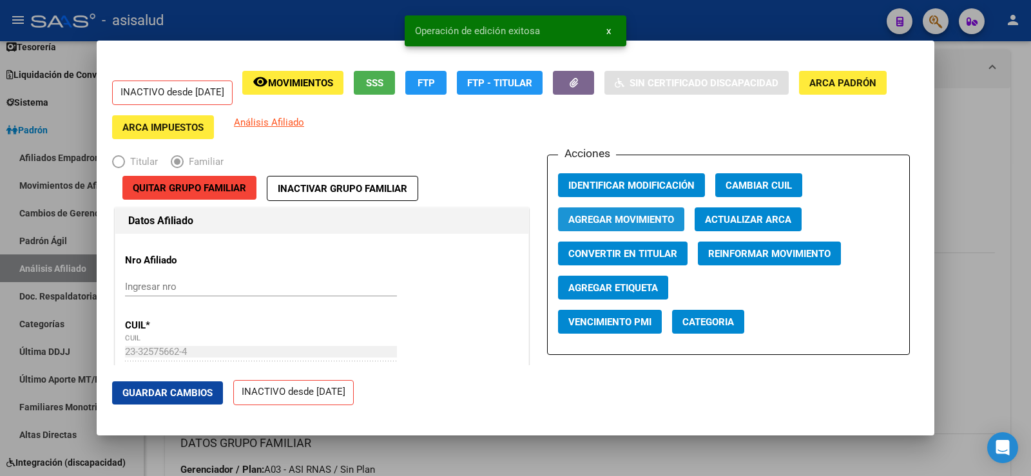
click at [636, 221] on span "Agregar Movimiento" at bounding box center [622, 220] width 106 height 12
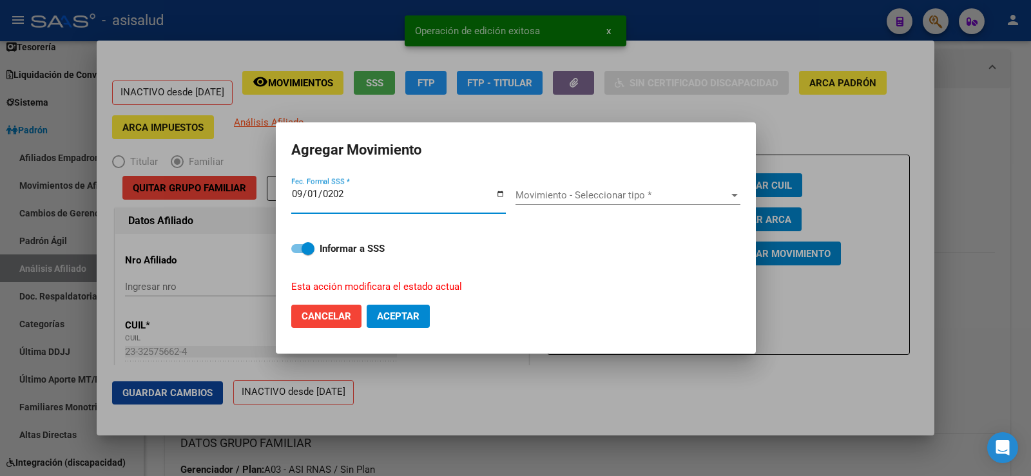
type input "[DATE]"
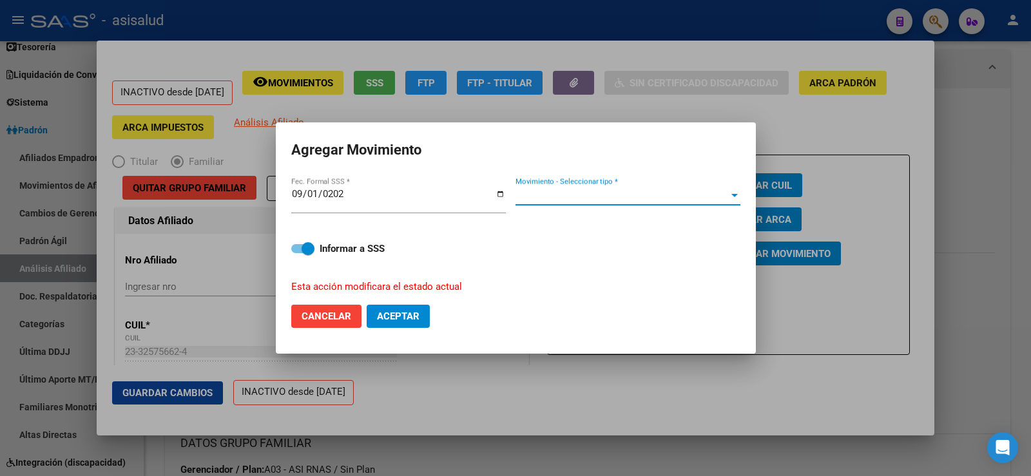
click at [636, 196] on span "Movimiento - Seleccionar tipo *" at bounding box center [622, 196] width 213 height 12
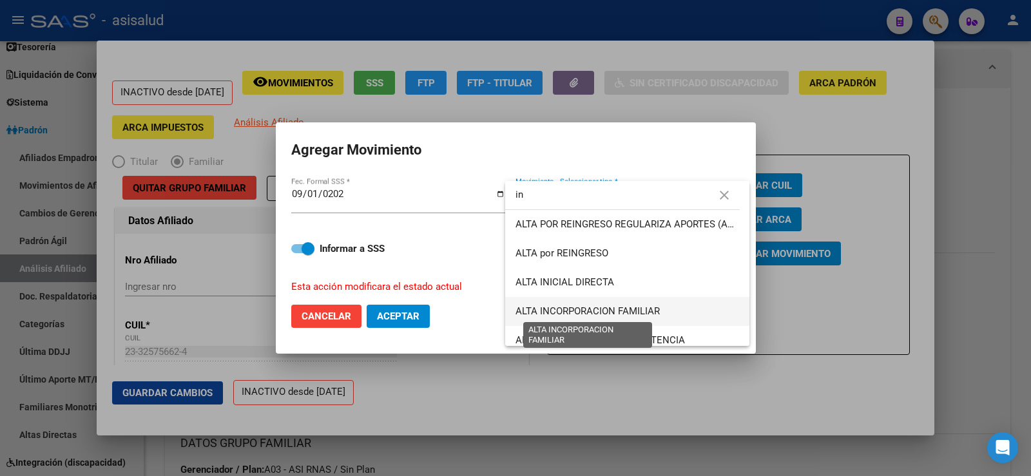
type input "in"
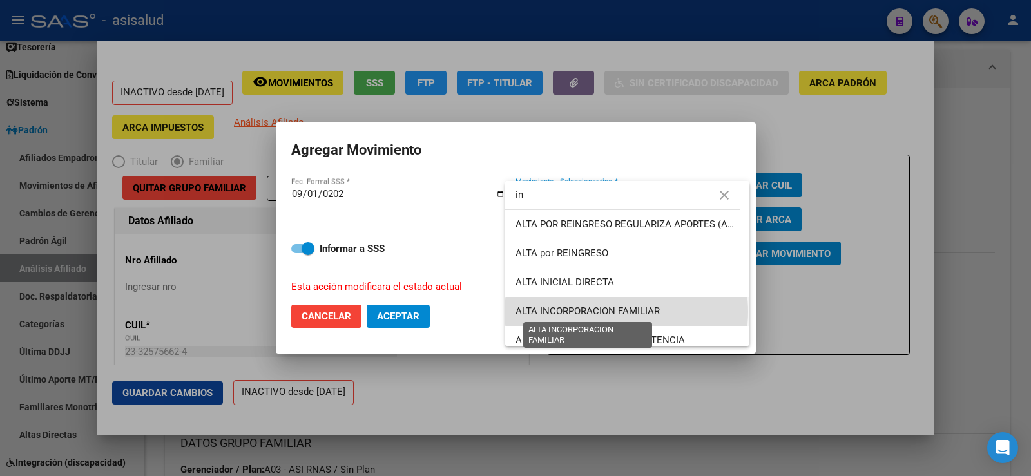
click at [627, 312] on span "ALTA INCORPORACION FAMILIAR" at bounding box center [588, 312] width 144 height 12
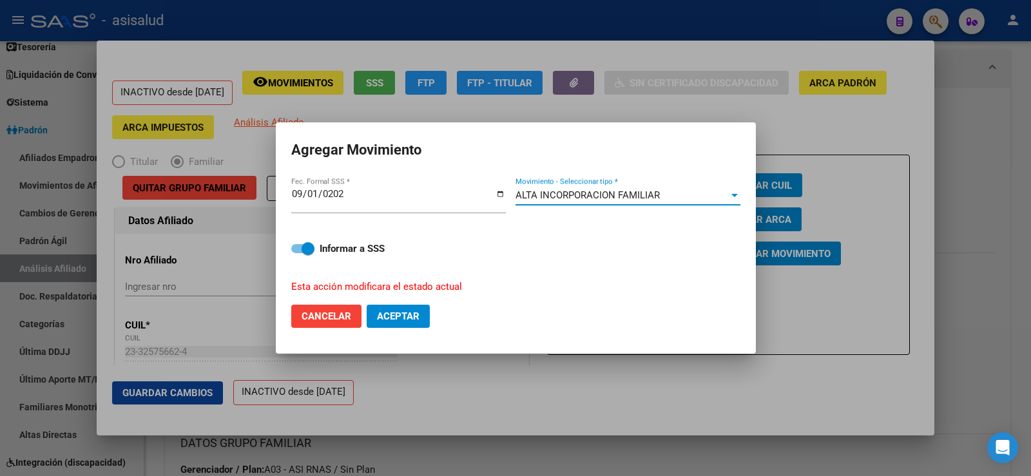
click at [416, 315] on span "Aceptar" at bounding box center [398, 317] width 43 height 12
checkbox input "false"
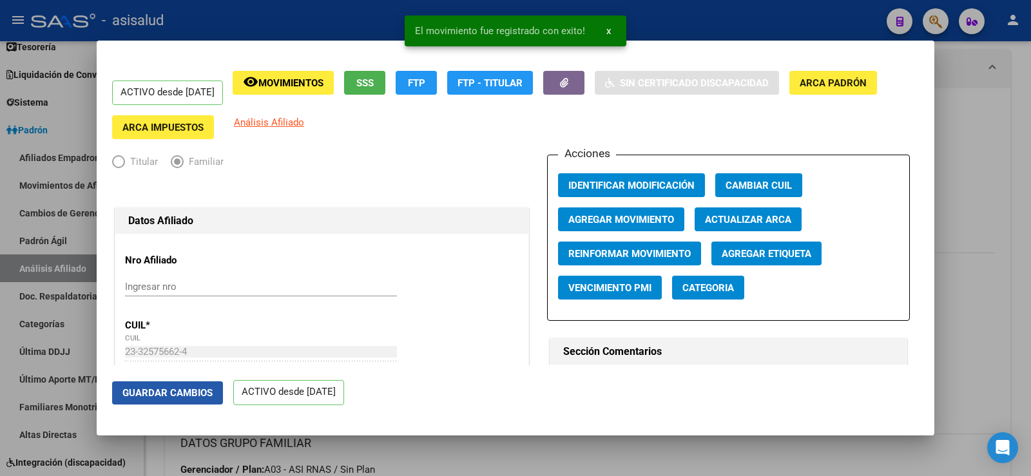
click at [175, 391] on span "Guardar Cambios" at bounding box center [167, 393] width 90 height 12
click at [1031, 180] on div at bounding box center [515, 238] width 1031 height 476
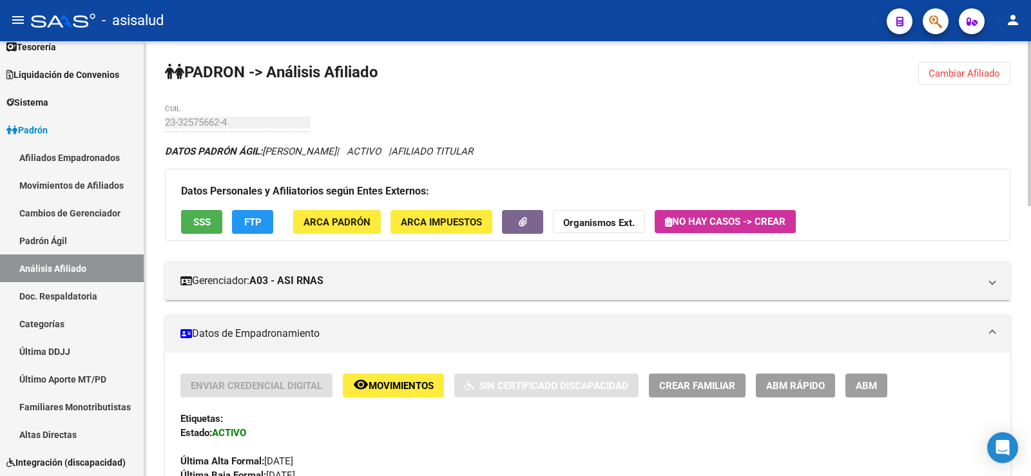
click at [951, 76] on span "Cambiar Afiliado" at bounding box center [965, 74] width 72 height 12
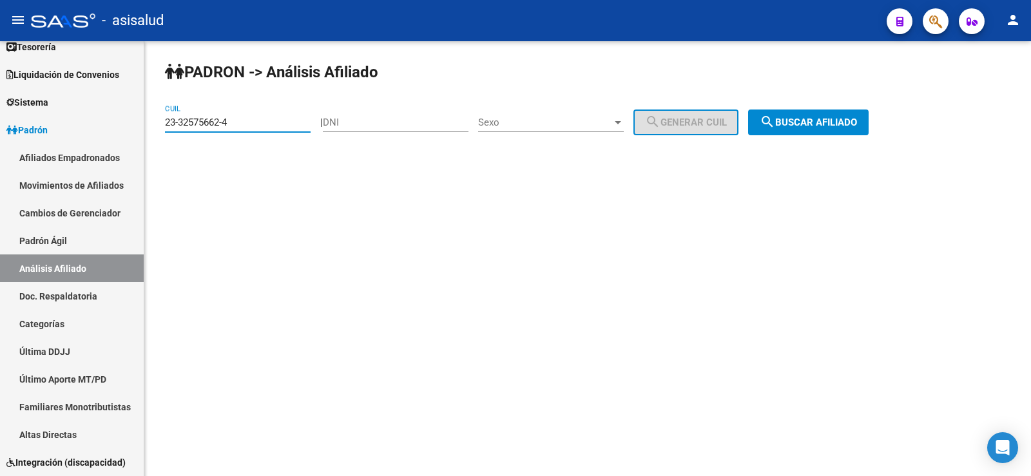
drag, startPoint x: 254, startPoint y: 117, endPoint x: 168, endPoint y: 117, distance: 85.7
click at [168, 117] on input "23-32575662-4" at bounding box center [238, 123] width 146 height 12
paste input "2-72653343-9"
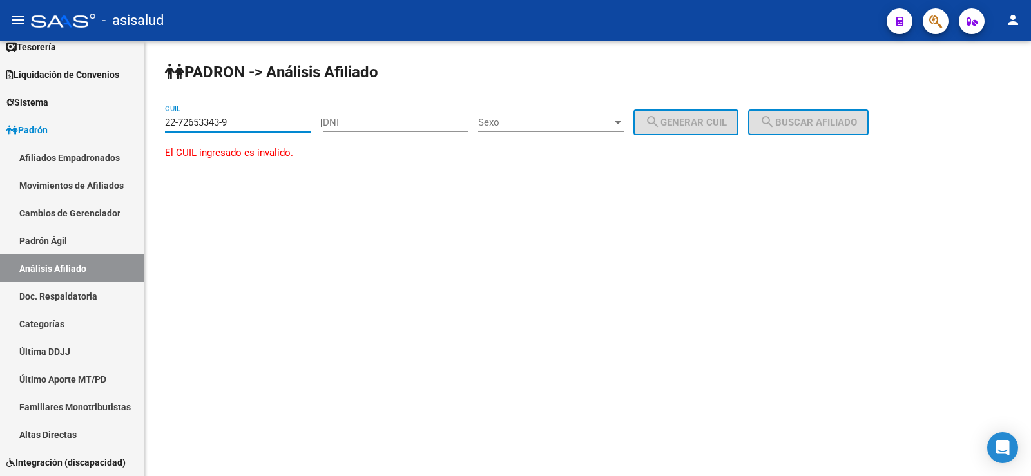
drag, startPoint x: 167, startPoint y: 117, endPoint x: 298, endPoint y: 122, distance: 131.0
click at [298, 122] on input "22-72653343-9" at bounding box center [238, 123] width 146 height 12
paste input "7-26533439"
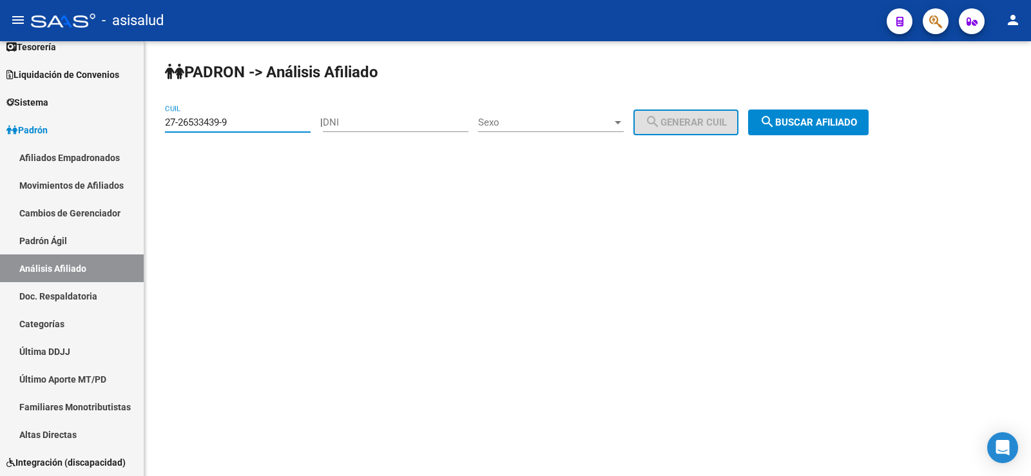
type input "27-26533439-9"
click at [826, 125] on span "search Buscar afiliado" at bounding box center [808, 123] width 97 height 12
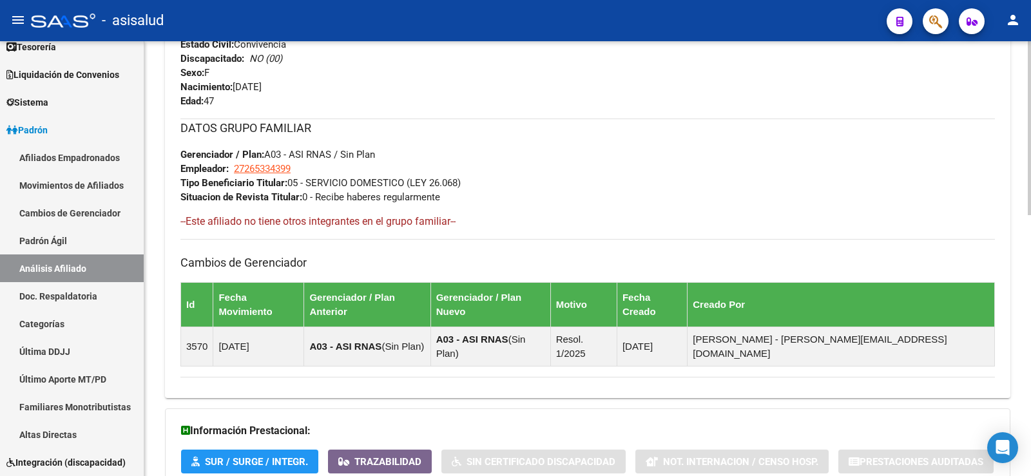
scroll to position [129, 0]
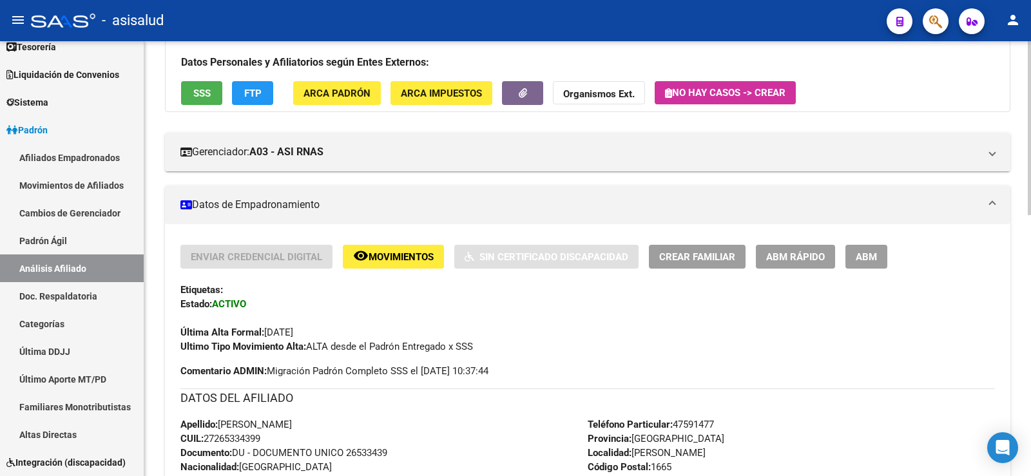
click at [797, 251] on span "ABM Rápido" at bounding box center [795, 257] width 59 height 12
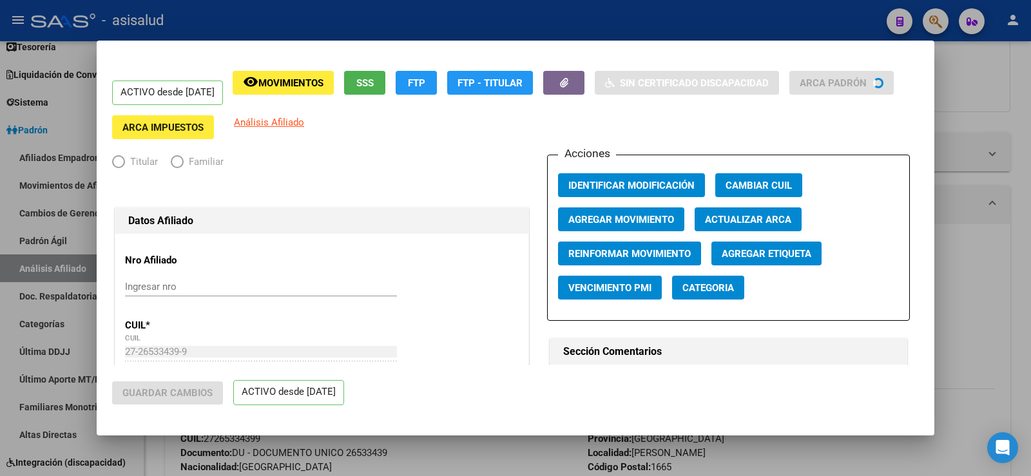
radio input "true"
type input "27-26533439-9"
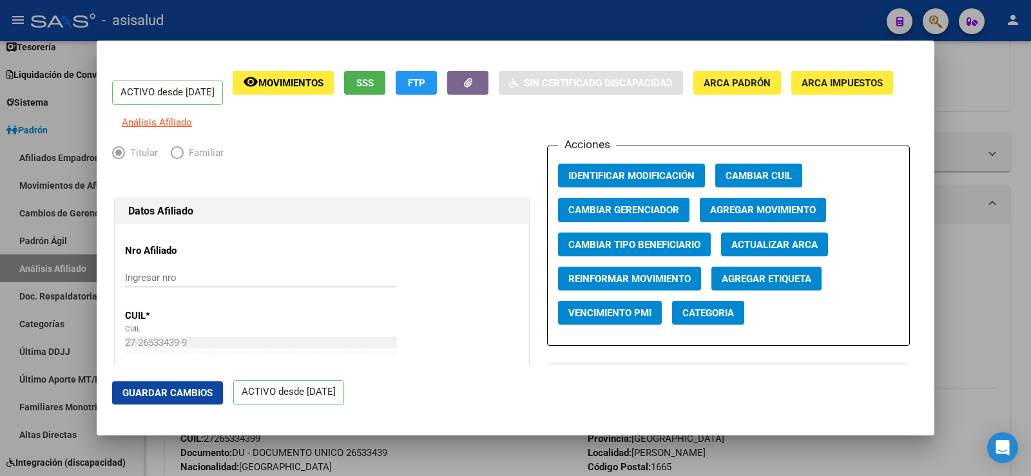
click at [807, 217] on span "Agregar Movimiento" at bounding box center [763, 211] width 106 height 12
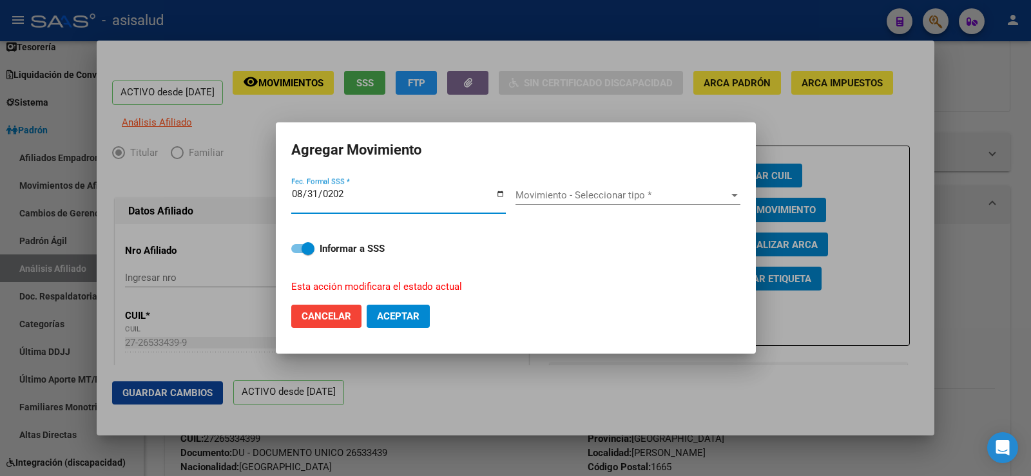
type input "[DATE]"
click at [637, 196] on span "Movimiento - Seleccionar tipo *" at bounding box center [622, 196] width 213 height 12
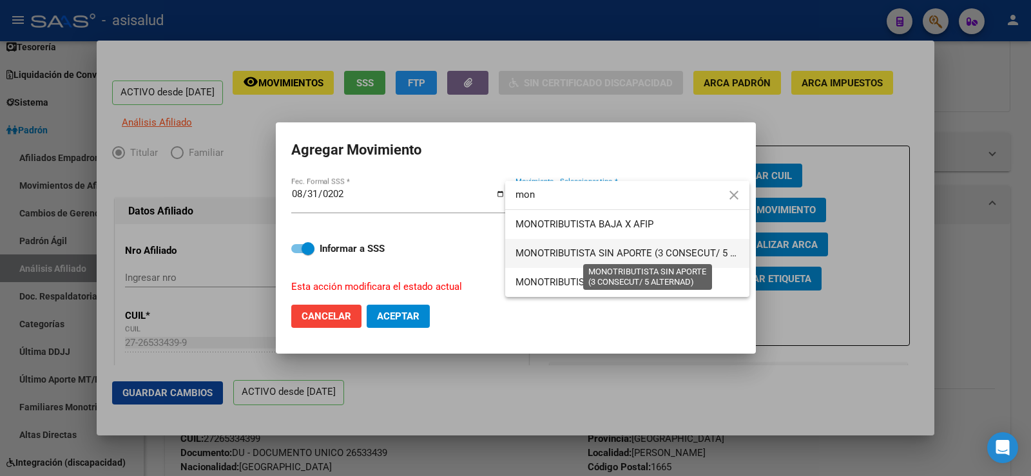
type input "mon"
click at [644, 251] on span "MONOTRIBUTISTA SIN APORTE (3 CONSECUT/ 5 ALTERNAD)" at bounding box center [649, 254] width 266 height 12
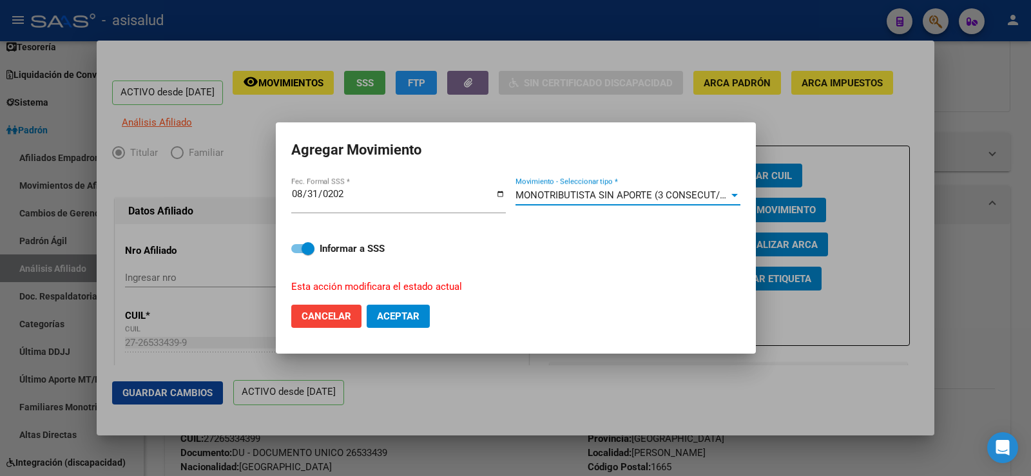
click at [411, 318] on span "Aceptar" at bounding box center [398, 317] width 43 height 12
checkbox input "false"
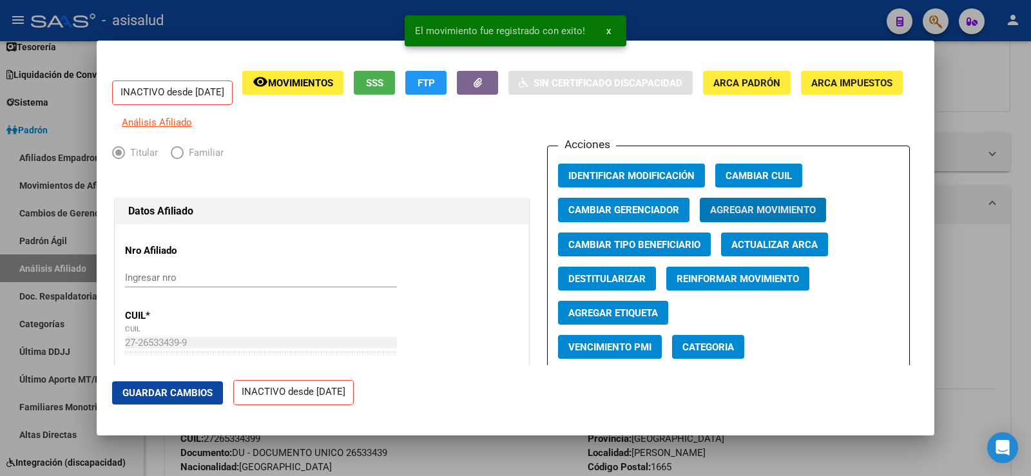
click at [634, 285] on span "Destitularizar" at bounding box center [607, 279] width 77 height 12
radio input "false"
radio input "true"
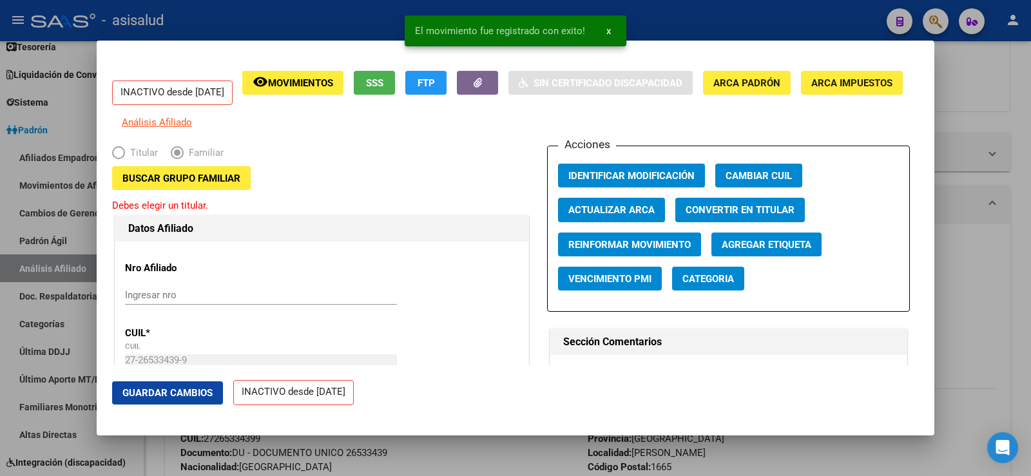
click at [231, 184] on span "Buscar Grupo Familiar" at bounding box center [181, 179] width 118 height 12
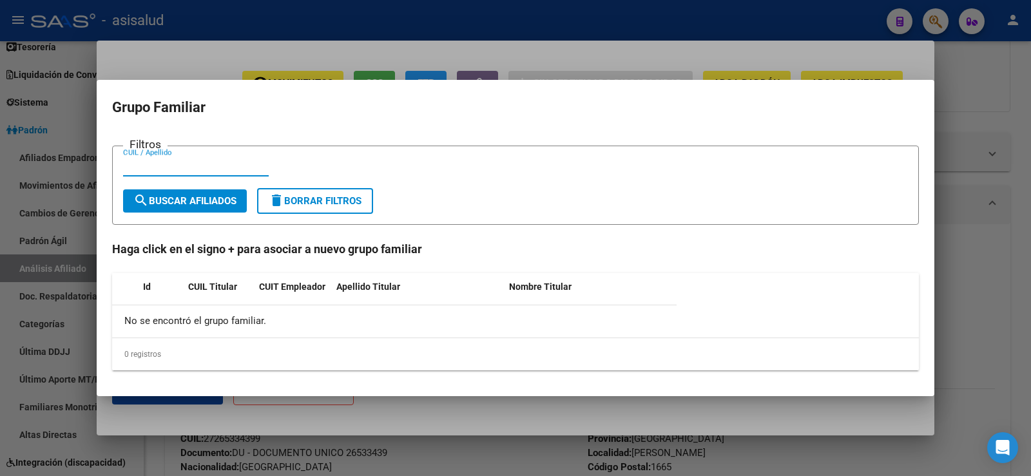
paste input "20-20053438-8"
click at [137, 166] on input "20-20053438-8" at bounding box center [196, 167] width 146 height 12
click at [179, 170] on input "2020053438-8" at bounding box center [196, 167] width 146 height 12
type input "20200534388"
click at [187, 197] on span "search Buscar Afiliados" at bounding box center [184, 201] width 103 height 12
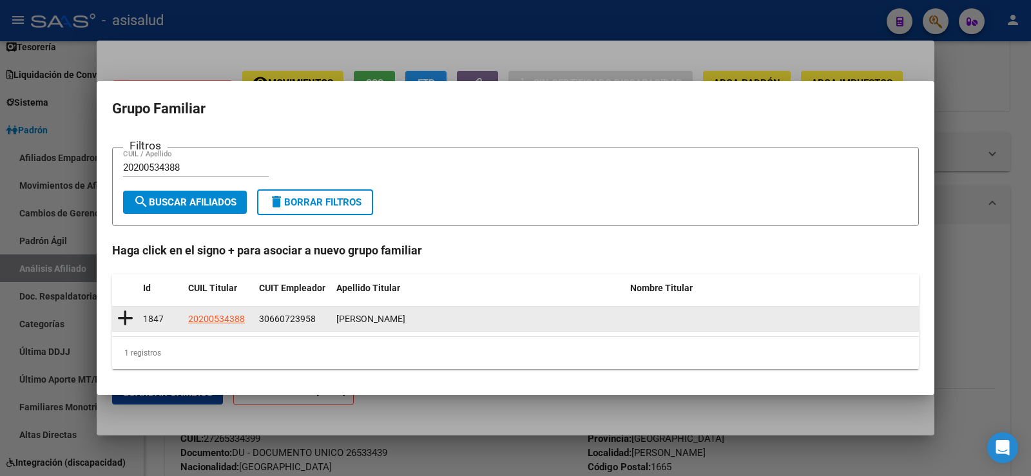
click at [128, 315] on icon at bounding box center [125, 318] width 16 height 18
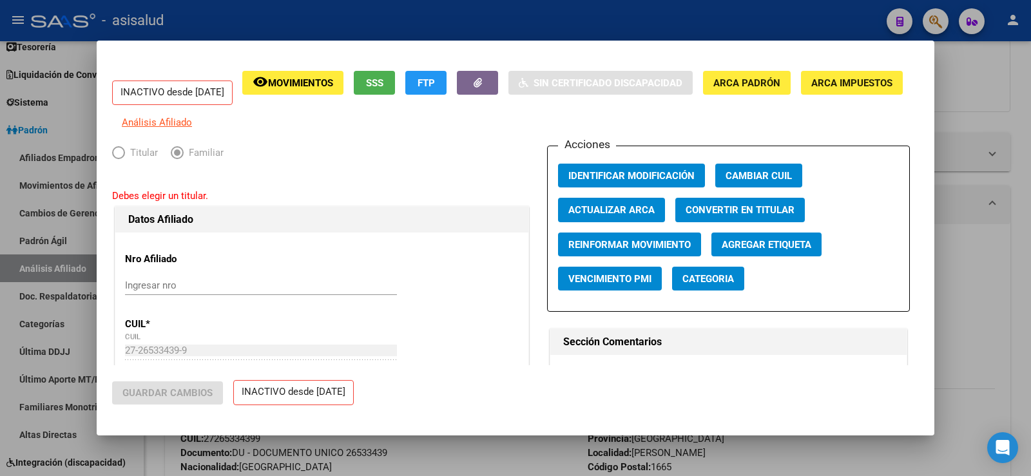
type input "30-66072395-8"
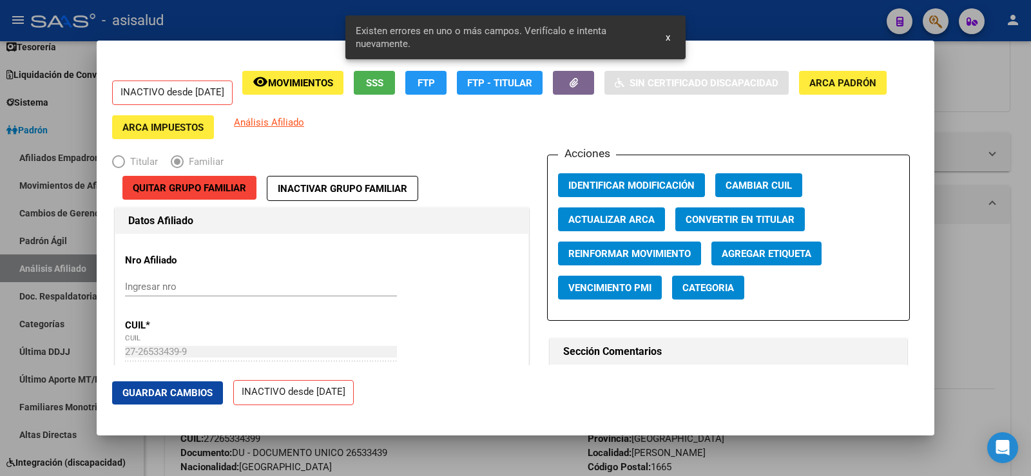
click at [620, 220] on span "Actualizar ARCA" at bounding box center [612, 220] width 86 height 12
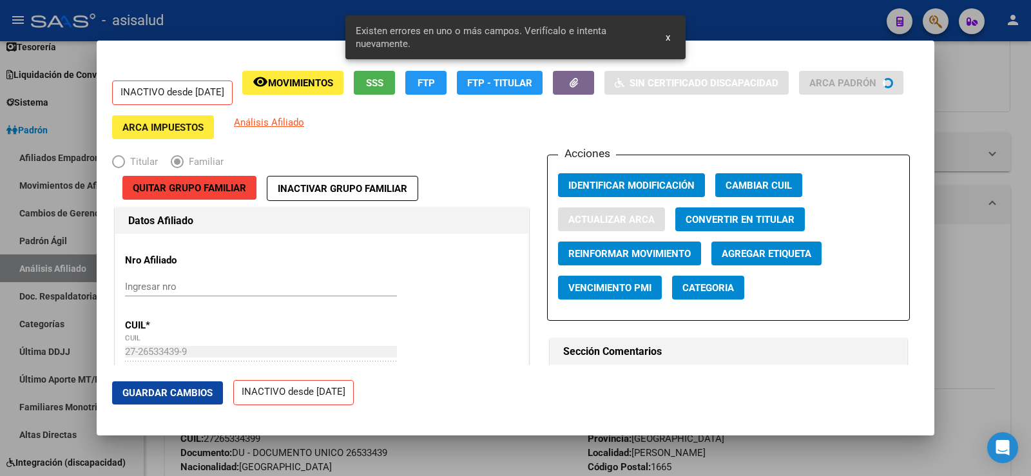
type input "[PERSON_NAME]"
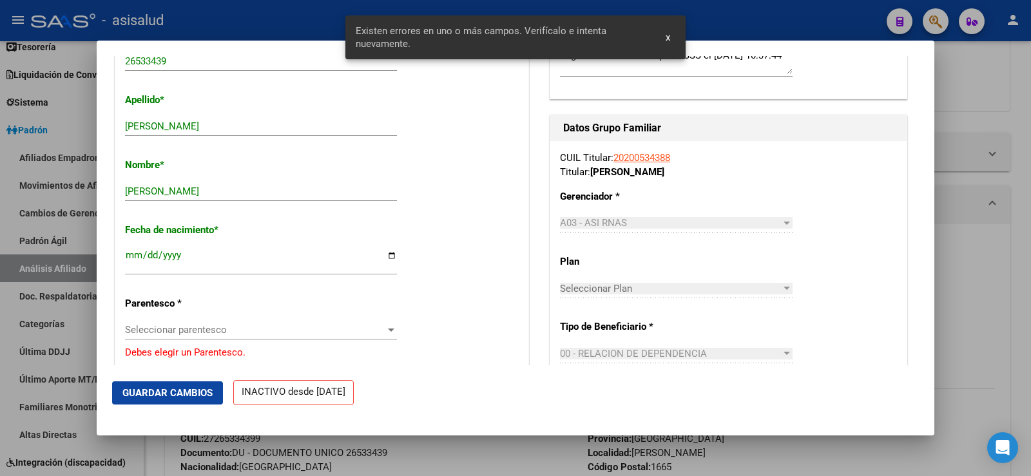
scroll to position [451, 0]
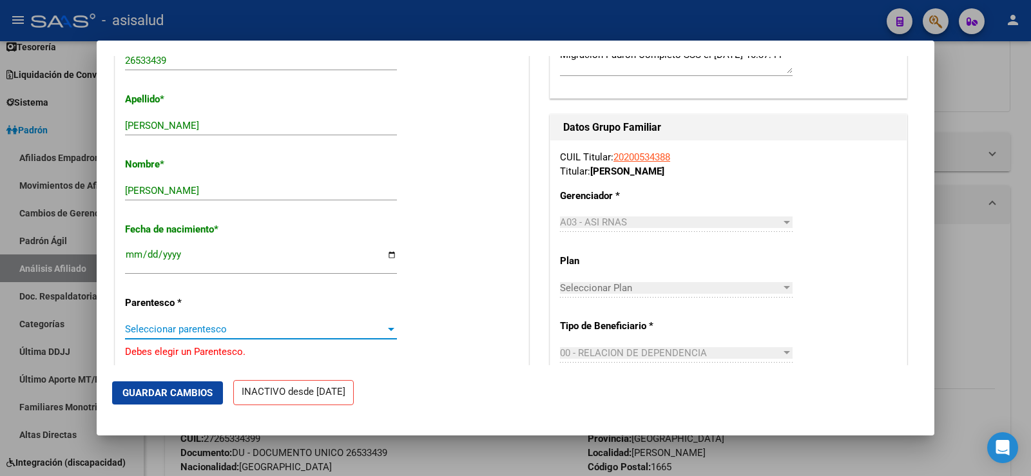
click at [171, 327] on span "Seleccionar parentesco" at bounding box center [255, 330] width 260 height 12
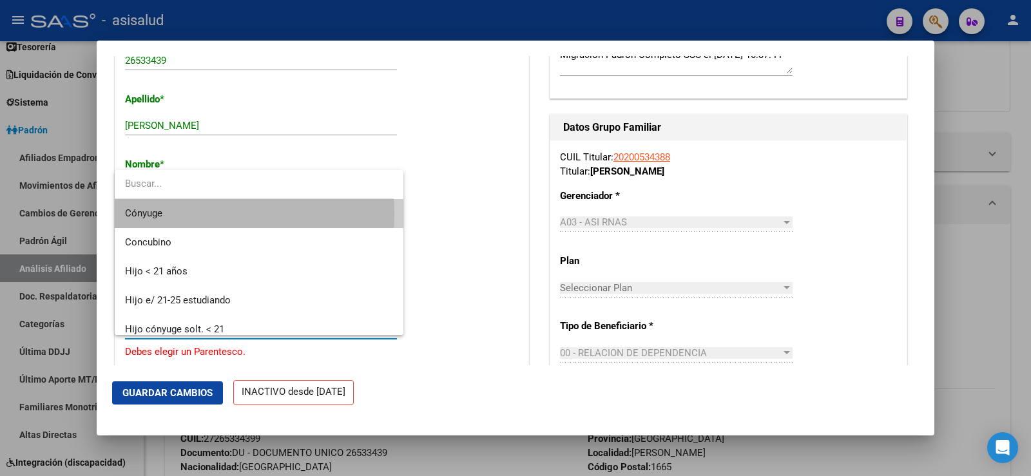
click at [178, 214] on span "Cónyuge" at bounding box center [259, 213] width 268 height 29
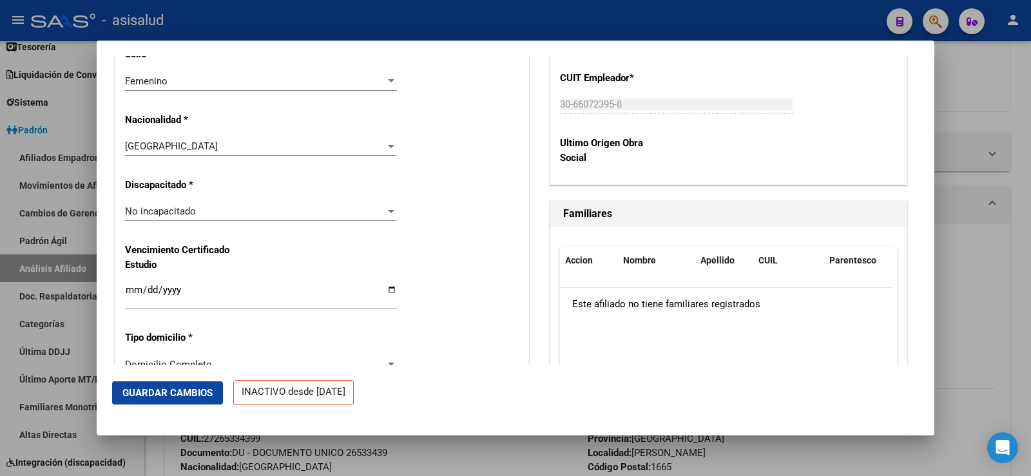
scroll to position [838, 0]
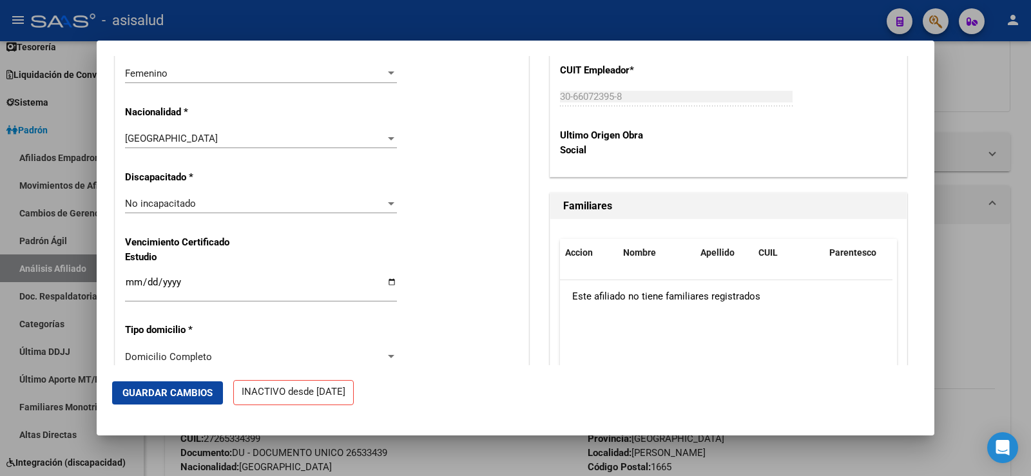
click at [185, 396] on span "Guardar Cambios" at bounding box center [167, 393] width 90 height 12
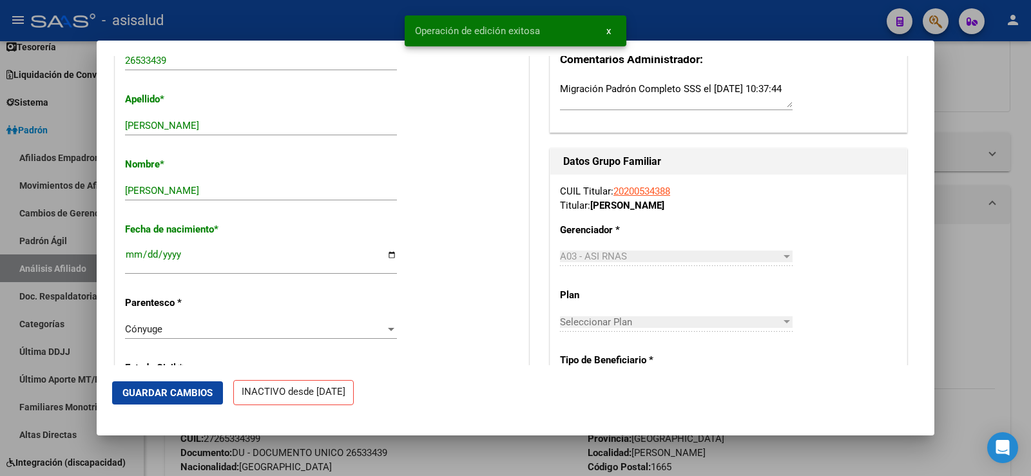
scroll to position [0, 0]
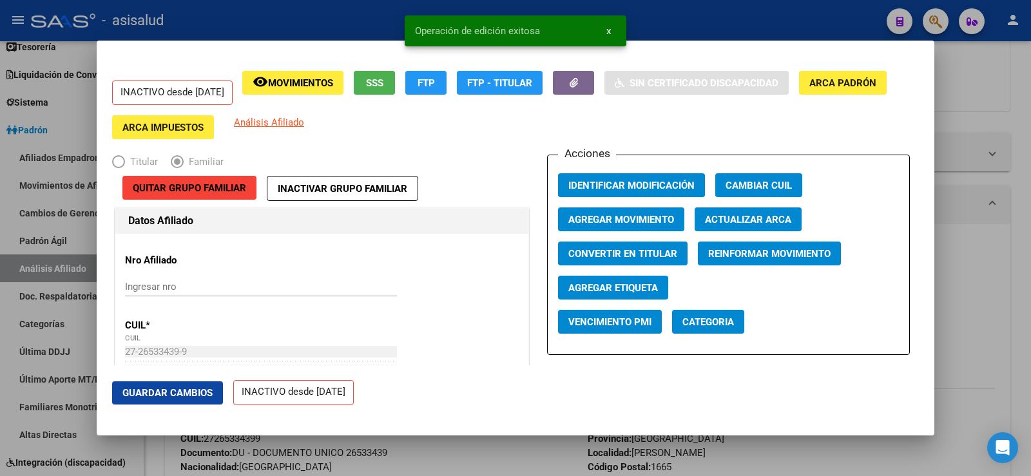
click at [612, 217] on span "Agregar Movimiento" at bounding box center [622, 220] width 106 height 12
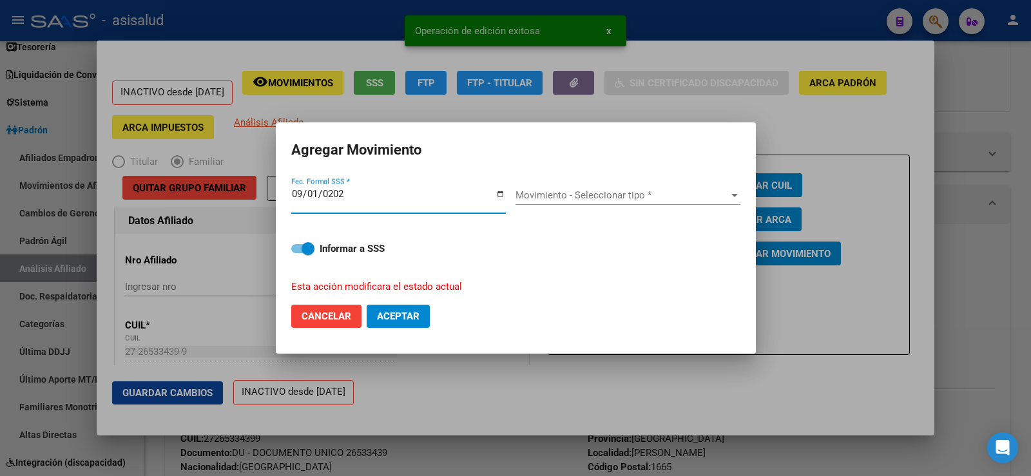
type input "[DATE]"
click at [608, 205] on div "Movimiento - Seleccionar tipo * Movimiento - Seleccionar tipo *" at bounding box center [628, 195] width 225 height 19
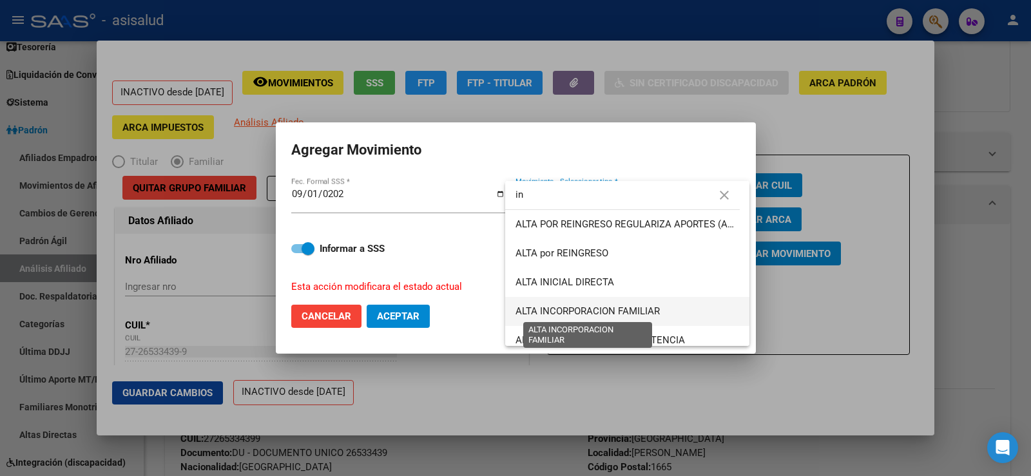
type input "in"
click at [610, 314] on span "ALTA INCORPORACION FAMILIAR" at bounding box center [588, 312] width 144 height 12
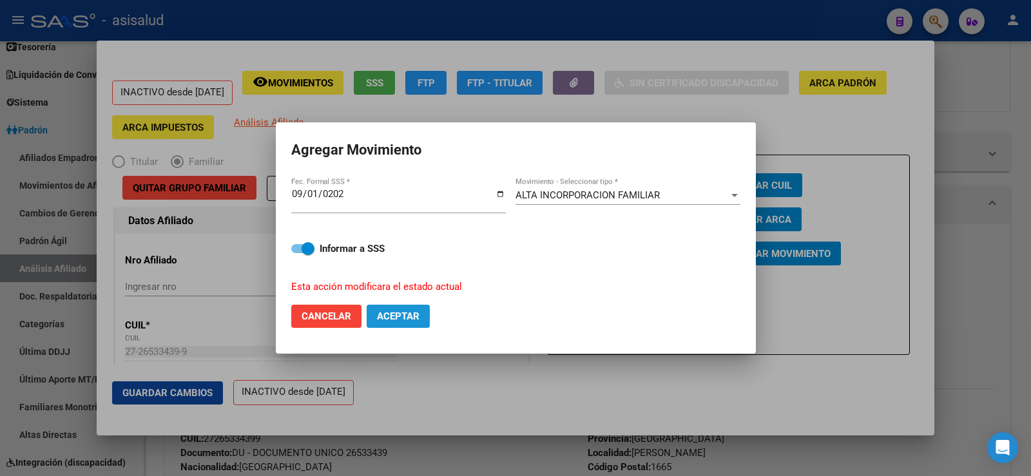
drag, startPoint x: 407, startPoint y: 318, endPoint x: 356, endPoint y: 345, distance: 57.4
click at [406, 318] on span "Aceptar" at bounding box center [398, 317] width 43 height 12
checkbox input "false"
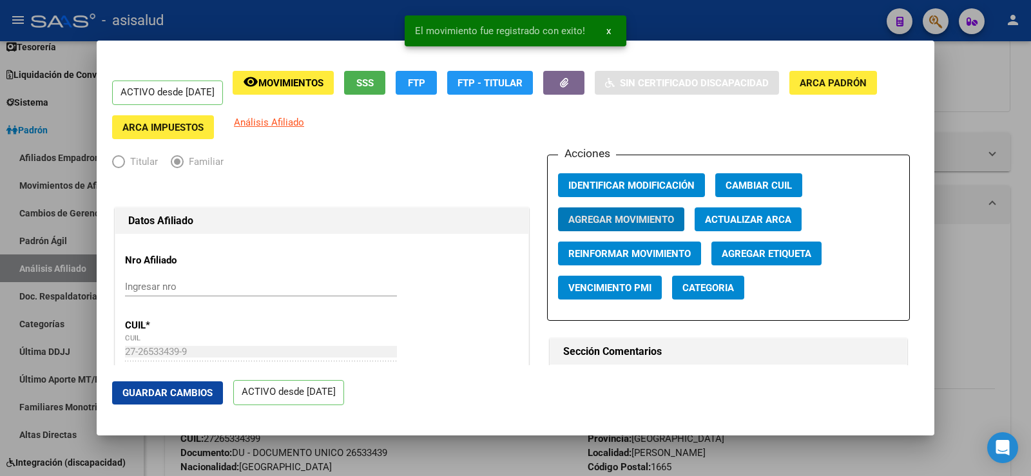
click at [208, 394] on span "Guardar Cambios" at bounding box center [167, 393] width 90 height 12
click at [982, 121] on div at bounding box center [515, 238] width 1031 height 476
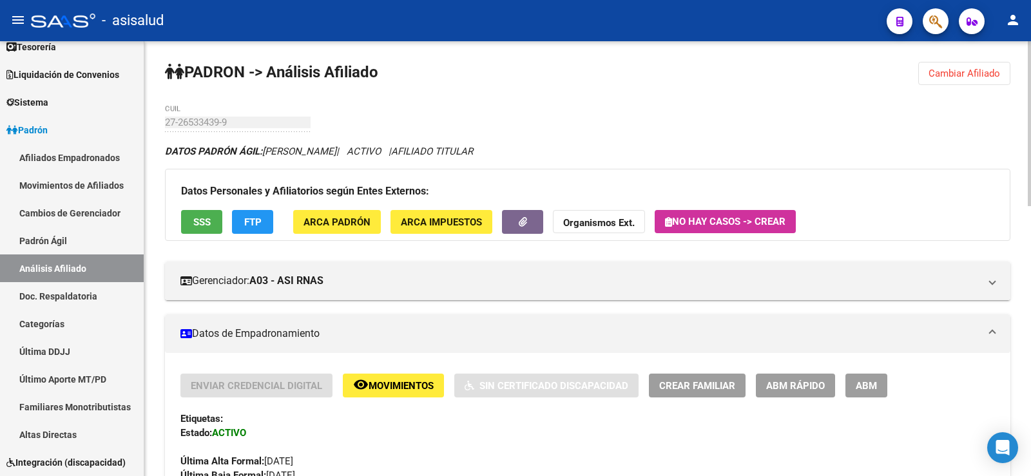
click at [972, 70] on span "Cambiar Afiliado" at bounding box center [965, 74] width 72 height 12
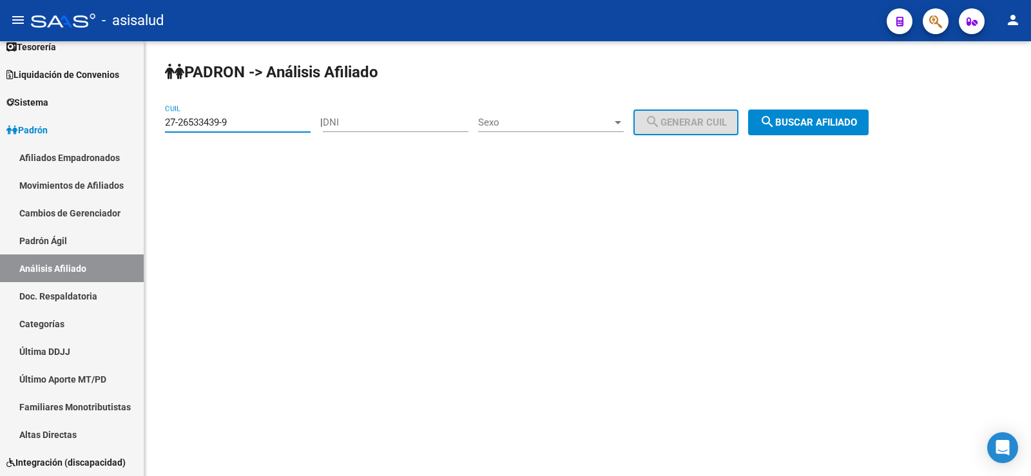
paste input "0-34334225-0"
drag, startPoint x: 248, startPoint y: 128, endPoint x: 158, endPoint y: 125, distance: 89.6
click at [158, 125] on div "PADRON -> Análisis Afiliado 27-26533439-9 CUIL | DNI Sexo Sexo search Generar C…" at bounding box center [587, 108] width 887 height 135
click at [839, 107] on div "PADRON -> Análisis Afiliado 20-34334225-0 CUIL | DNI Sexo Sexo search Generar C…" at bounding box center [587, 108] width 887 height 135
click at [839, 118] on span "search Buscar afiliado" at bounding box center [808, 123] width 97 height 12
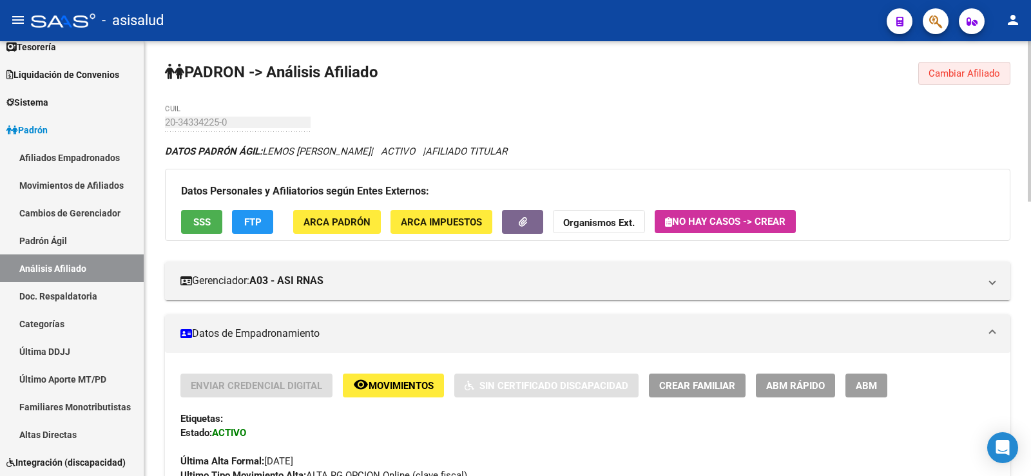
click at [965, 78] on span "Cambiar Afiliado" at bounding box center [965, 74] width 72 height 12
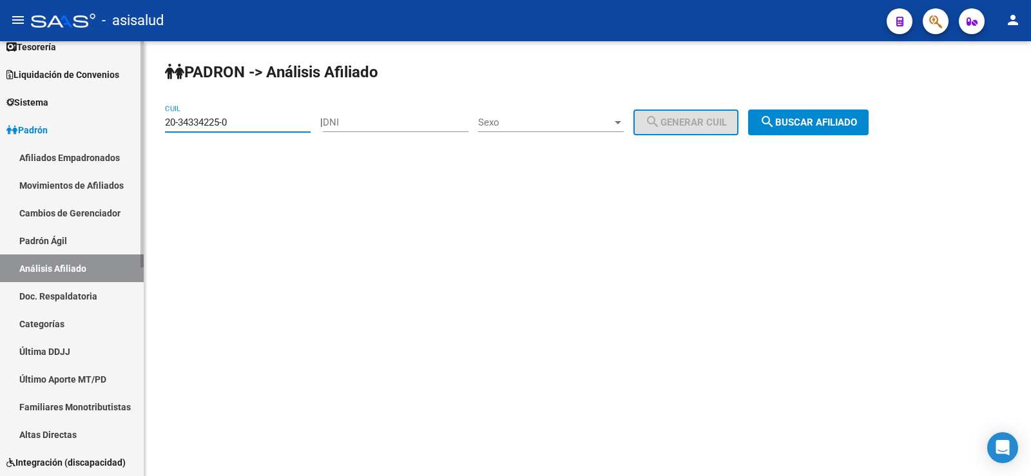
drag, startPoint x: 245, startPoint y: 126, endPoint x: 126, endPoint y: 126, distance: 118.6
click at [126, 126] on mat-sidenav-container "Firma Express Inicio Calendario SSS Instructivos Contacto OS Reportes Tablero d…" at bounding box center [515, 258] width 1031 height 435
click at [800, 114] on button "search Buscar afiliado" at bounding box center [808, 123] width 121 height 26
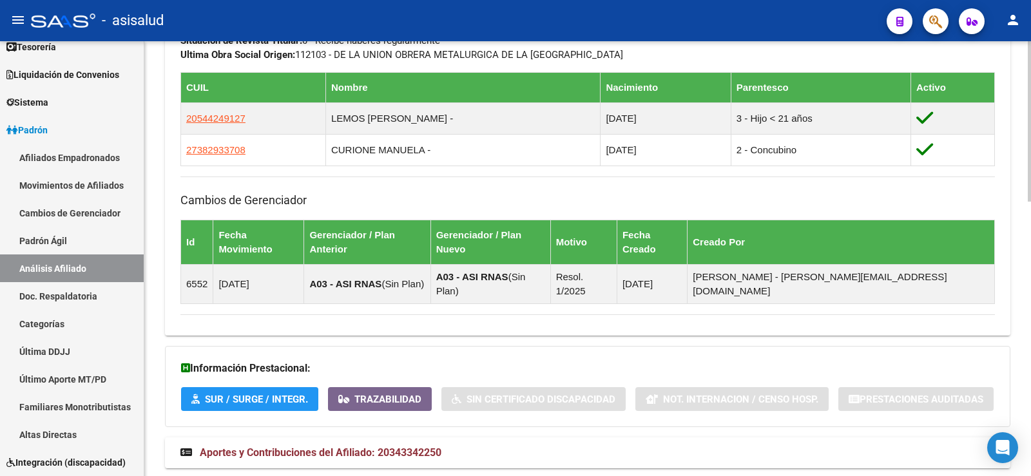
scroll to position [746, 0]
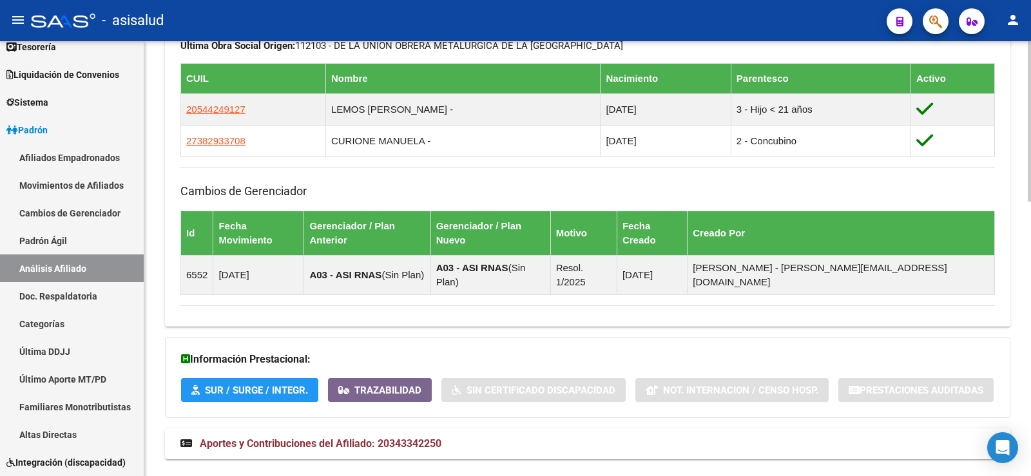
click at [355, 438] on span "Aportes y Contribuciones del Afiliado: 20343342250" at bounding box center [321, 444] width 242 height 12
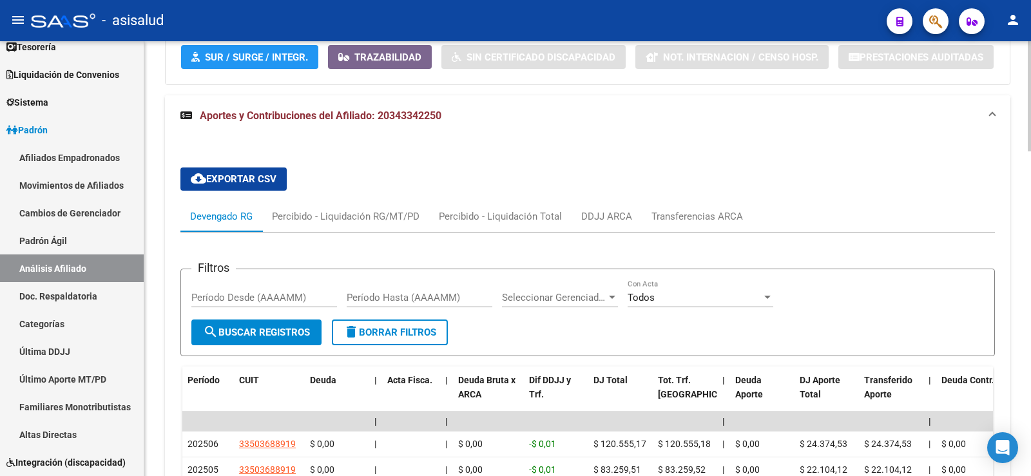
scroll to position [1133, 0]
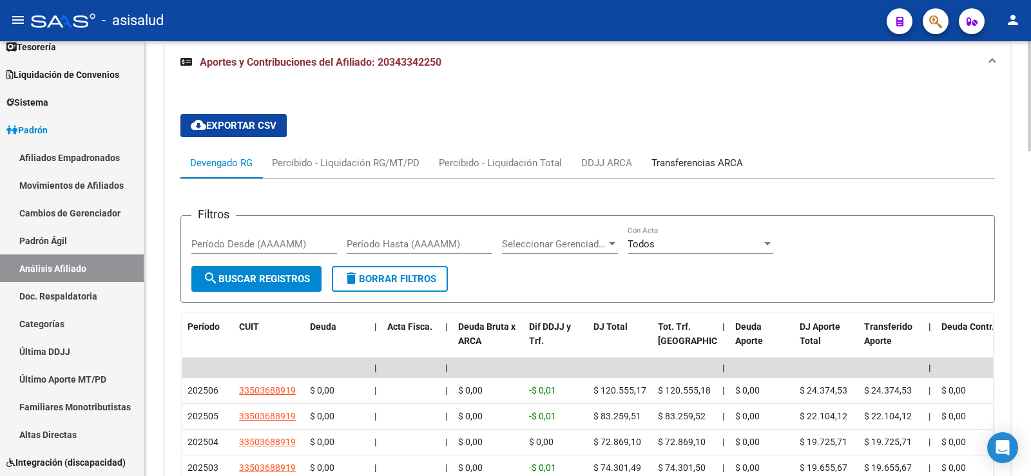
click at [695, 156] on div "Transferencias ARCA" at bounding box center [698, 163] width 92 height 14
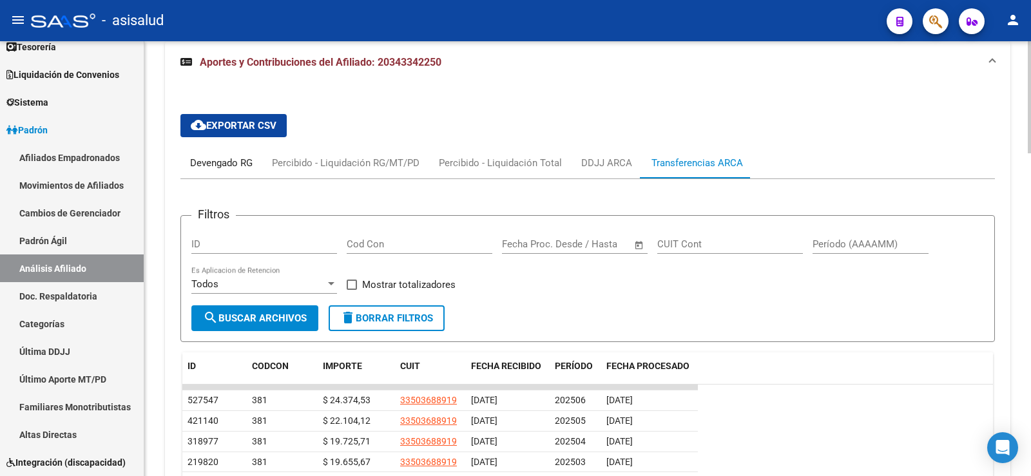
click at [232, 156] on div "Devengado RG" at bounding box center [221, 163] width 63 height 14
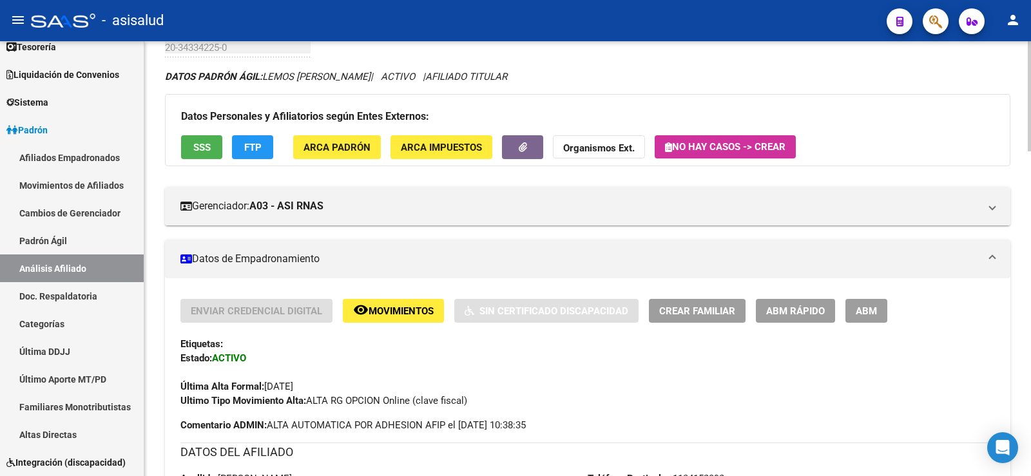
scroll to position [0, 0]
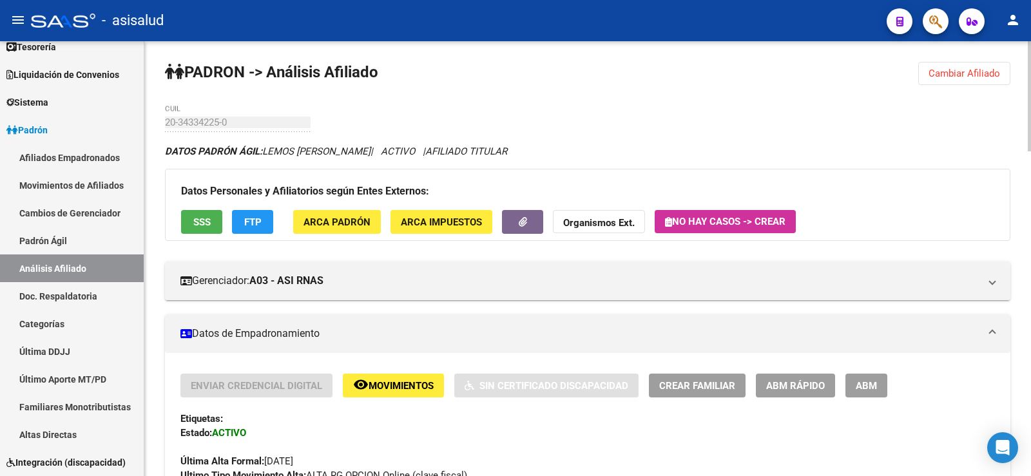
click at [964, 74] on span "Cambiar Afiliado" at bounding box center [965, 74] width 72 height 12
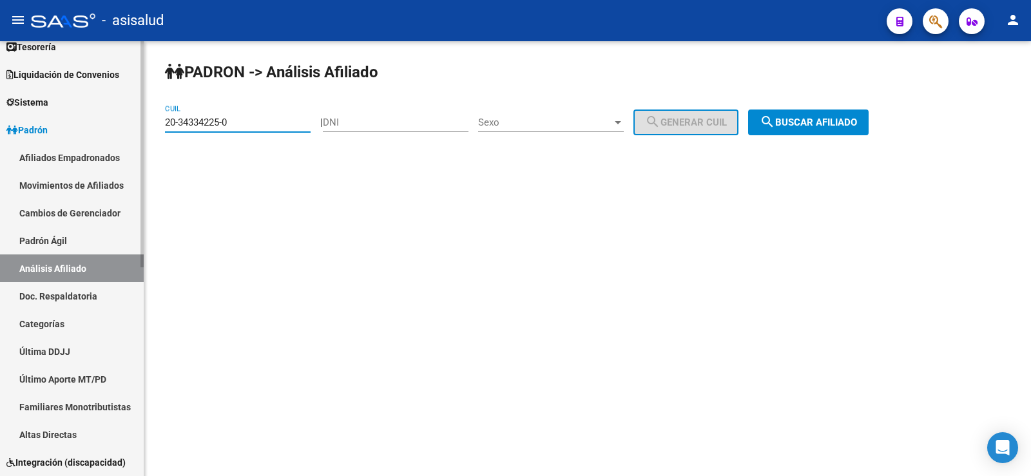
drag, startPoint x: 232, startPoint y: 125, endPoint x: 118, endPoint y: 125, distance: 114.1
click at [118, 125] on mat-sidenav-container "Firma Express Inicio Calendario SSS Instructivos Contacto OS Reportes Tablero d…" at bounding box center [515, 258] width 1031 height 435
paste input "3-34494274-9"
click at [766, 124] on button "search Buscar afiliado" at bounding box center [808, 123] width 121 height 26
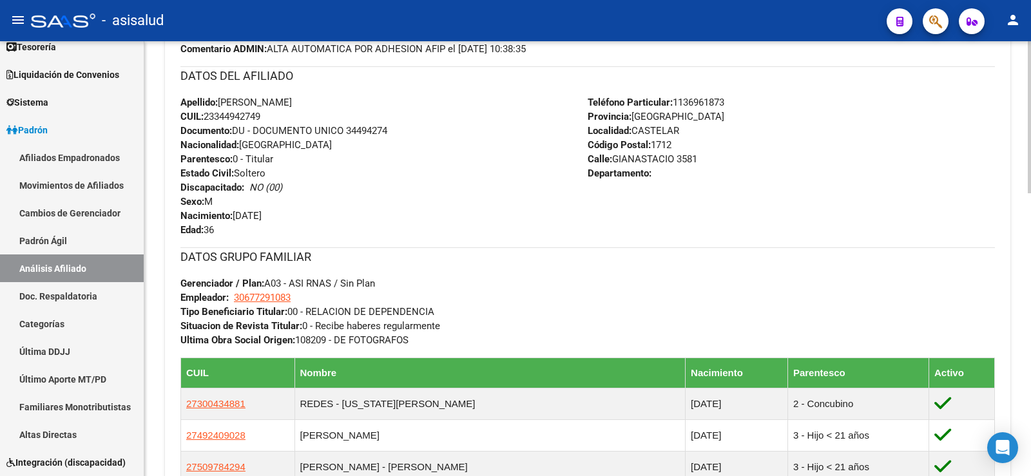
scroll to position [809, 0]
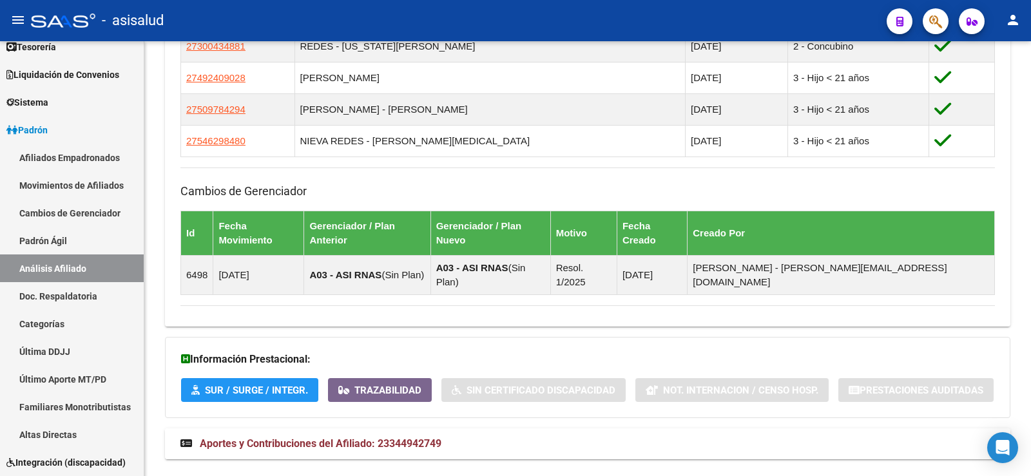
click at [334, 429] on mat-expansion-panel-header "Aportes y Contribuciones del Afiliado: 23344942749" at bounding box center [588, 444] width 846 height 31
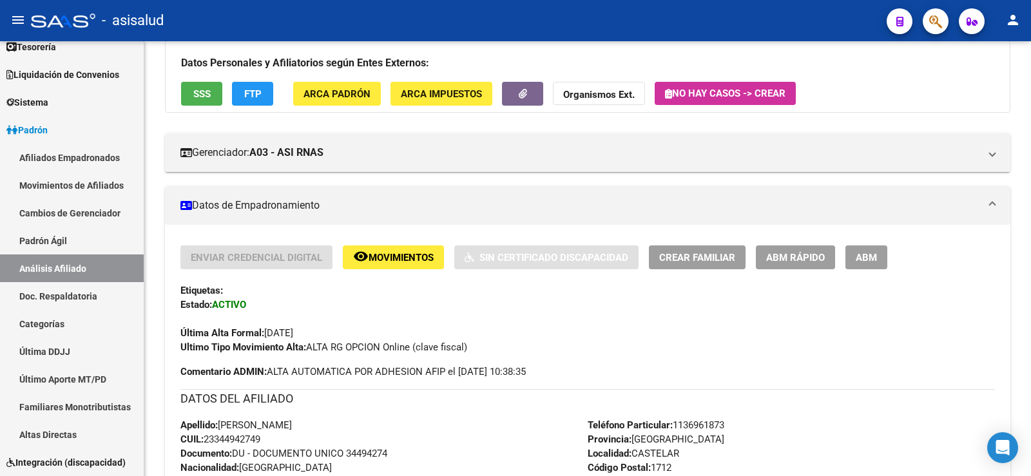
scroll to position [0, 0]
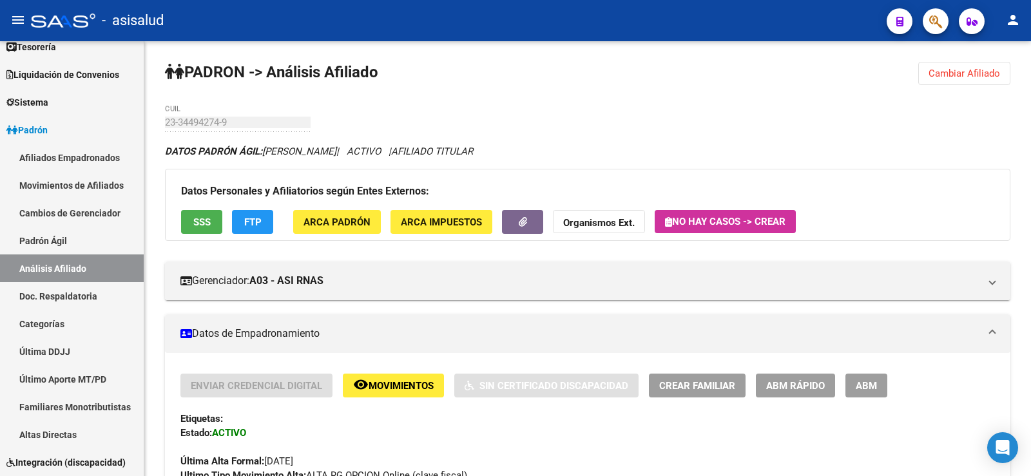
click at [938, 72] on span "Cambiar Afiliado" at bounding box center [965, 74] width 72 height 12
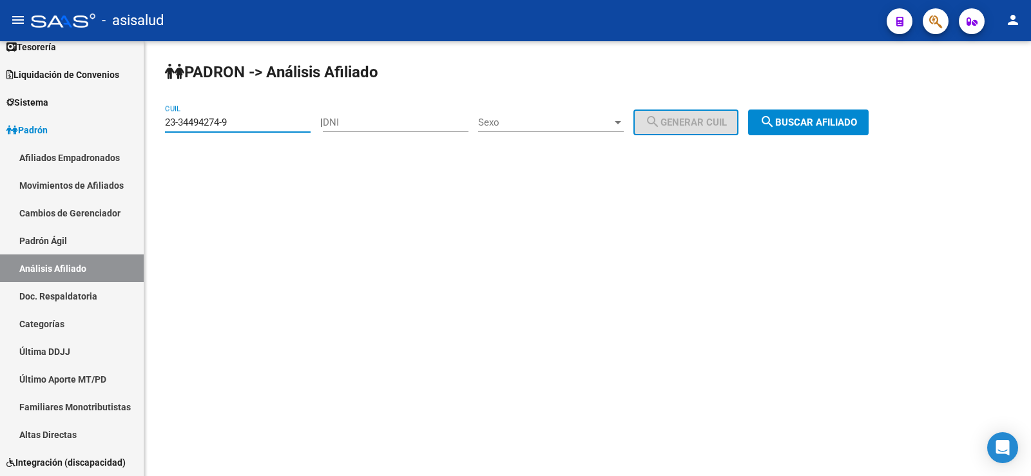
drag, startPoint x: 211, startPoint y: 117, endPoint x: 144, endPoint y: 117, distance: 66.4
click at [144, 117] on div "PADRON -> Análisis Afiliado 23-34494274-9 CUIL | DNI Sexo Sexo search Generar C…" at bounding box center [587, 108] width 887 height 135
paste input "0-33466131"
click at [833, 120] on span "search Buscar afiliado" at bounding box center [808, 123] width 97 height 12
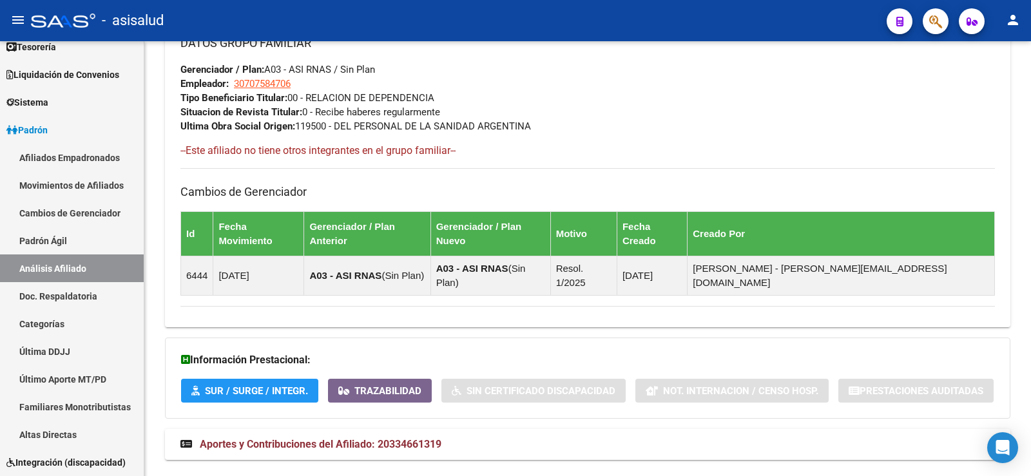
scroll to position [666, 0]
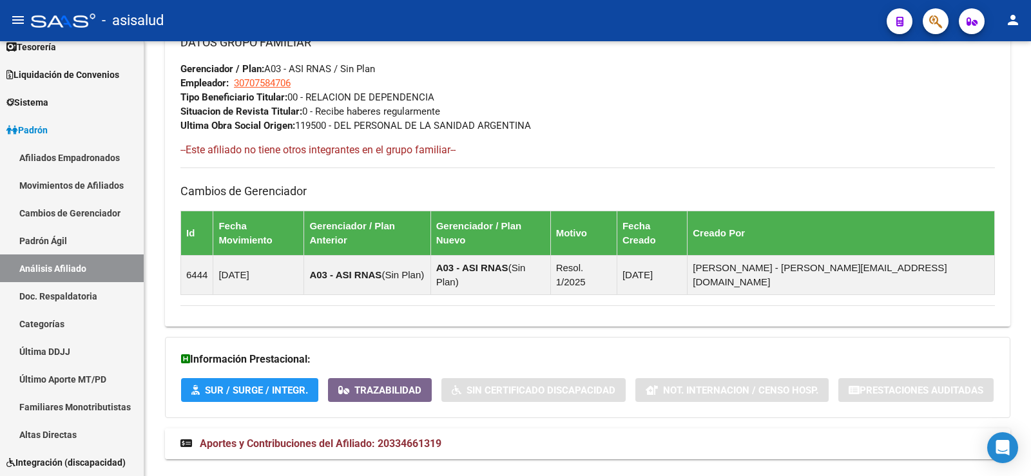
click at [342, 438] on span "Aportes y Contribuciones del Afiliado: 20334661319" at bounding box center [321, 444] width 242 height 12
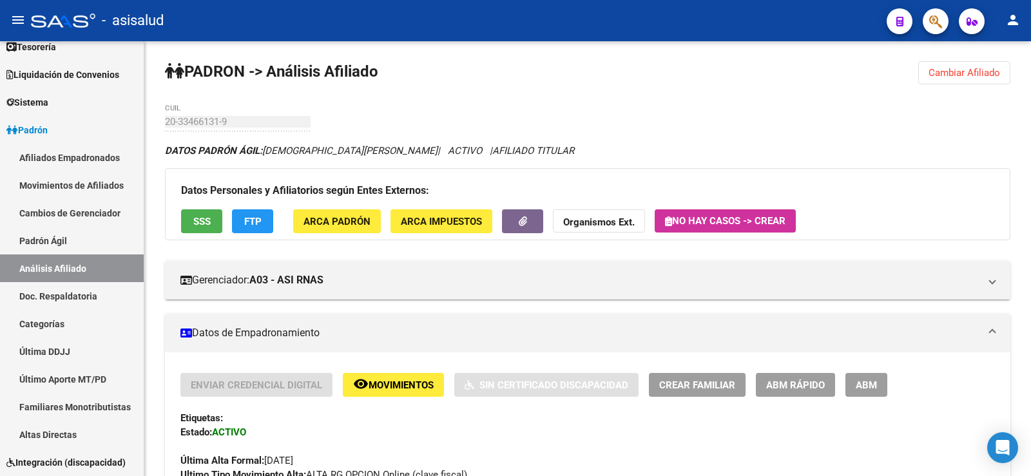
scroll to position [0, 0]
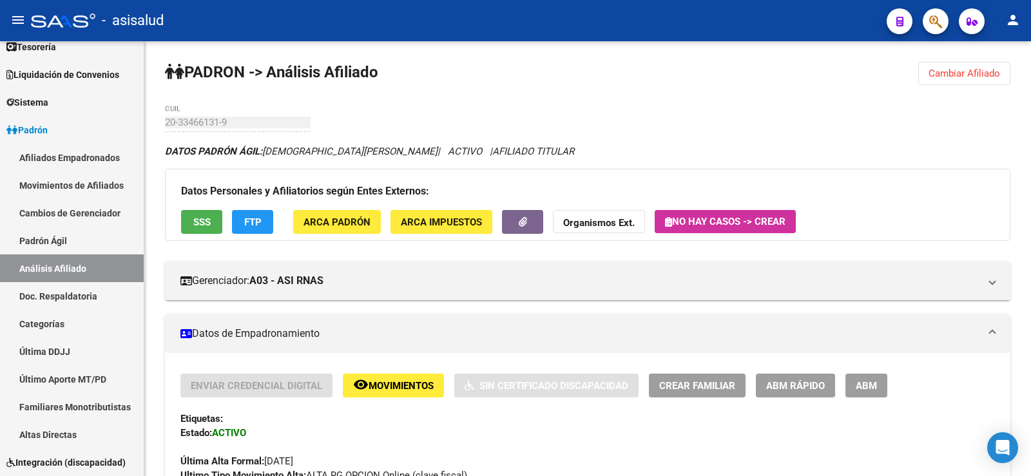
click at [969, 73] on span "Cambiar Afiliado" at bounding box center [965, 74] width 72 height 12
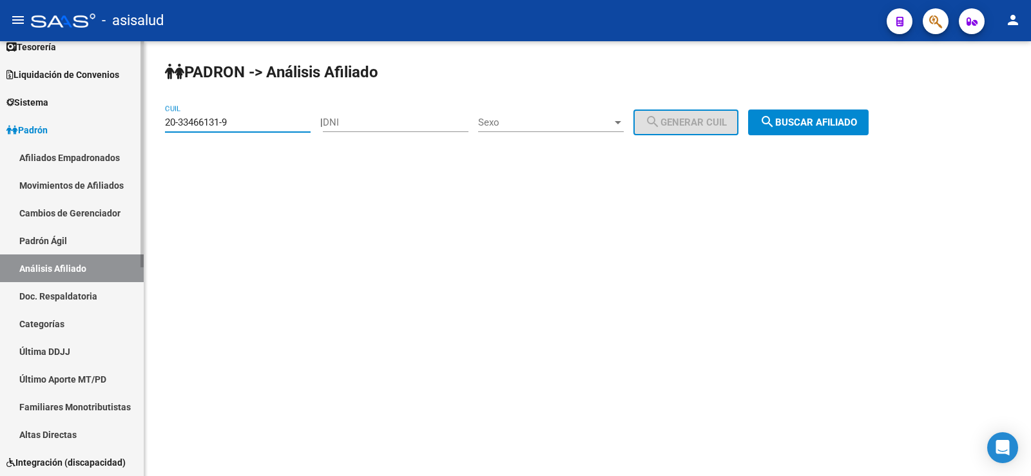
drag, startPoint x: 246, startPoint y: 122, endPoint x: 142, endPoint y: 122, distance: 103.8
click at [142, 122] on mat-sidenav-container "Firma Express Inicio Calendario SSS Instructivos Contacto OS Reportes Tablero d…" at bounding box center [515, 258] width 1031 height 435
paste input "7-34309196-1"
click at [809, 126] on span "search Buscar afiliado" at bounding box center [808, 123] width 97 height 12
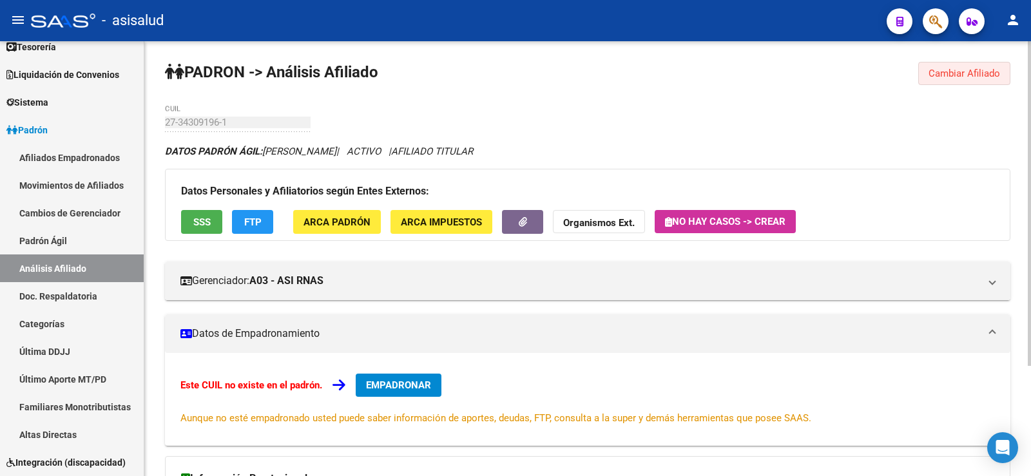
click at [950, 65] on button "Cambiar Afiliado" at bounding box center [965, 73] width 92 height 23
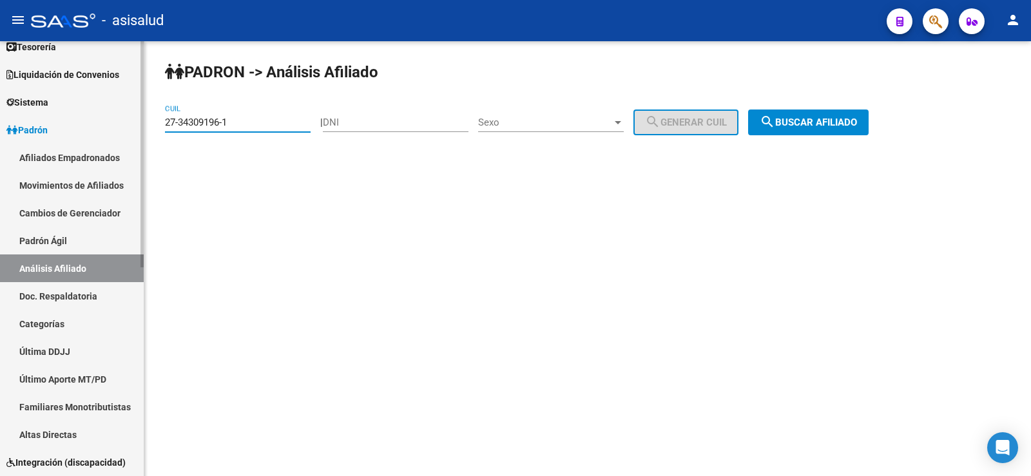
drag, startPoint x: 244, startPoint y: 118, endPoint x: 121, endPoint y: 118, distance: 123.8
click at [121, 118] on mat-sidenav-container "Firma Express Inicio Calendario SSS Instructivos Contacto OS Reportes Tablero d…" at bounding box center [515, 258] width 1031 height 435
paste input "0-40427642-6"
click at [833, 128] on span "search Buscar afiliado" at bounding box center [808, 123] width 97 height 12
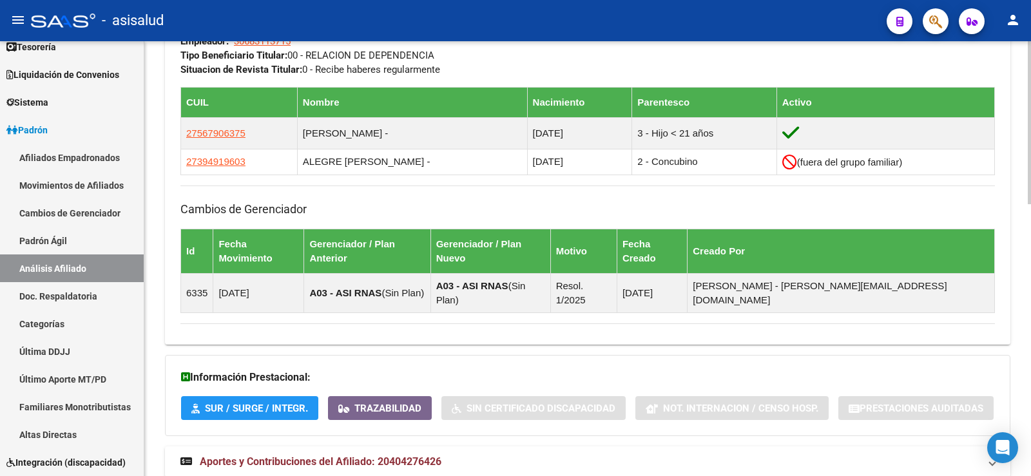
scroll to position [709, 0]
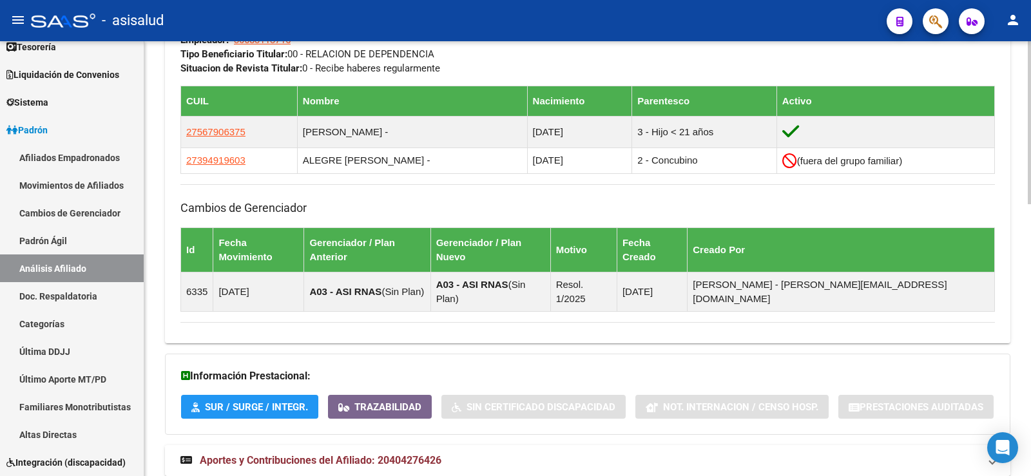
click at [409, 454] on span "Aportes y Contribuciones del Afiliado: 20404276426" at bounding box center [321, 460] width 242 height 12
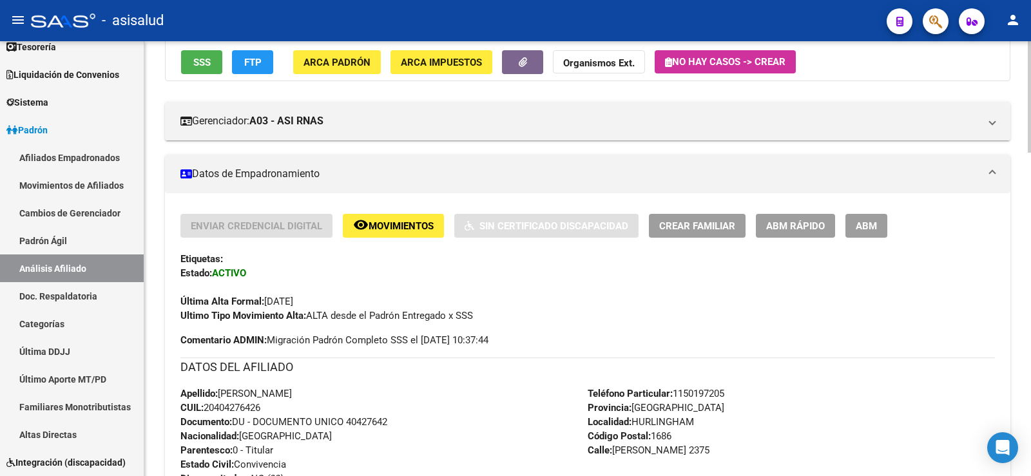
scroll to position [26, 0]
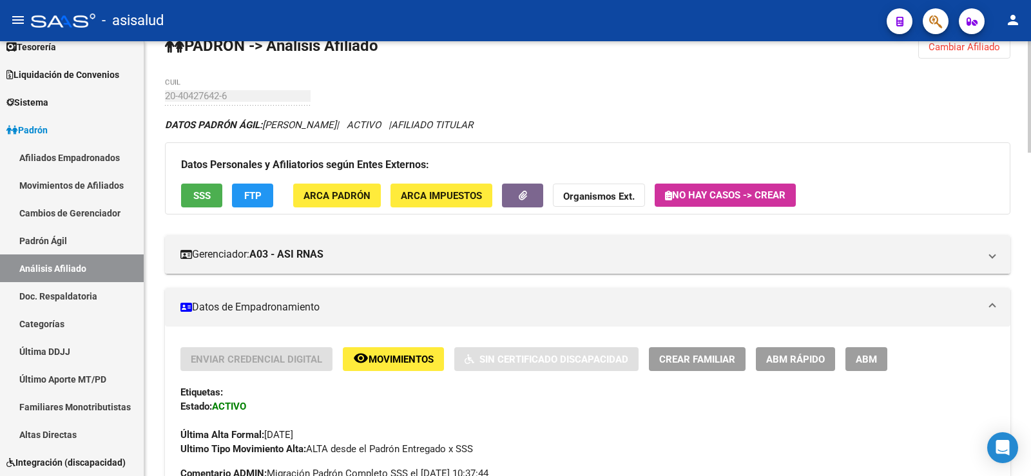
click at [957, 50] on span "Cambiar Afiliado" at bounding box center [965, 47] width 72 height 12
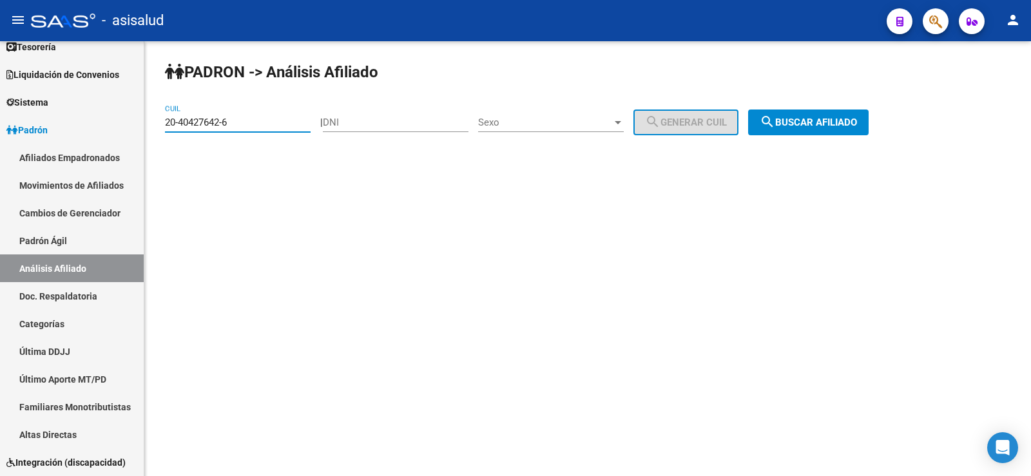
drag, startPoint x: 239, startPoint y: 125, endPoint x: 153, endPoint y: 121, distance: 85.2
click at [154, 119] on div "PADRON -> Análisis Afiliado 20-40427642-6 CUIL | DNI Sexo Sexo search Generar C…" at bounding box center [587, 108] width 887 height 135
paste input "37356043-0"
click at [775, 129] on mat-icon "search" at bounding box center [767, 121] width 15 height 15
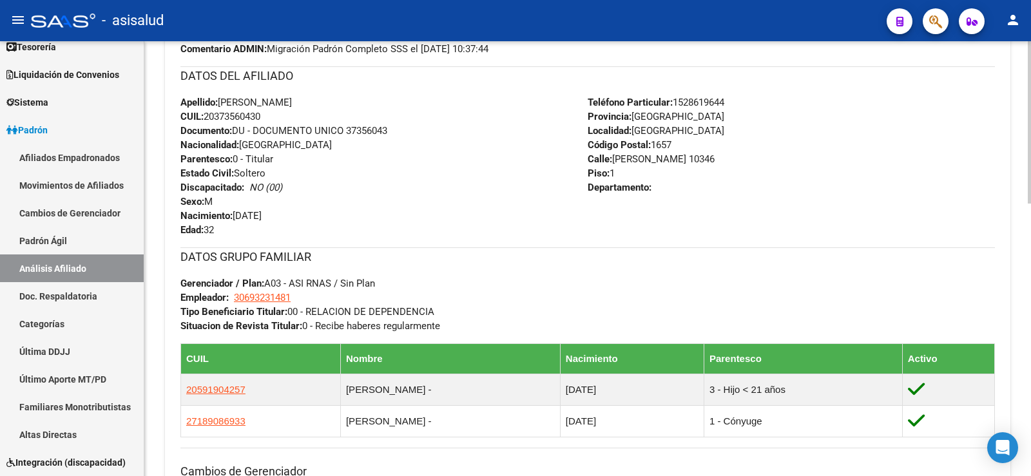
scroll to position [732, 0]
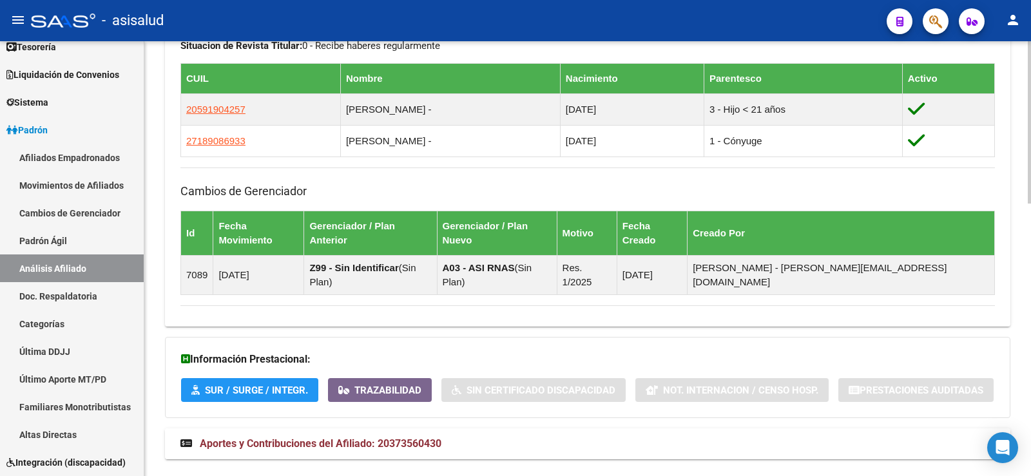
click at [396, 438] on span "Aportes y Contribuciones del Afiliado: 20373560430" at bounding box center [321, 444] width 242 height 12
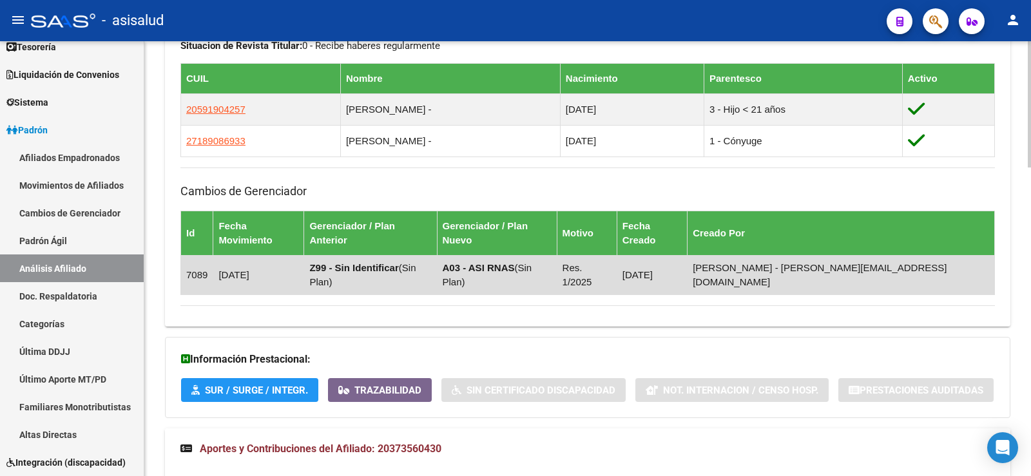
scroll to position [1064, 0]
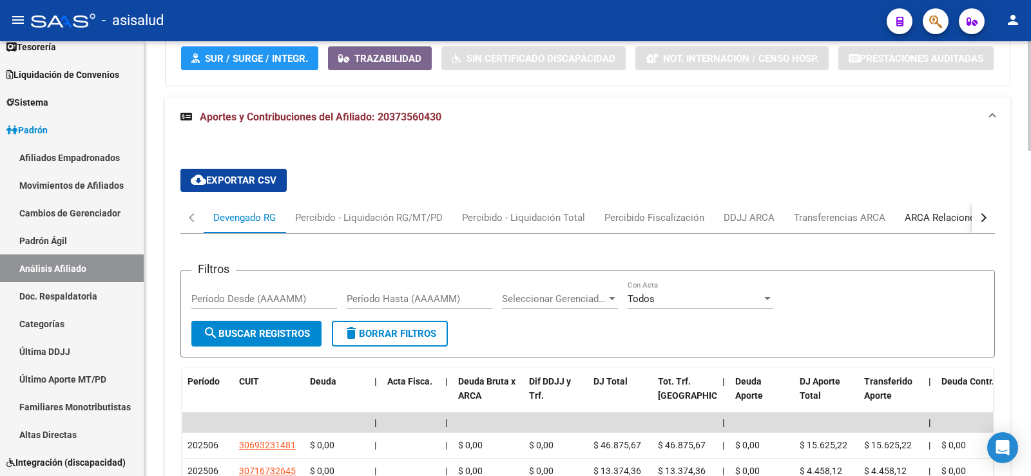
click at [911, 211] on div "ARCA Relaciones Laborales" at bounding box center [965, 218] width 121 height 14
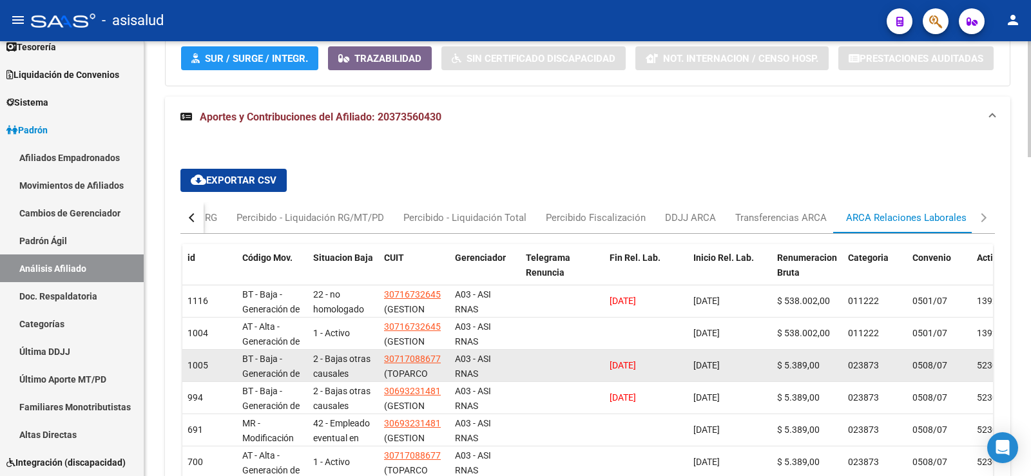
drag, startPoint x: 609, startPoint y: 333, endPoint x: 661, endPoint y: 335, distance: 52.9
click at [661, 350] on datatable-body-cell "[DATE]" at bounding box center [647, 366] width 84 height 32
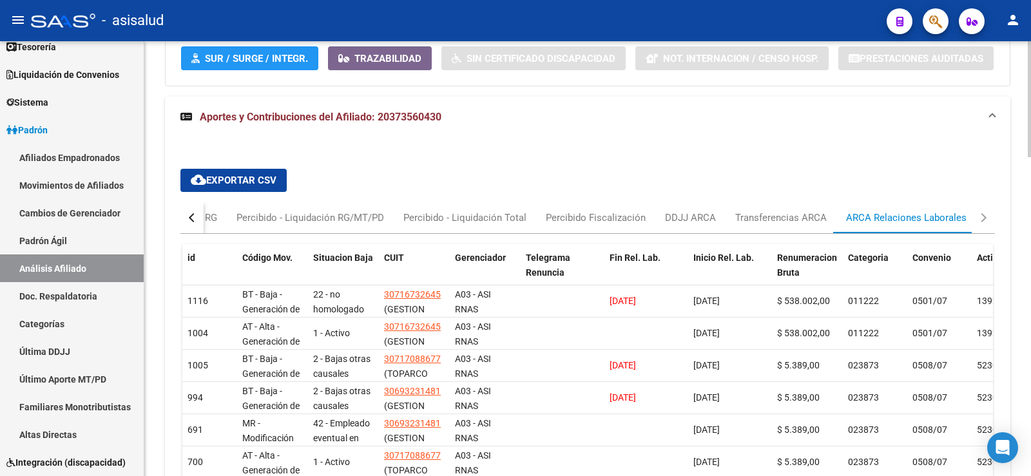
copy span "[DATE]"
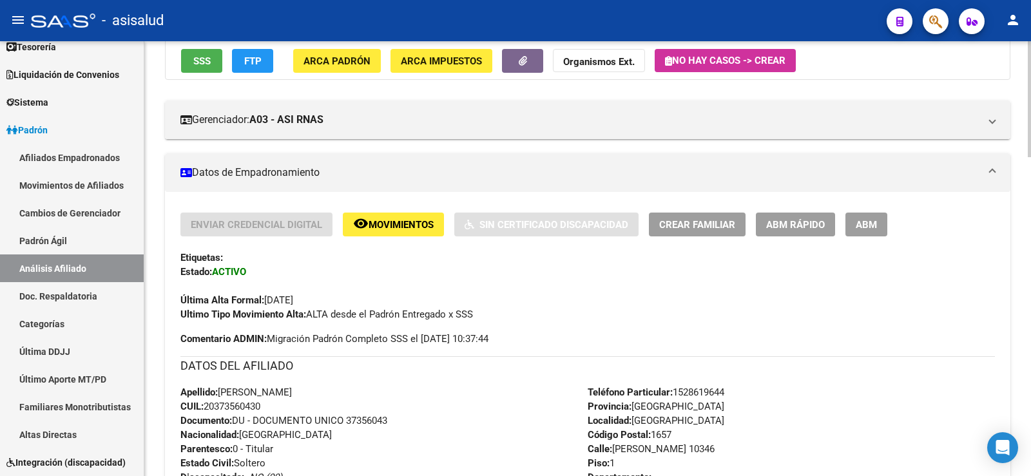
scroll to position [0, 0]
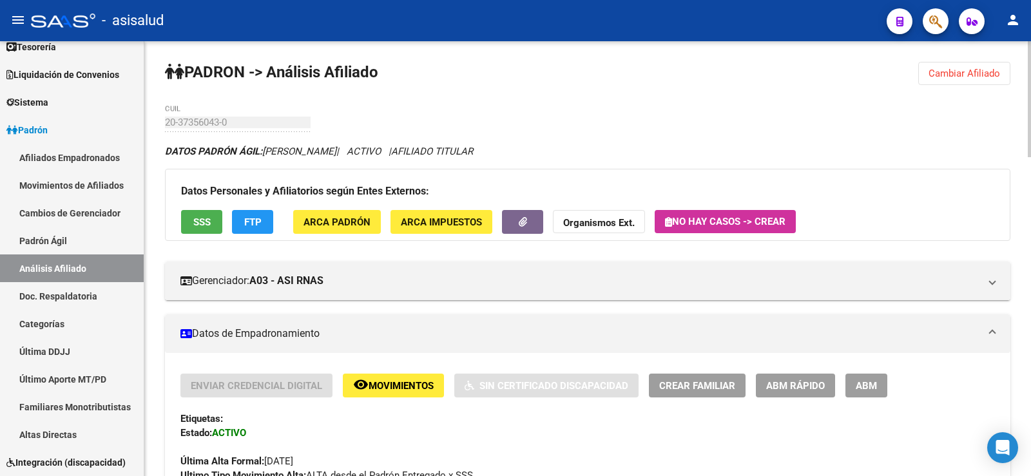
click at [940, 81] on button "Cambiar Afiliado" at bounding box center [965, 73] width 92 height 23
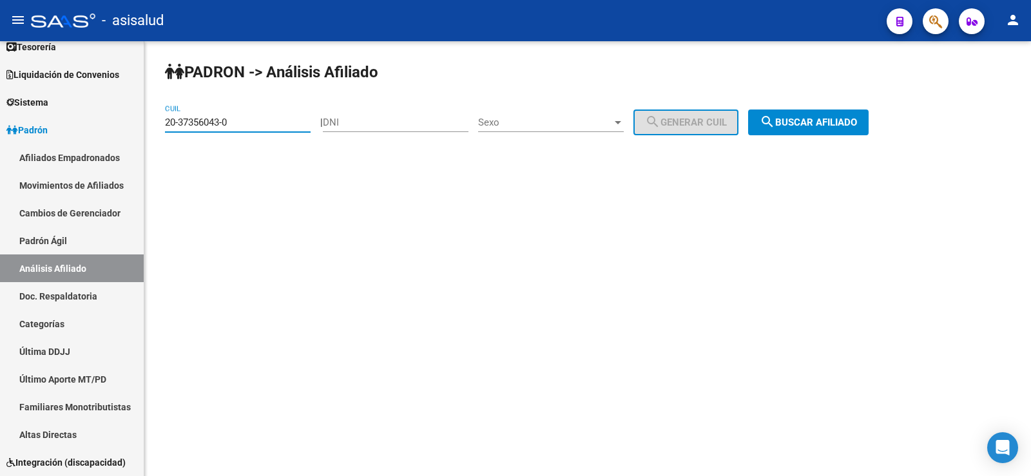
drag, startPoint x: 240, startPoint y: 117, endPoint x: 152, endPoint y: 117, distance: 88.3
click at [152, 117] on div "PADRON -> Análisis Afiliado 20-37356043-0 CUIL | DNI Sexo Sexo search Generar C…" at bounding box center [587, 108] width 887 height 135
paste input "40813139-2"
click at [846, 126] on span "search Buscar afiliado" at bounding box center [808, 123] width 97 height 12
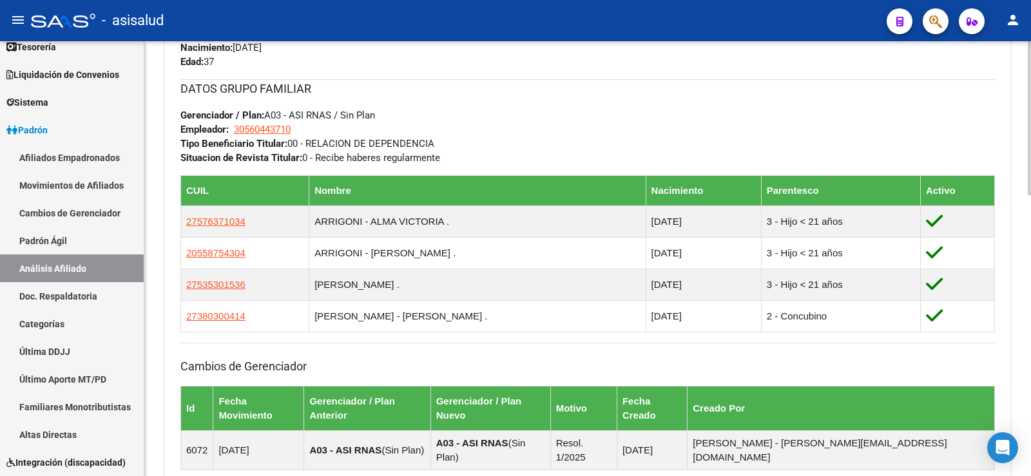
scroll to position [795, 0]
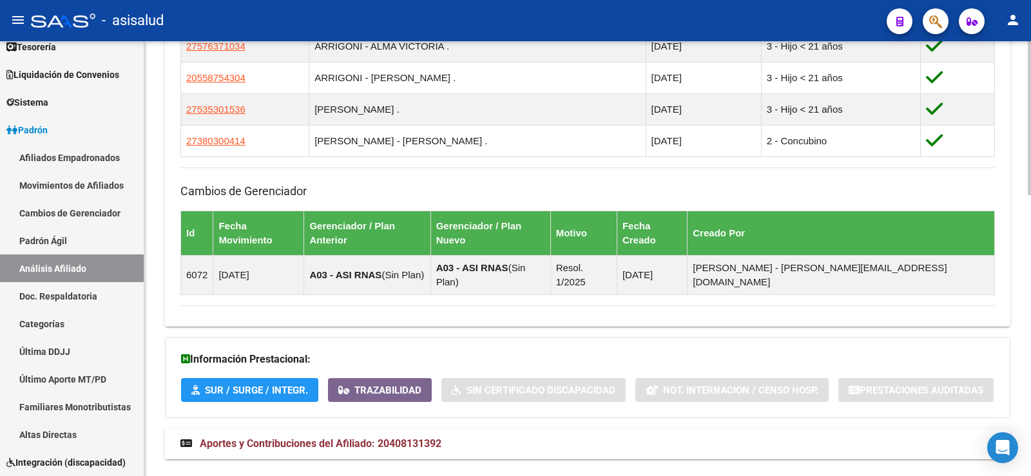
click at [429, 437] on strong "Aportes y Contribuciones del Afiliado: 20408131392" at bounding box center [310, 444] width 261 height 14
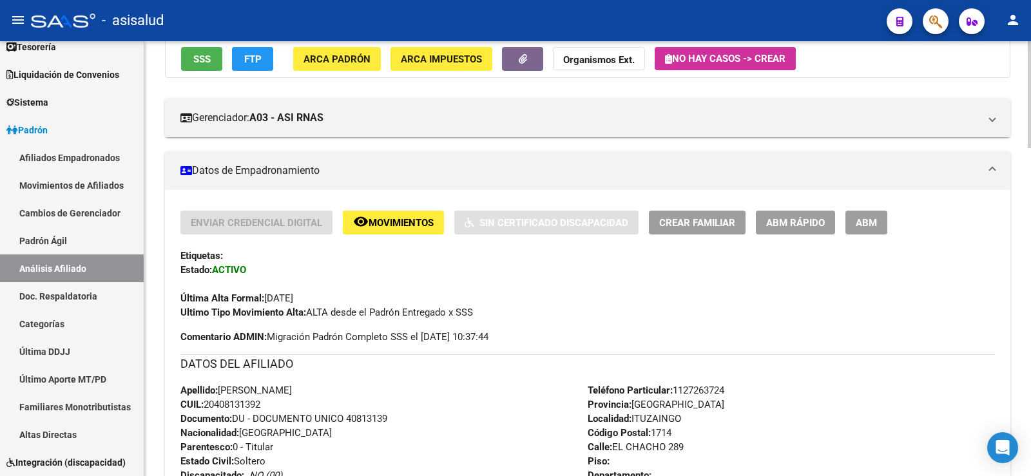
scroll to position [0, 0]
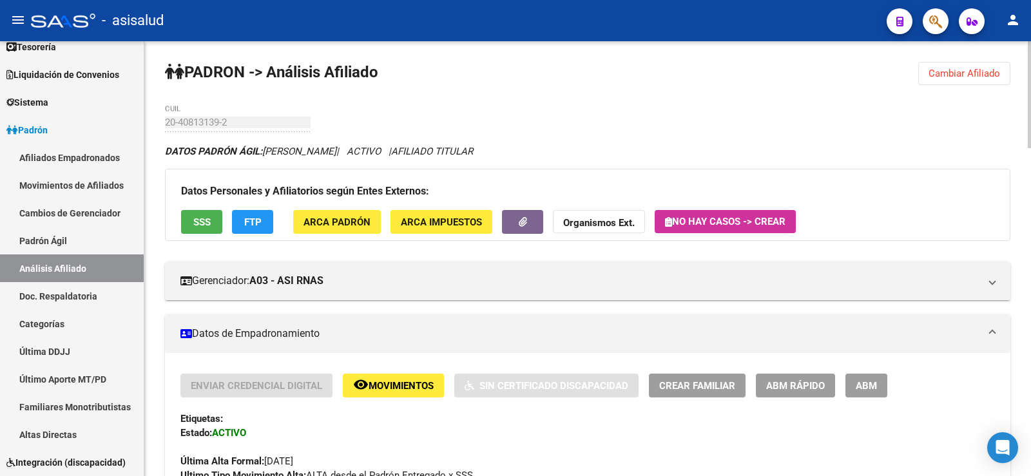
click at [975, 80] on button "Cambiar Afiliado" at bounding box center [965, 73] width 92 height 23
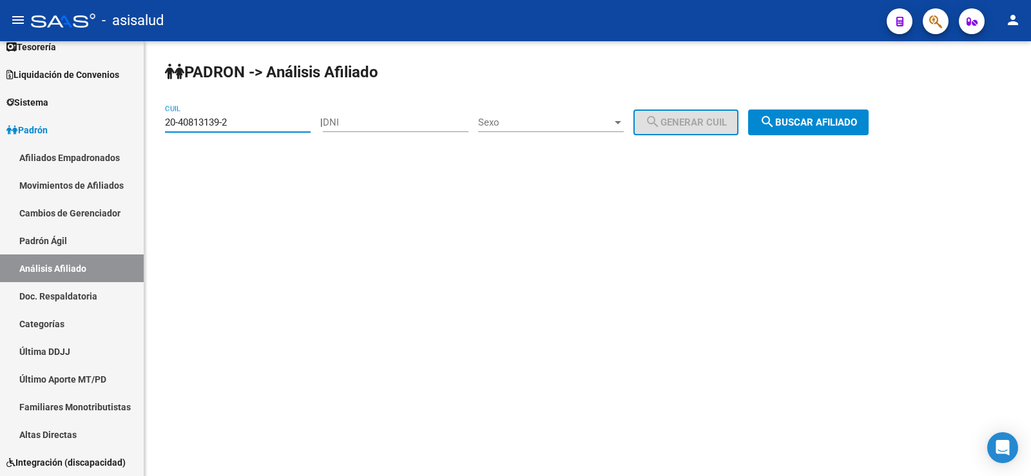
drag, startPoint x: 251, startPoint y: 122, endPoint x: 150, endPoint y: 125, distance: 100.6
click at [150, 125] on div "PADRON -> Análisis Afiliado 20-40813139-2 CUIL | DNI Sexo Sexo search Generar C…" at bounding box center [587, 108] width 887 height 135
paste input "6100536-6"
click at [829, 124] on span "search Buscar afiliado" at bounding box center [808, 123] width 97 height 12
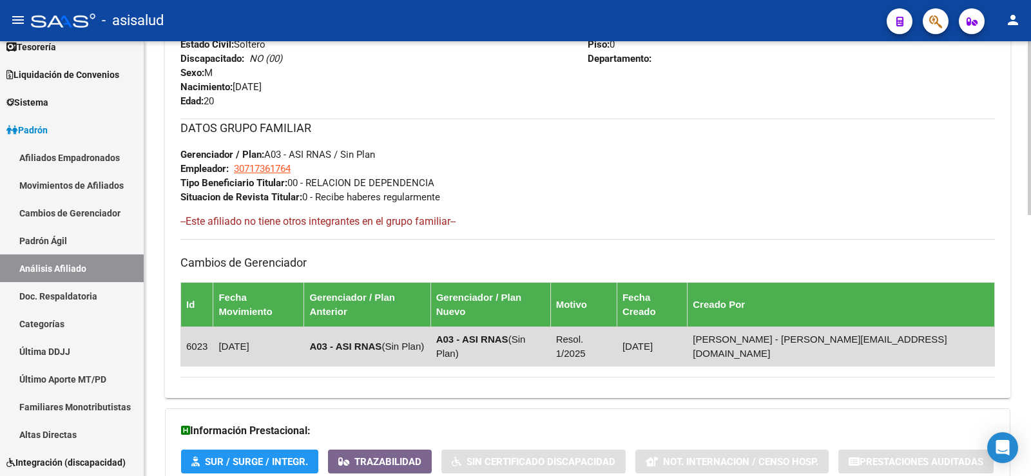
scroll to position [652, 0]
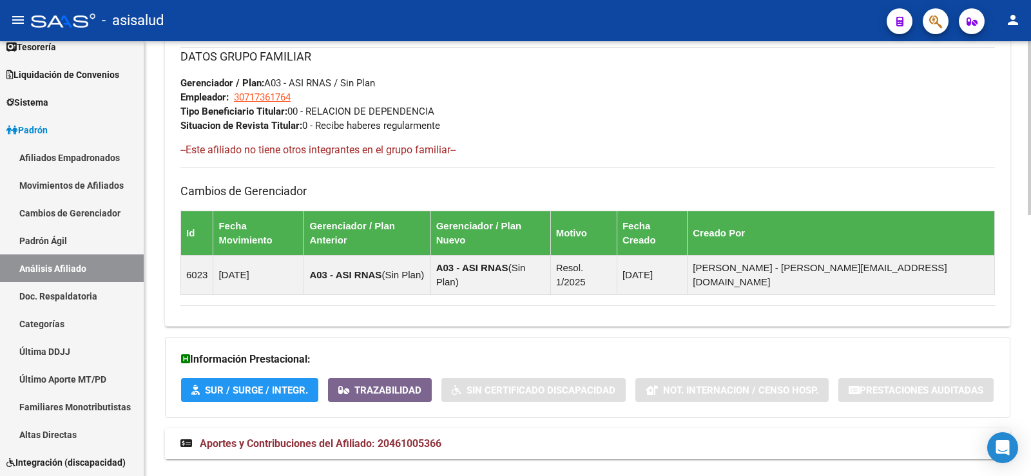
click at [373, 438] on span "Aportes y Contribuciones del Afiliado: 20461005366" at bounding box center [321, 444] width 242 height 12
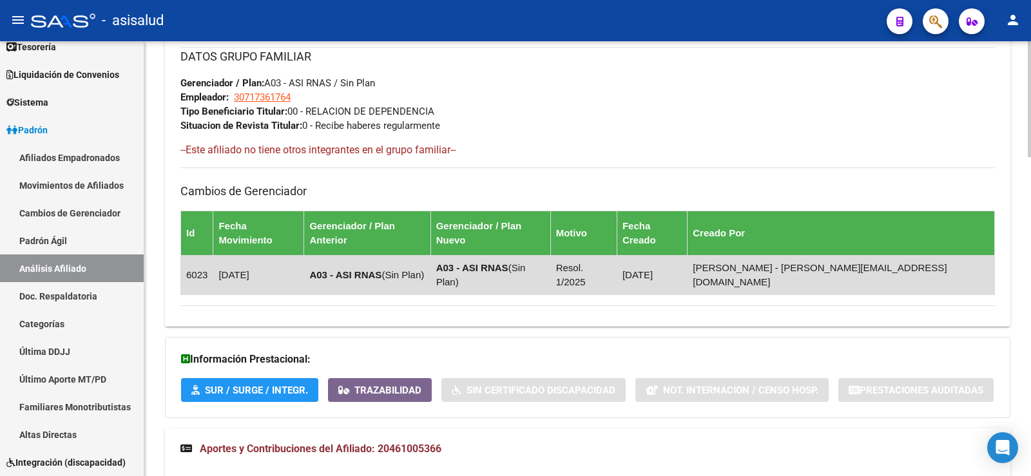
scroll to position [1038, 0]
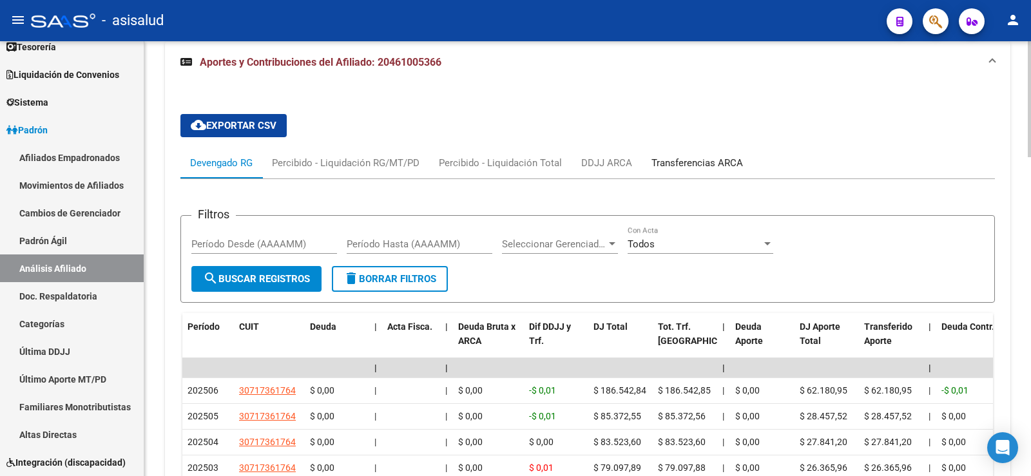
click at [684, 156] on div "Transferencias ARCA" at bounding box center [698, 163] width 92 height 14
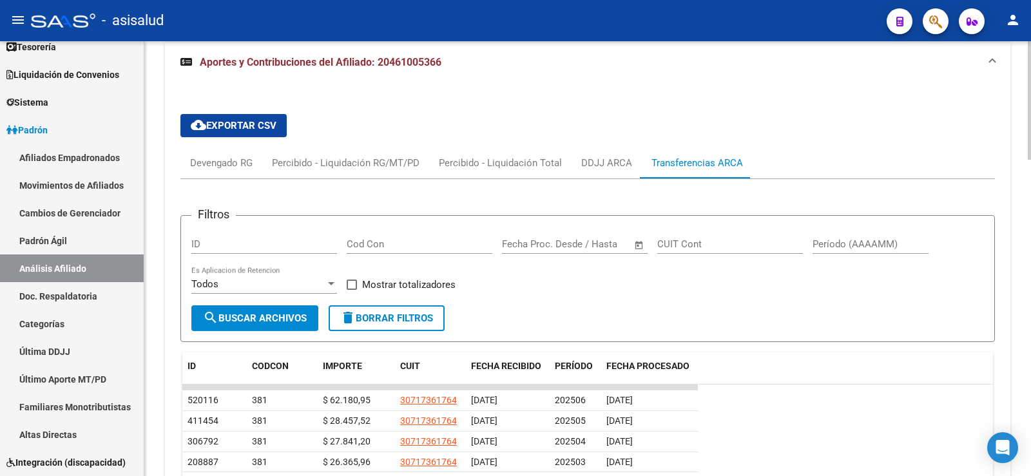
click at [224, 179] on div "Filtros ID Cod Con Fecha inicio – Fecha fin Fecha Proc. Desde / Hasta CUIT Cont…" at bounding box center [587, 370] width 815 height 382
click at [240, 156] on div "Devengado RG" at bounding box center [221, 163] width 63 height 14
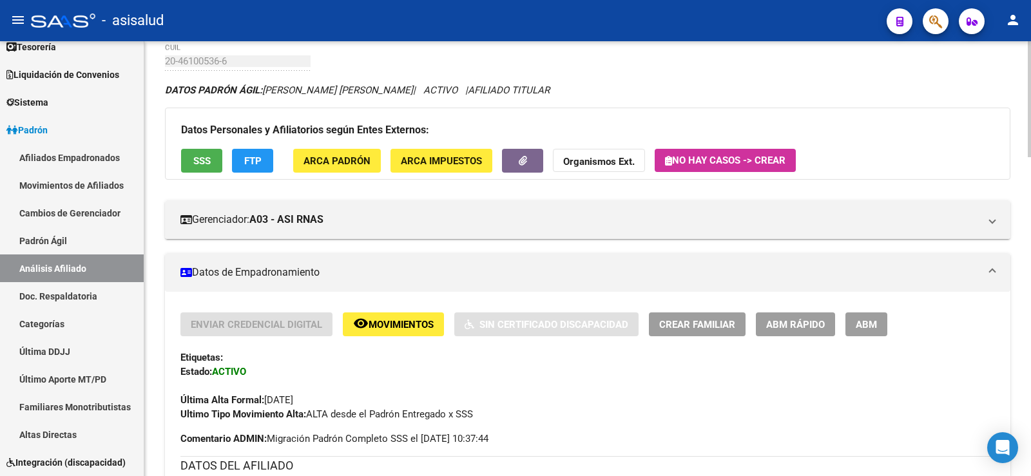
scroll to position [0, 0]
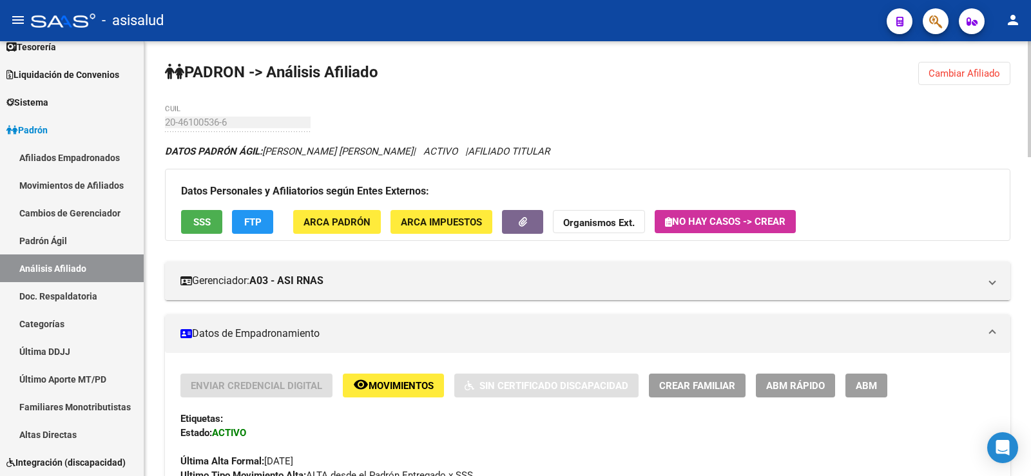
click at [958, 73] on span "Cambiar Afiliado" at bounding box center [965, 74] width 72 height 12
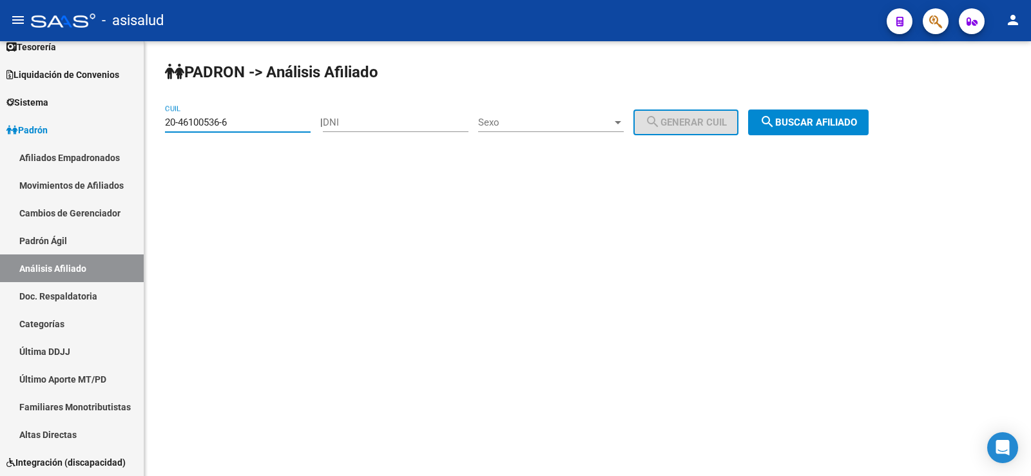
drag, startPoint x: 268, startPoint y: 125, endPoint x: 157, endPoint y: 128, distance: 110.3
click at [157, 128] on div "PADRON -> Análisis Afiliado 20-46100536-6 CUIL | DNI Sexo Sexo search Generar C…" at bounding box center [587, 108] width 887 height 135
paste input "0349312-1"
type input "20-40349312-1"
click at [833, 131] on button "search Buscar afiliado" at bounding box center [808, 123] width 121 height 26
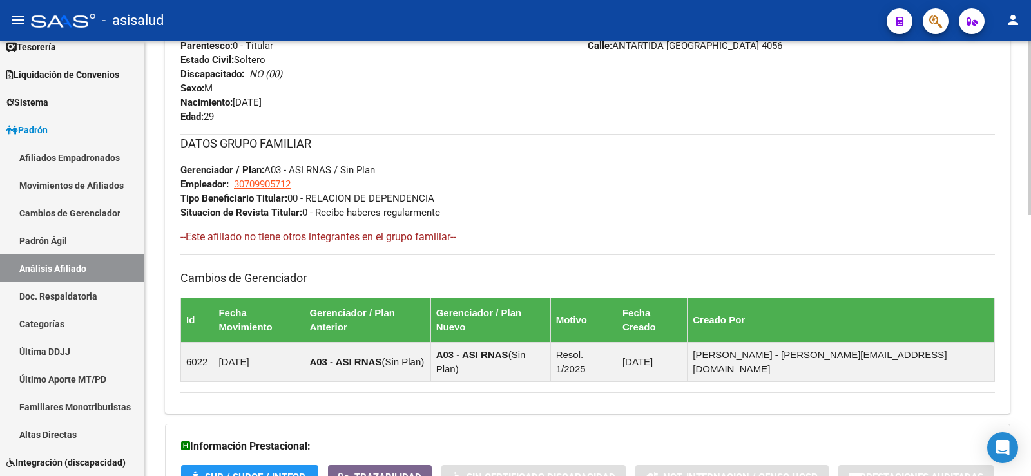
scroll to position [652, 0]
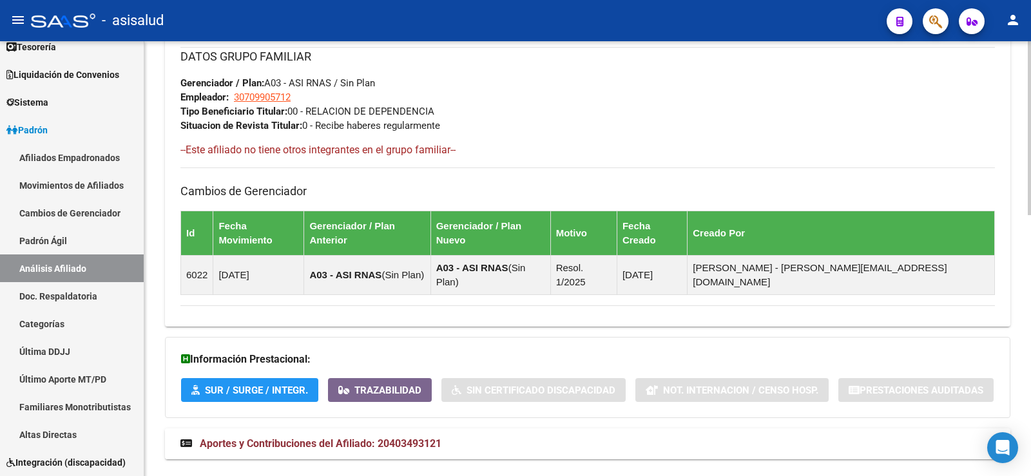
click at [409, 438] on span "Aportes y Contribuciones del Afiliado: 20403493121" at bounding box center [321, 444] width 242 height 12
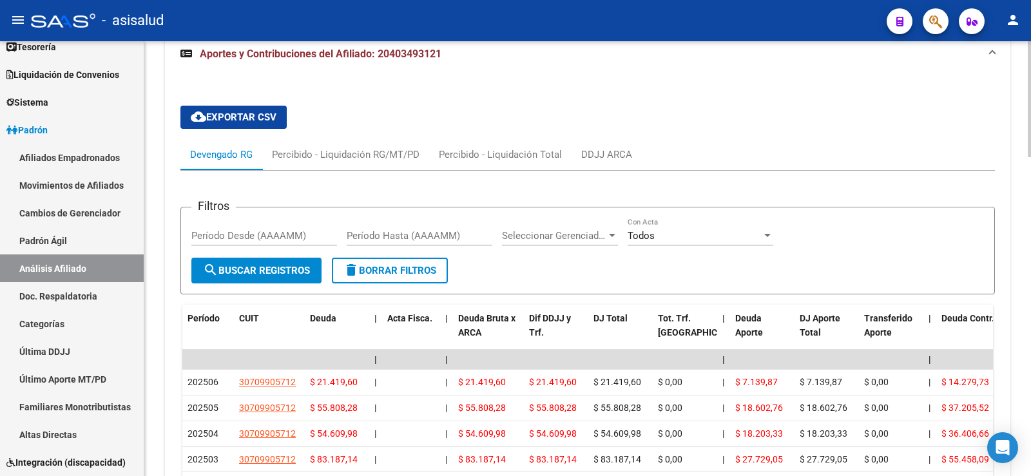
scroll to position [1114, 0]
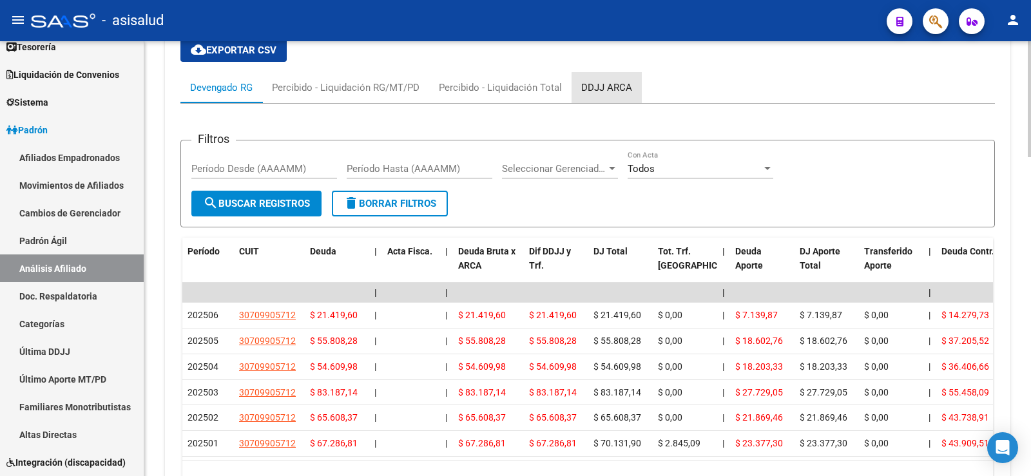
click at [624, 72] on div "DDJJ ARCA" at bounding box center [607, 87] width 70 height 31
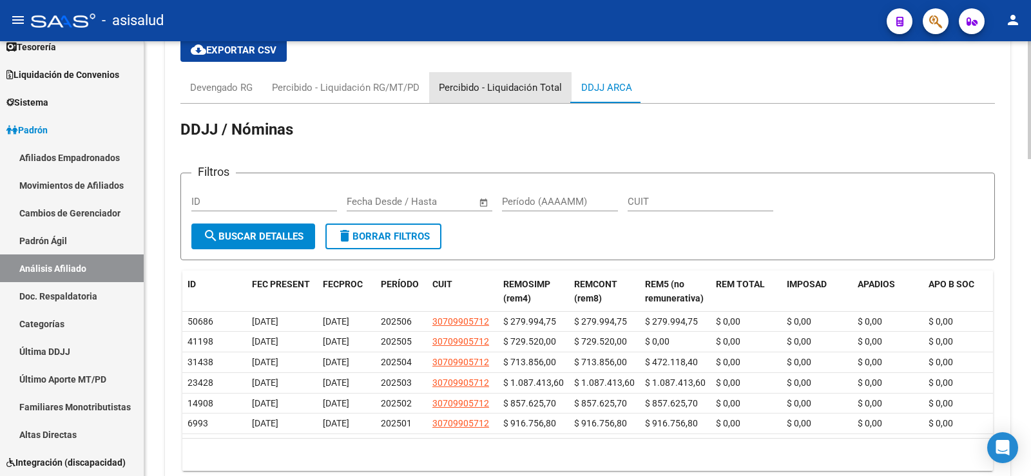
click at [535, 81] on div "Percibido - Liquidación Total" at bounding box center [500, 88] width 123 height 14
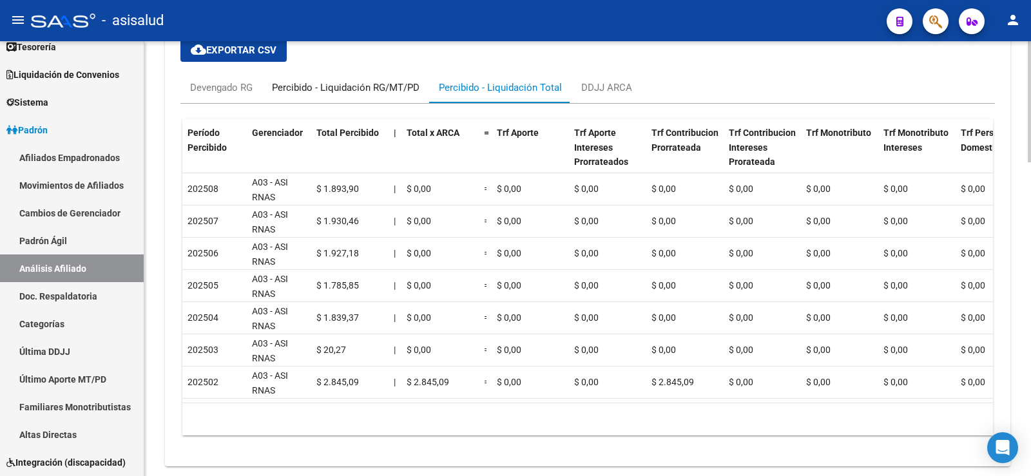
click at [365, 81] on div "Percibido - Liquidación RG/MT/PD" at bounding box center [346, 88] width 148 height 14
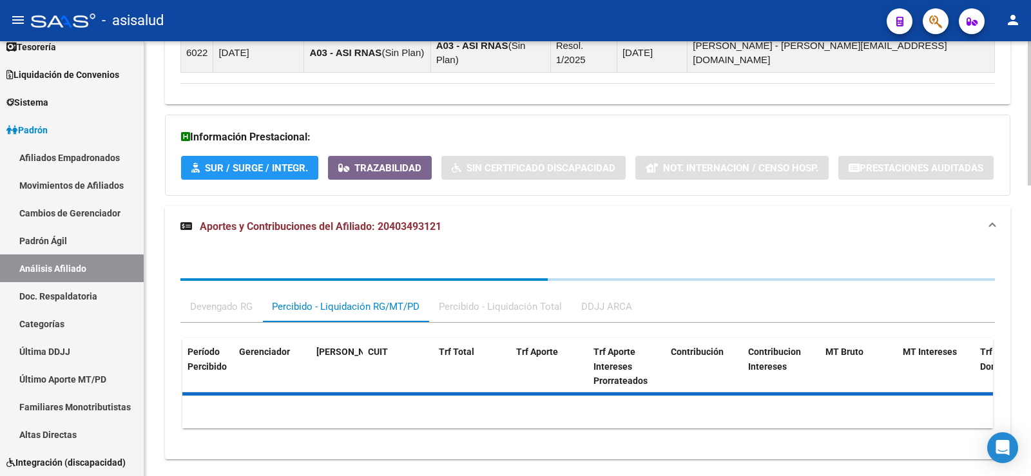
scroll to position [926, 0]
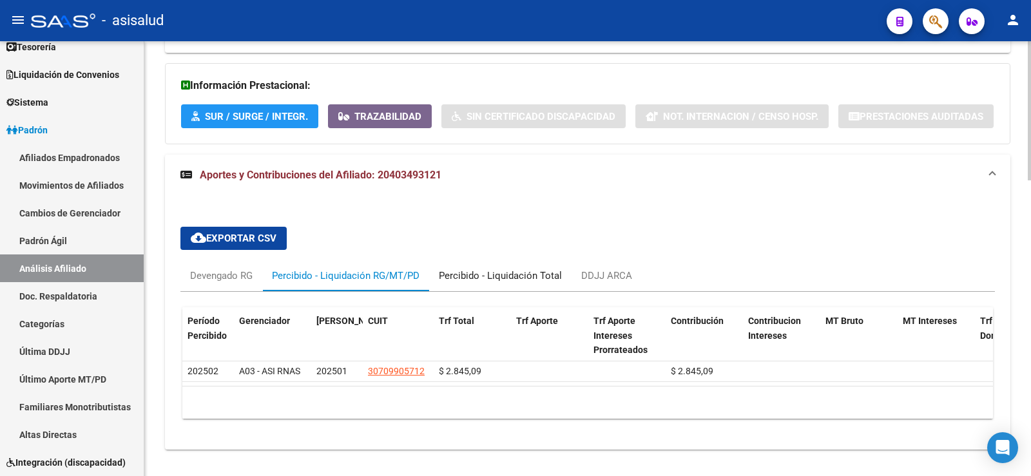
click at [500, 269] on div "Percibido - Liquidación Total" at bounding box center [500, 276] width 123 height 14
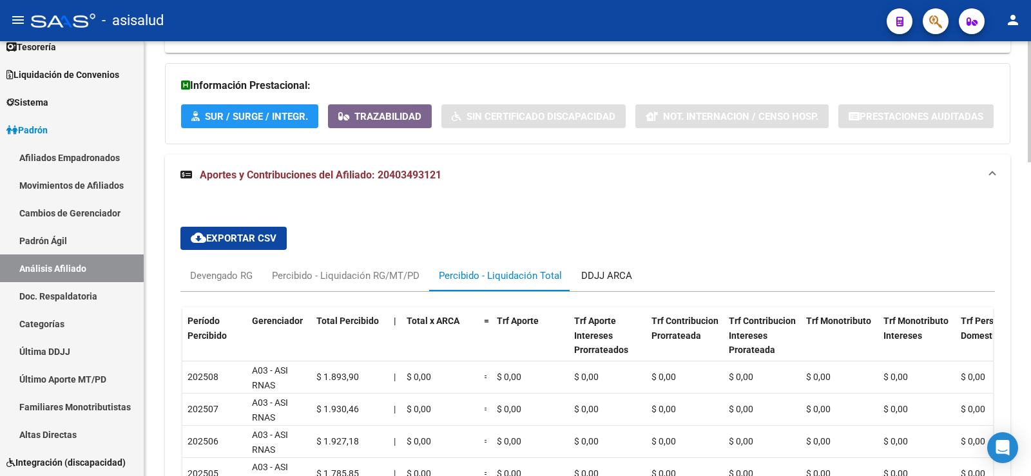
click at [611, 269] on div "DDJJ ARCA" at bounding box center [606, 276] width 51 height 14
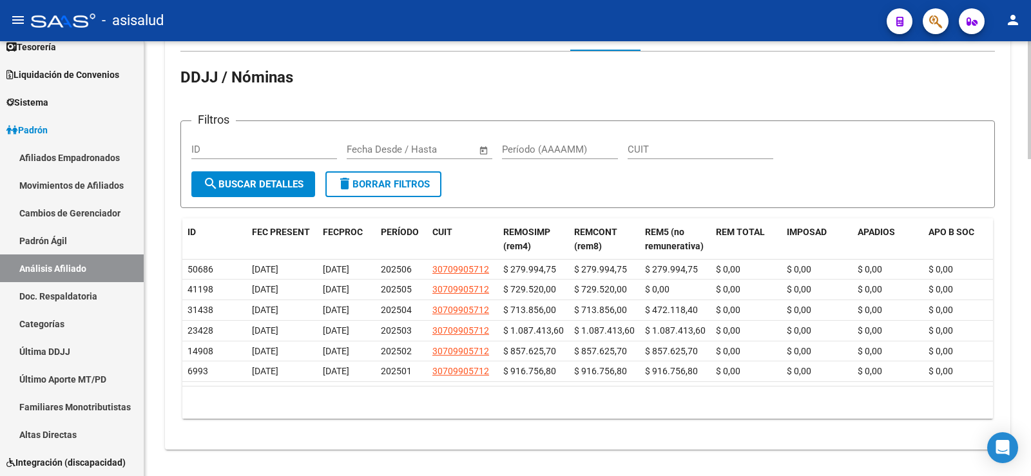
scroll to position [1102, 0]
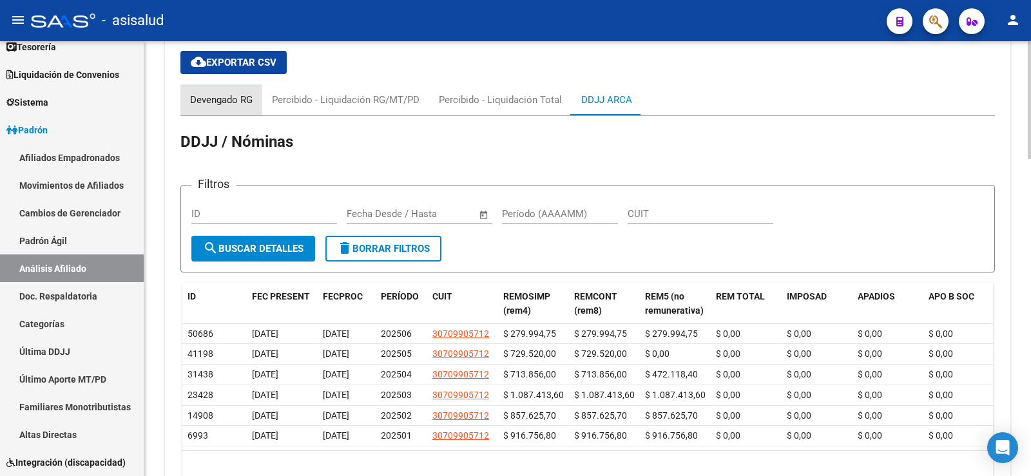
click at [228, 93] on div "Devengado RG" at bounding box center [221, 100] width 63 height 14
